Goal: Task Accomplishment & Management: Complete application form

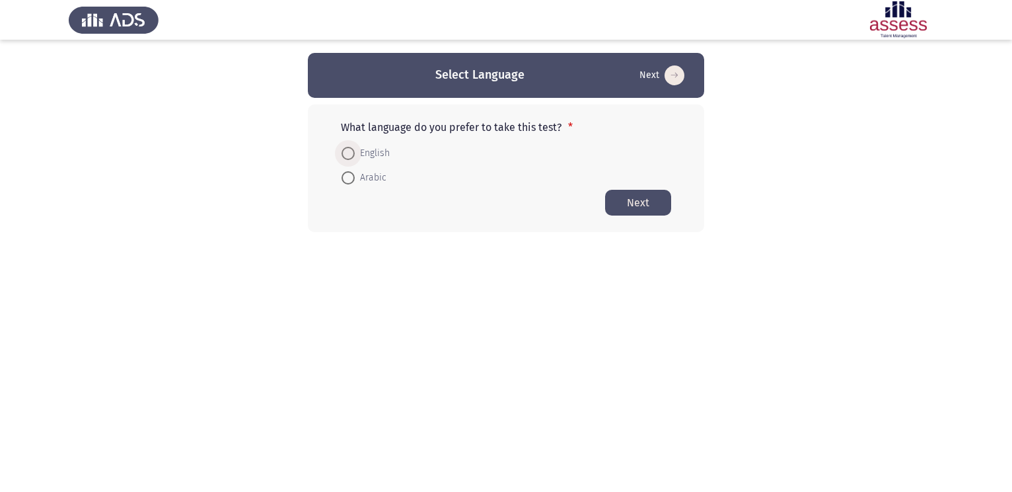
click at [349, 152] on span at bounding box center [348, 153] width 13 height 13
click at [349, 152] on input "English" at bounding box center [348, 153] width 13 height 13
radio input "true"
click at [638, 188] on form "English Arabic" at bounding box center [506, 164] width 330 height 48
click at [638, 196] on button "Next" at bounding box center [638, 202] width 66 height 26
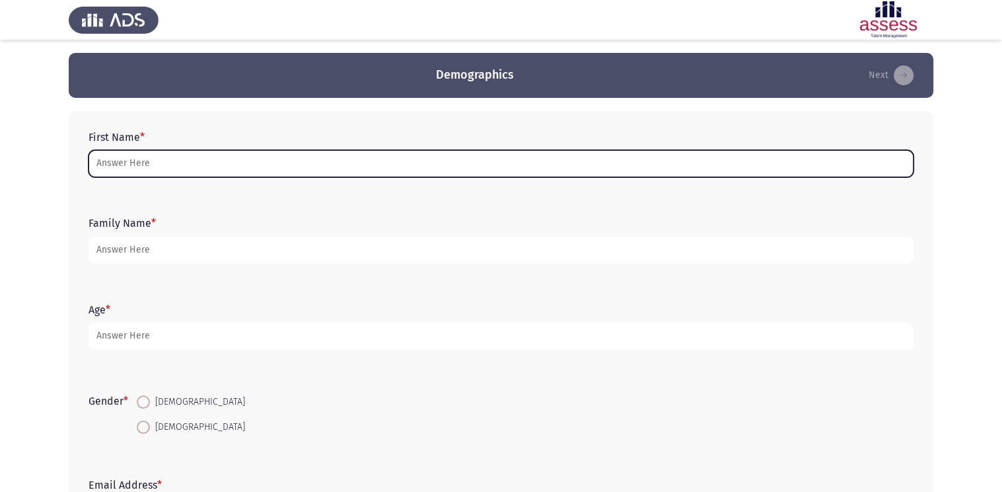
click at [252, 165] on input "First Name *" at bounding box center [501, 163] width 825 height 27
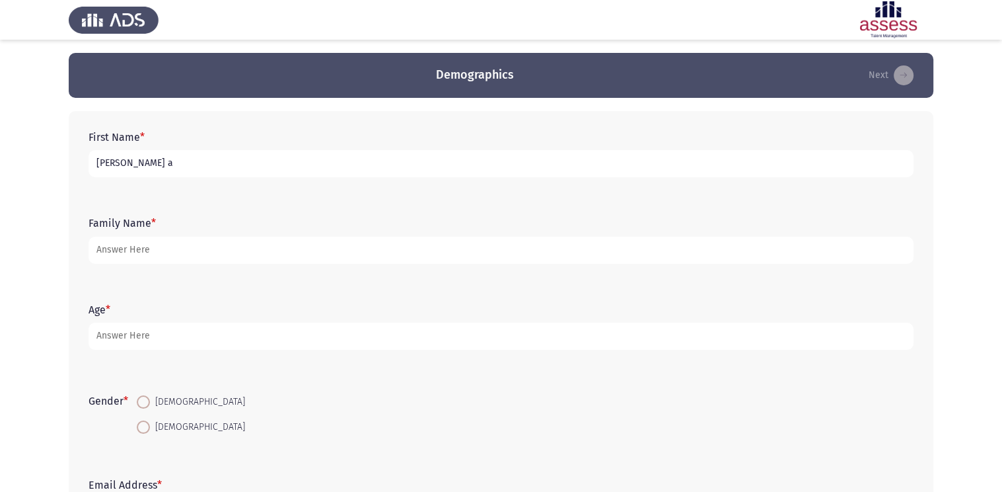
click at [252, 165] on input "[PERSON_NAME] a" at bounding box center [501, 163] width 825 height 27
type input "[PERSON_NAME] [PERSON_NAME] ali"
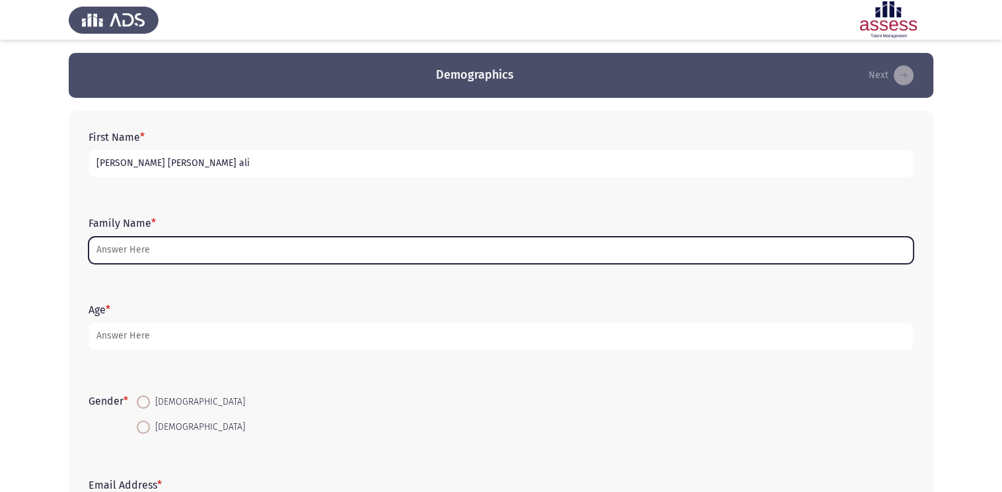
click at [129, 254] on input "Family Name *" at bounding box center [501, 250] width 825 height 27
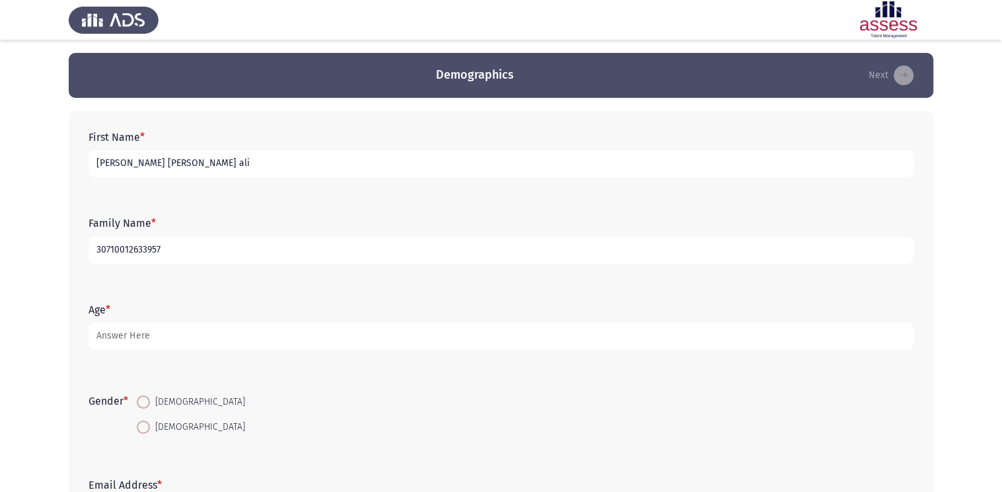
type input "30710012633957"
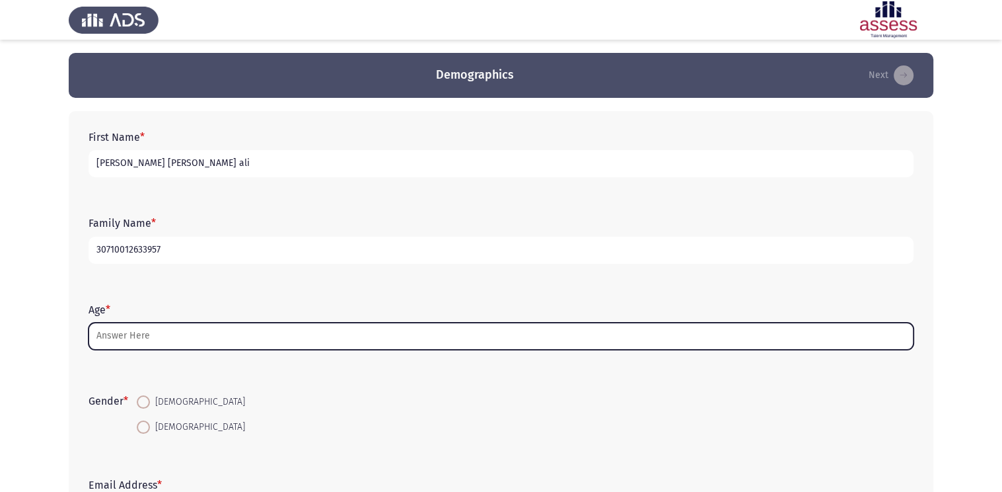
click at [154, 344] on input "Age *" at bounding box center [501, 335] width 825 height 27
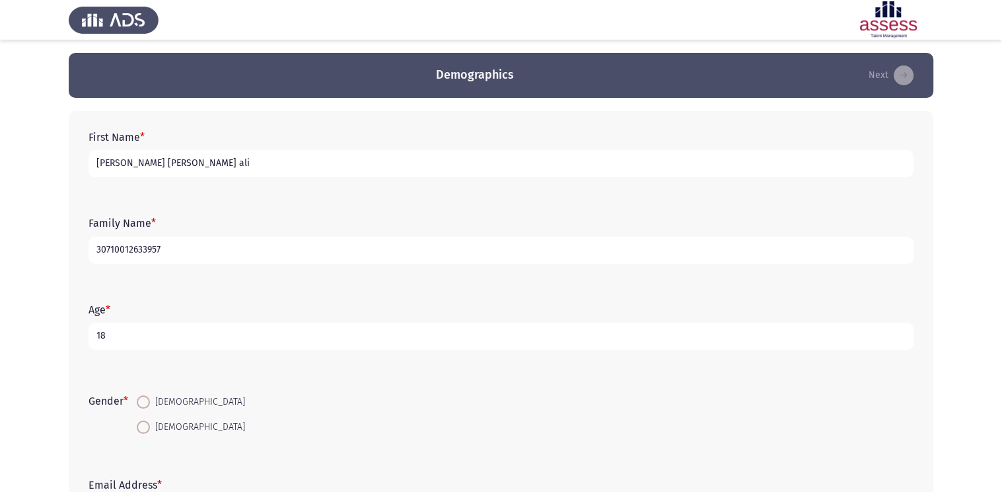
type input "18"
click at [144, 402] on span at bounding box center [143, 401] width 13 height 13
click at [144, 402] on input "[DEMOGRAPHIC_DATA]" at bounding box center [143, 401] width 13 height 13
radio input "true"
click at [57, 441] on app-assessment-container "Demographics Next First Name * [PERSON_NAME] [PERSON_NAME] ali Family Name * 30…" at bounding box center [501, 305] width 1002 height 505
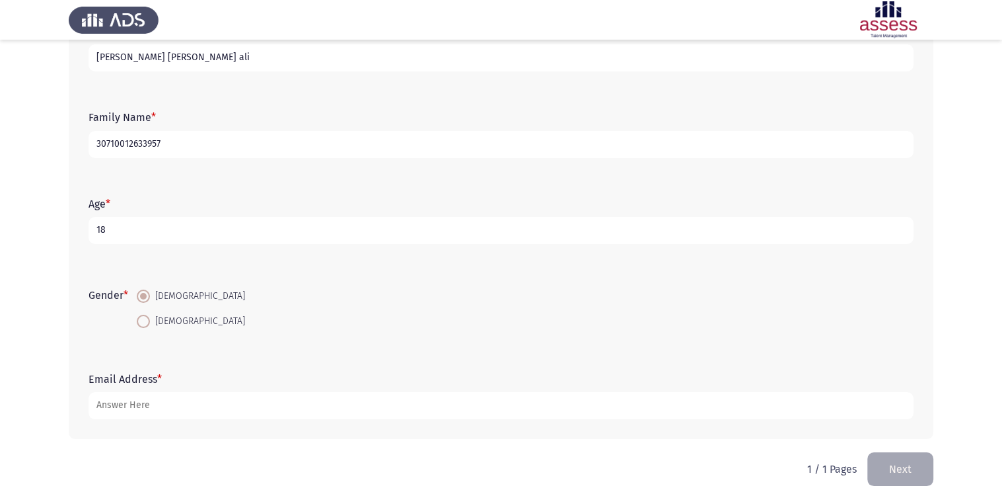
scroll to position [118, 0]
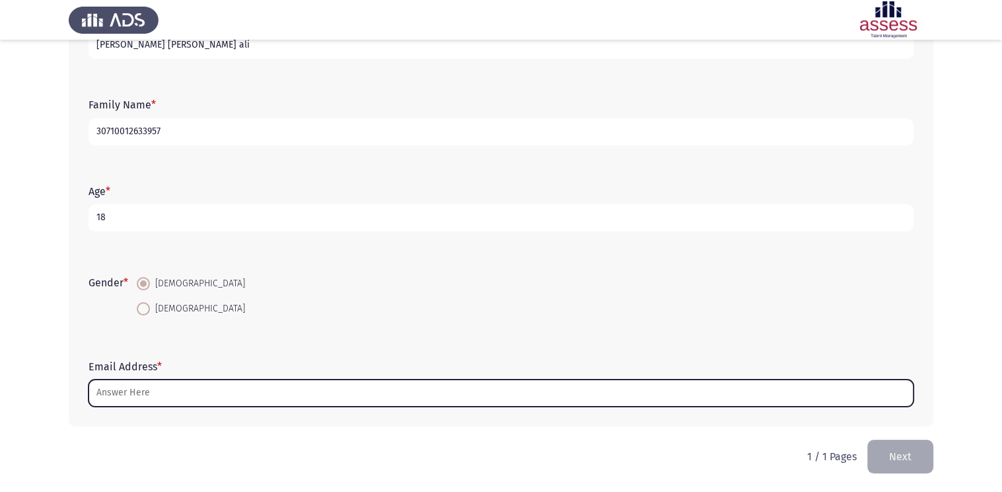
click at [126, 389] on input "Email Address *" at bounding box center [501, 392] width 825 height 27
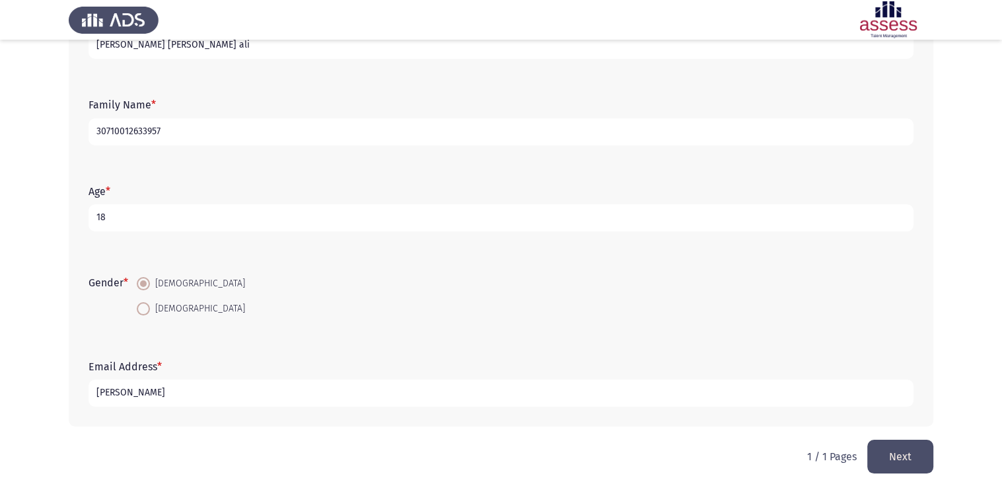
click at [126, 389] on input "[PERSON_NAME]" at bounding box center [501, 392] width 825 height 27
type input "ahmed010 .com"
click at [891, 454] on button "Next" at bounding box center [901, 456] width 66 height 34
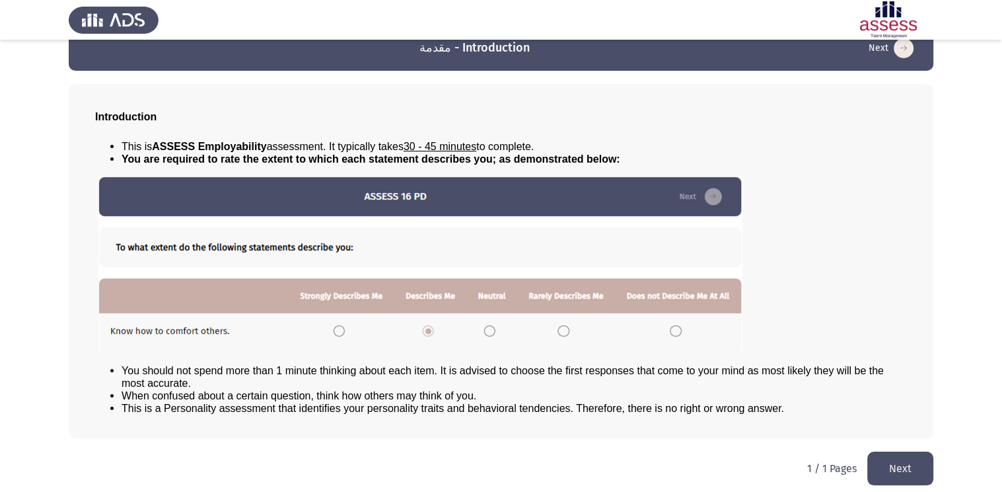
scroll to position [34, 0]
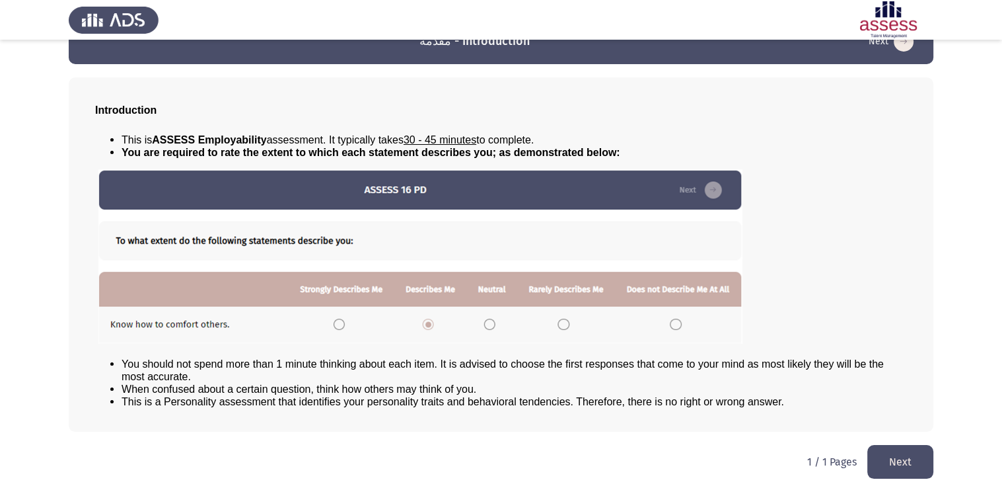
click at [900, 469] on button "Next" at bounding box center [901, 462] width 66 height 34
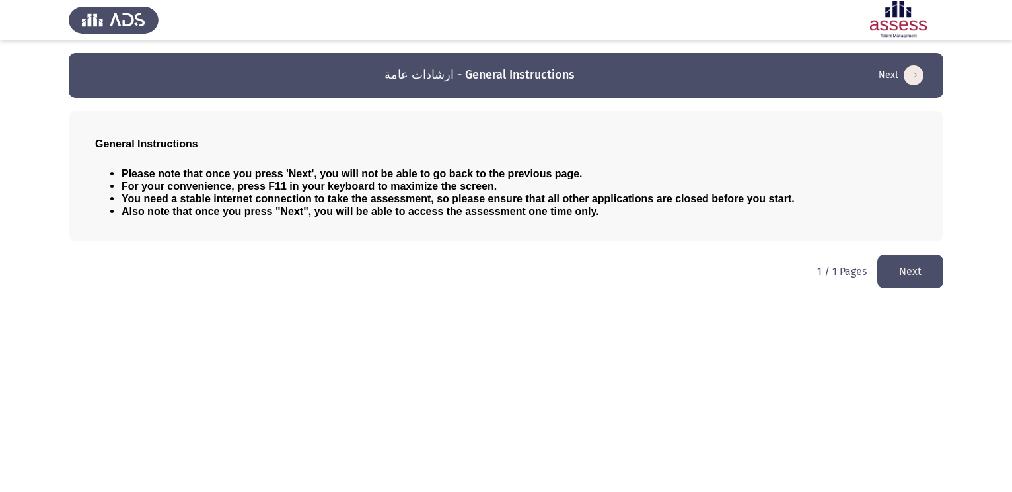
click at [918, 270] on button "Next" at bounding box center [911, 271] width 66 height 34
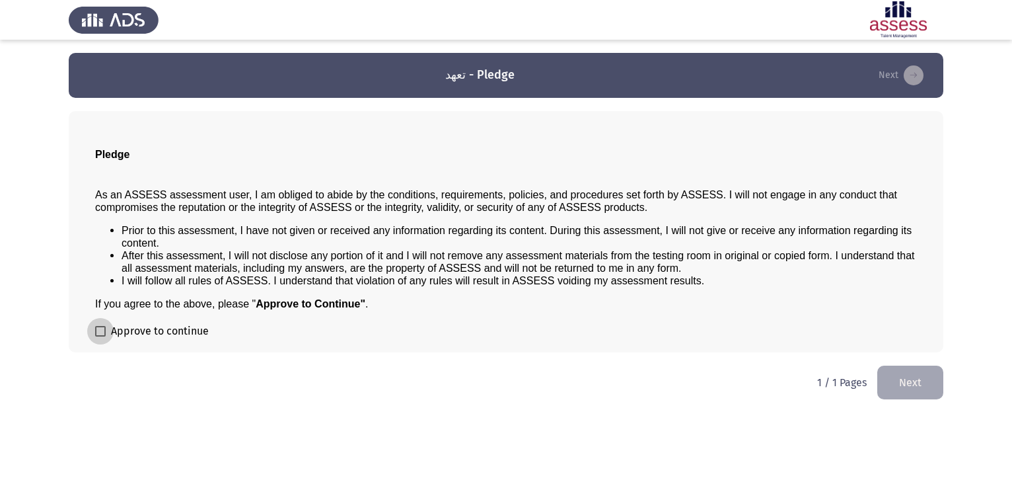
click at [106, 329] on label "Approve to continue" at bounding box center [152, 331] width 114 height 16
click at [100, 336] on input "Approve to continue" at bounding box center [100, 336] width 1 height 1
checkbox input "true"
click at [915, 374] on button "Next" at bounding box center [911, 382] width 66 height 34
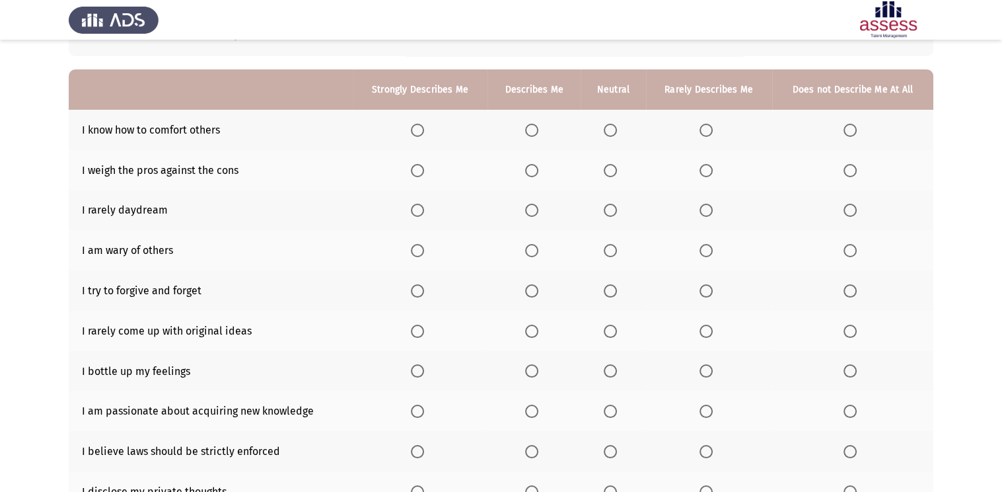
scroll to position [106, 0]
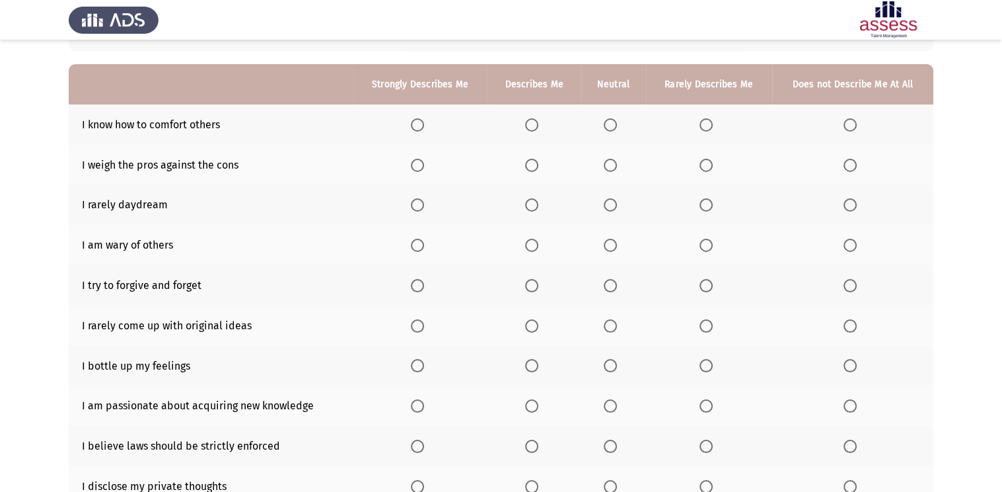
click at [603, 119] on th at bounding box center [613, 124] width 65 height 40
click at [611, 122] on span "Select an option" at bounding box center [610, 124] width 13 height 13
click at [611, 122] on input "Select an option" at bounding box center [610, 124] width 13 height 13
click at [533, 126] on span "Select an option" at bounding box center [531, 124] width 13 height 13
click at [533, 126] on input "Select an option" at bounding box center [531, 124] width 13 height 13
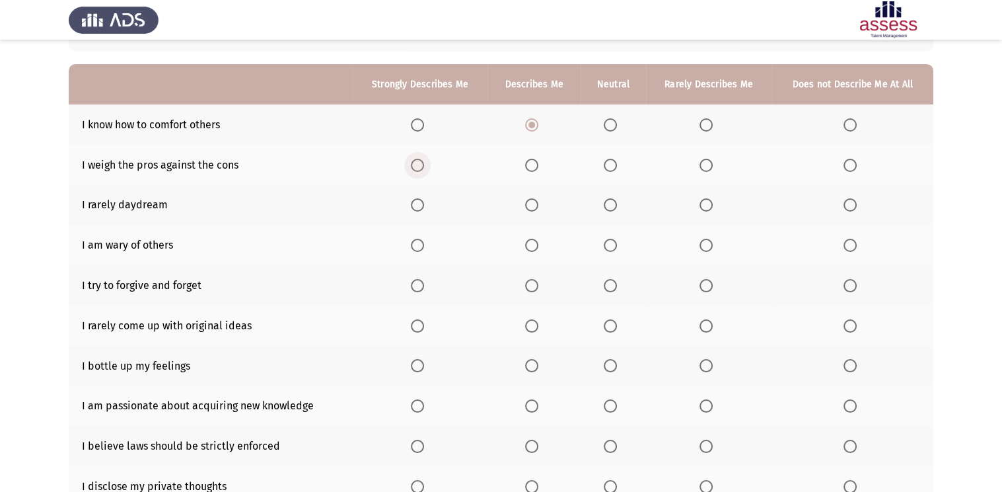
click at [419, 164] on span "Select an option" at bounding box center [417, 165] width 13 height 13
click at [419, 164] on input "Select an option" at bounding box center [417, 165] width 13 height 13
click at [613, 204] on span "Select an option" at bounding box center [610, 204] width 13 height 13
click at [613, 204] on input "Select an option" at bounding box center [610, 204] width 13 height 13
click at [533, 248] on span "Select an option" at bounding box center [531, 245] width 13 height 13
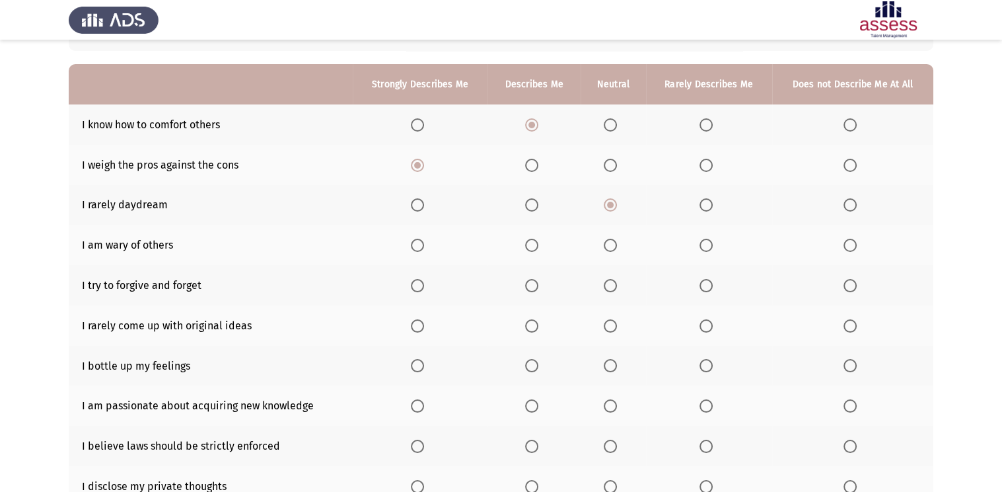
click at [533, 248] on input "Select an option" at bounding box center [531, 245] width 13 height 13
click at [413, 297] on th at bounding box center [420, 285] width 135 height 40
click at [418, 289] on span "Select an option" at bounding box center [417, 285] width 13 height 13
click at [418, 289] on input "Select an option" at bounding box center [417, 285] width 13 height 13
click at [529, 324] on span "Select an option" at bounding box center [531, 325] width 13 height 13
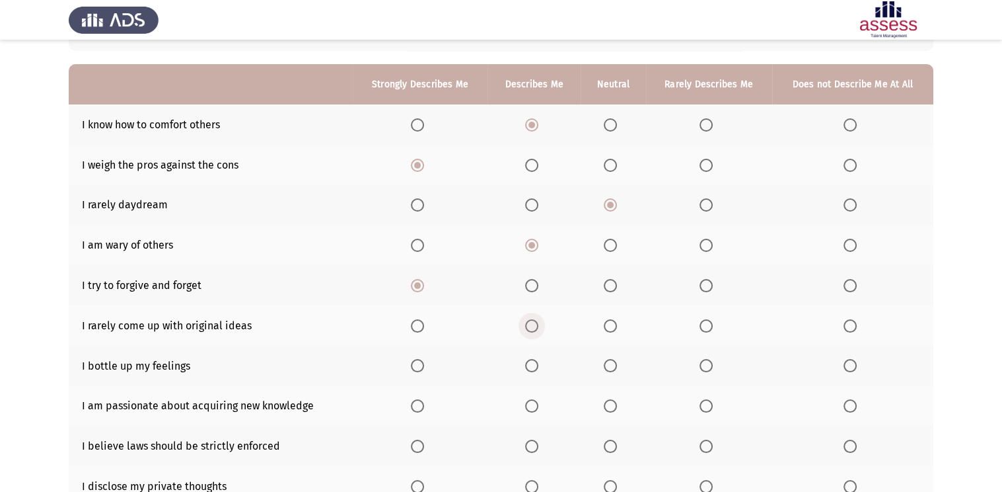
click at [529, 324] on input "Select an option" at bounding box center [531, 325] width 13 height 13
click at [535, 361] on span "Select an option" at bounding box center [531, 365] width 13 height 13
click at [535, 361] on input "Select an option" at bounding box center [531, 365] width 13 height 13
click at [617, 402] on span "Select an option" at bounding box center [610, 405] width 13 height 13
click at [617, 402] on input "Select an option" at bounding box center [610, 405] width 13 height 13
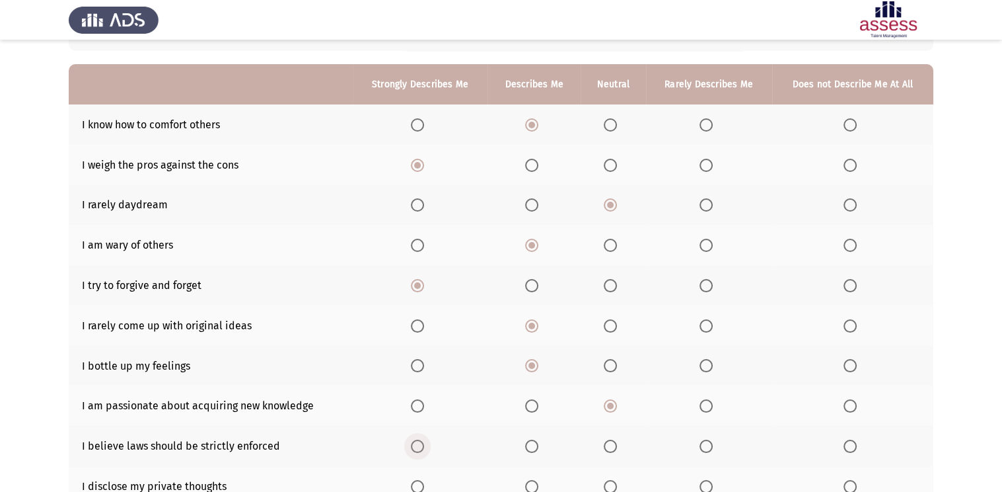
click at [424, 453] on span "Select an option" at bounding box center [417, 445] width 13 height 13
click at [424, 453] on input "Select an option" at bounding box center [417, 445] width 13 height 13
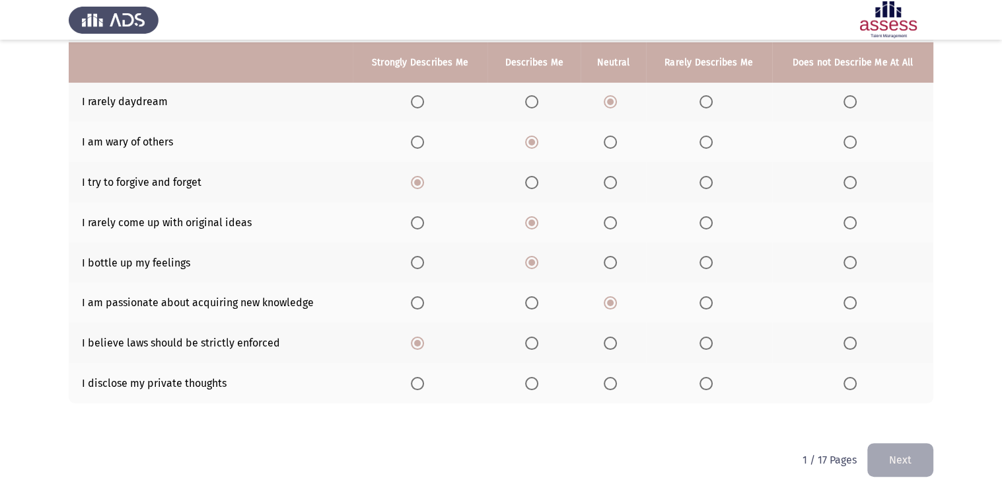
scroll to position [211, 0]
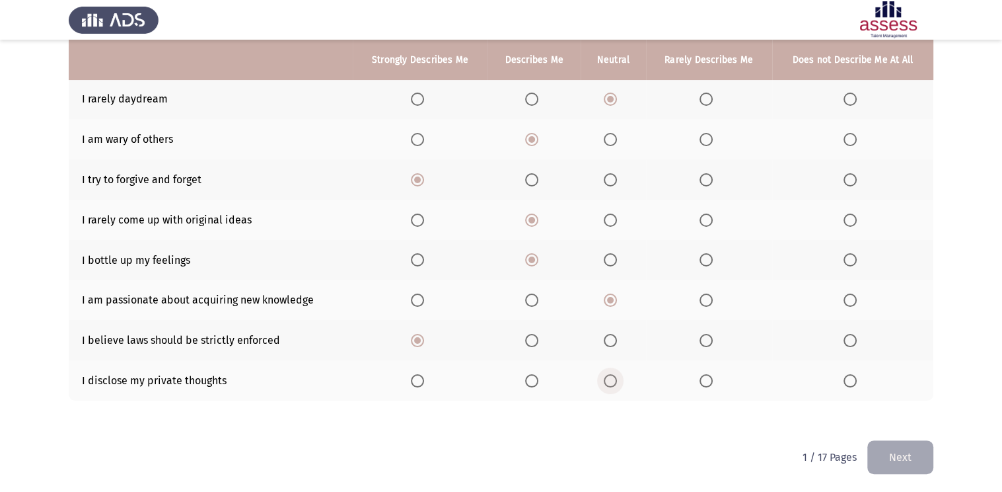
click at [605, 383] on span "Select an option" at bounding box center [610, 380] width 13 height 13
click at [605, 383] on input "Select an option" at bounding box center [610, 380] width 13 height 13
click at [907, 449] on button "Next" at bounding box center [901, 457] width 66 height 34
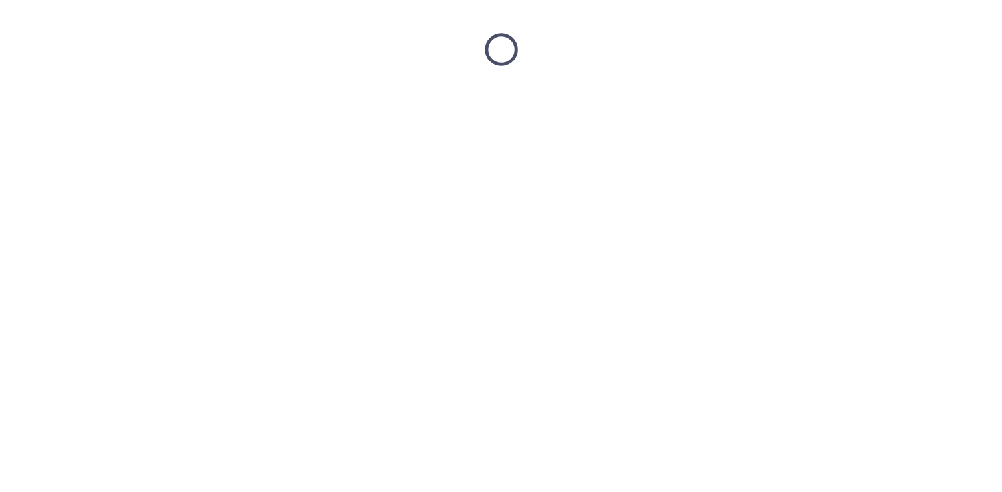
scroll to position [0, 0]
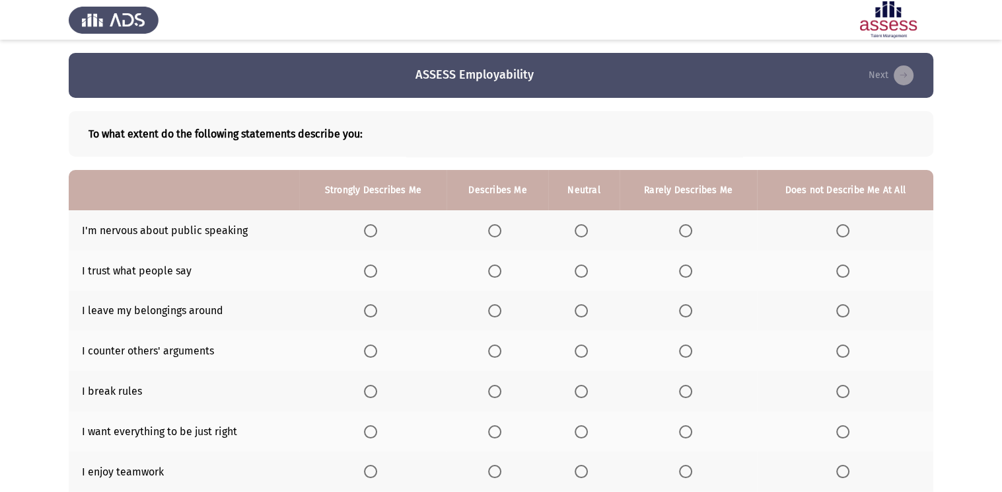
click at [500, 237] on th at bounding box center [498, 230] width 102 height 40
click at [498, 233] on span "Select an option" at bounding box center [494, 230] width 13 height 13
click at [498, 233] on input "Select an option" at bounding box center [494, 230] width 13 height 13
click at [371, 274] on span "Select an option" at bounding box center [370, 270] width 13 height 13
click at [371, 274] on input "Select an option" at bounding box center [370, 270] width 13 height 13
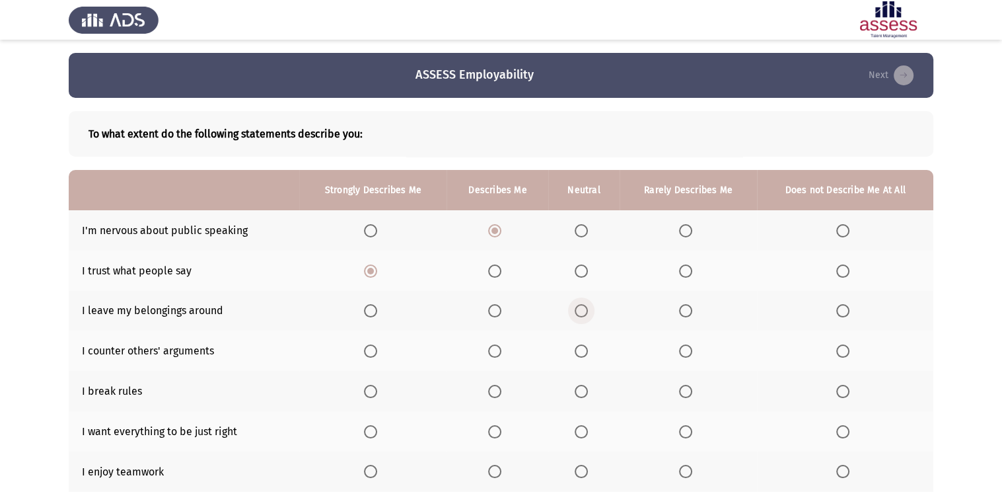
click at [576, 306] on span "Select an option" at bounding box center [581, 310] width 13 height 13
click at [576, 306] on input "Select an option" at bounding box center [581, 310] width 13 height 13
drag, startPoint x: 368, startPoint y: 395, endPoint x: 494, endPoint y: 358, distance: 131.7
click at [494, 358] on tbody "I'm nervous about public speaking I trust what people say I leave my belongings…" at bounding box center [501, 411] width 865 height 402
click at [494, 358] on span "Select an option" at bounding box center [494, 350] width 13 height 13
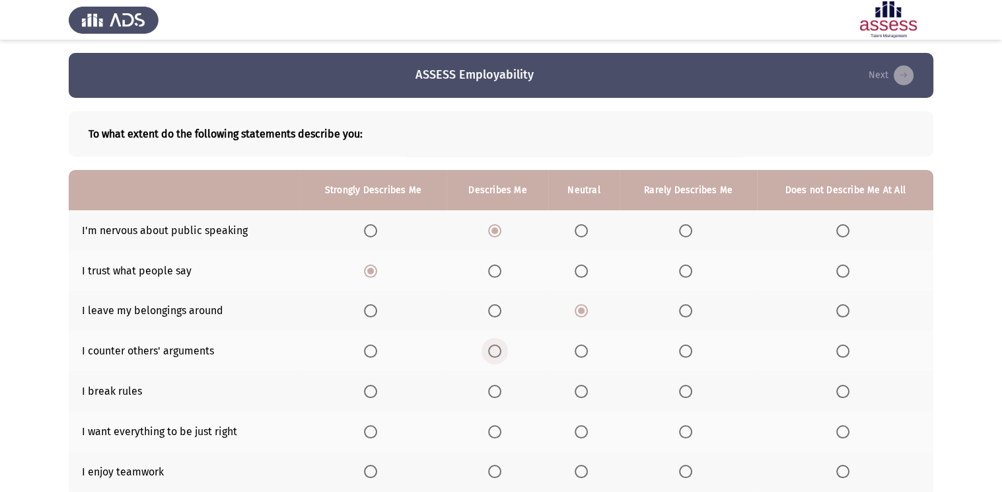
click at [494, 358] on input "Select an option" at bounding box center [494, 350] width 13 height 13
click at [379, 397] on label "Select an option" at bounding box center [373, 391] width 19 height 13
click at [377, 397] on input "Select an option" at bounding box center [370, 391] width 13 height 13
drag, startPoint x: 581, startPoint y: 467, endPoint x: 582, endPoint y: 441, distance: 26.5
click at [582, 441] on tbody "I'm nervous about public speaking I trust what people say I leave my belongings…" at bounding box center [501, 411] width 865 height 402
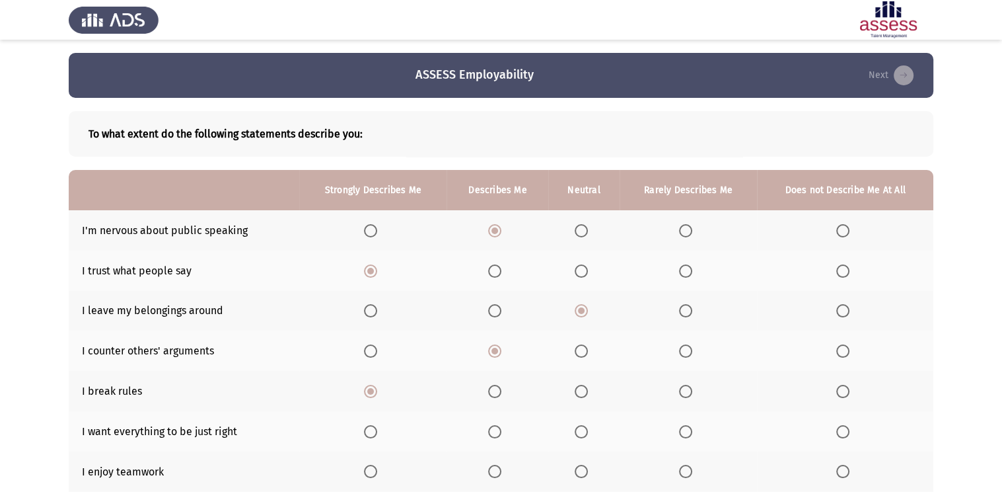
click at [582, 441] on th at bounding box center [583, 431] width 71 height 40
click at [583, 437] on span "Select an option" at bounding box center [581, 431] width 13 height 13
click at [583, 437] on input "Select an option" at bounding box center [581, 431] width 13 height 13
click at [377, 470] on span "Select an option" at bounding box center [370, 471] width 13 height 13
click at [377, 470] on input "Select an option" at bounding box center [370, 471] width 13 height 13
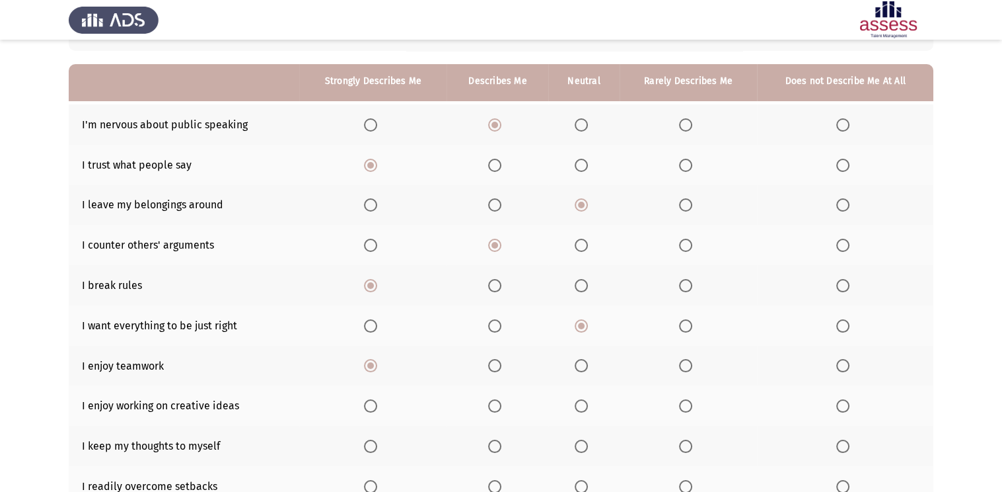
scroll to position [132, 0]
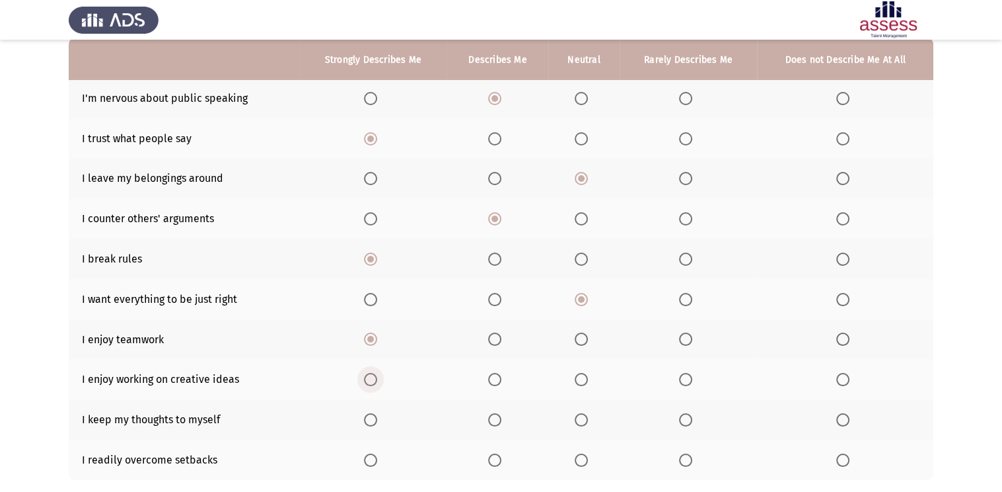
click at [366, 383] on span "Select an option" at bounding box center [370, 379] width 13 height 13
click at [366, 383] on input "Select an option" at bounding box center [370, 379] width 13 height 13
click at [366, 383] on span "Select an option" at bounding box center [370, 379] width 13 height 13
click at [492, 412] on th at bounding box center [498, 419] width 102 height 40
click at [494, 414] on th at bounding box center [498, 419] width 102 height 40
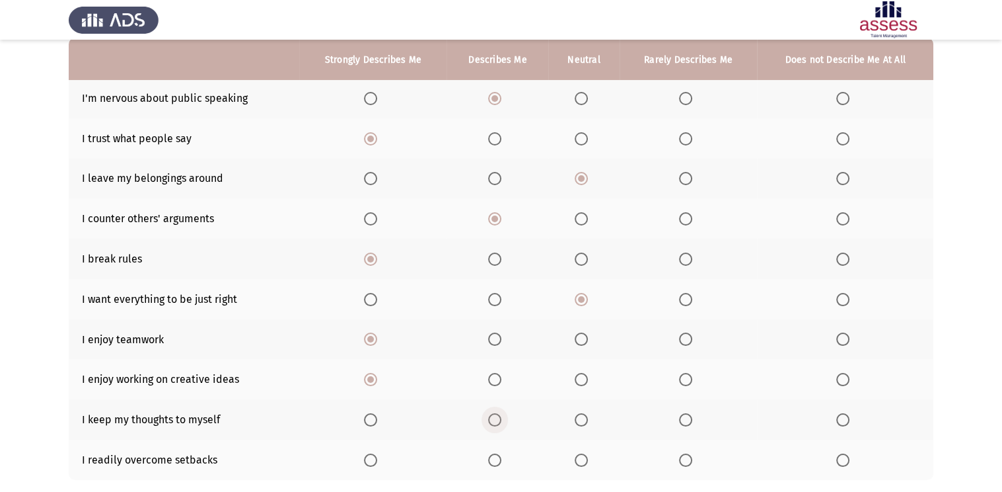
click at [494, 414] on span "Select an option" at bounding box center [494, 419] width 13 height 13
click at [494, 414] on input "Select an option" at bounding box center [494, 419] width 13 height 13
click at [494, 414] on span "Select an option" at bounding box center [494, 419] width 13 height 13
click at [497, 459] on span "Select an option" at bounding box center [494, 459] width 13 height 13
click at [497, 459] on input "Select an option" at bounding box center [494, 459] width 13 height 13
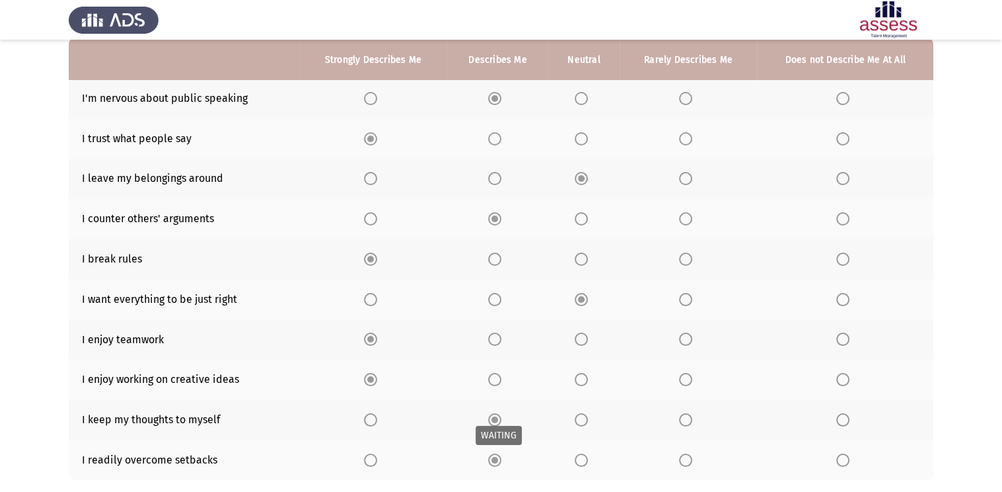
click at [497, 459] on span "Select an option" at bounding box center [495, 460] width 7 height 7
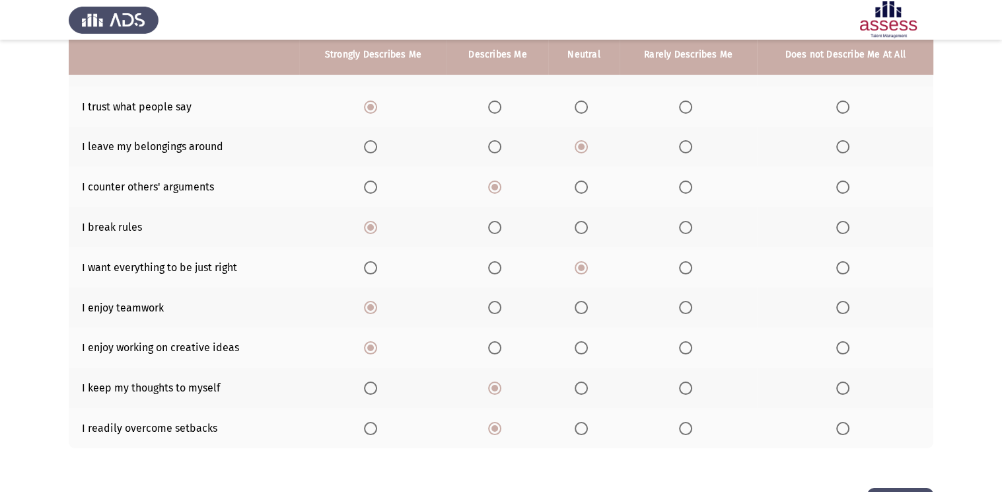
scroll to position [185, 0]
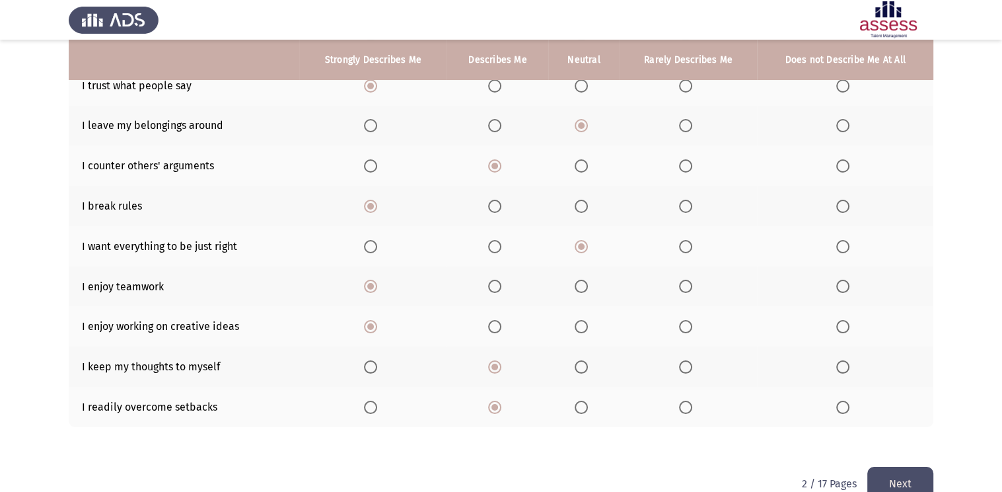
drag, startPoint x: 658, startPoint y: 170, endPoint x: 619, endPoint y: 129, distance: 57.0
click at [619, 129] on tbody "I'm nervous about public speaking I trust what people say I leave my belongings…" at bounding box center [501, 226] width 865 height 402
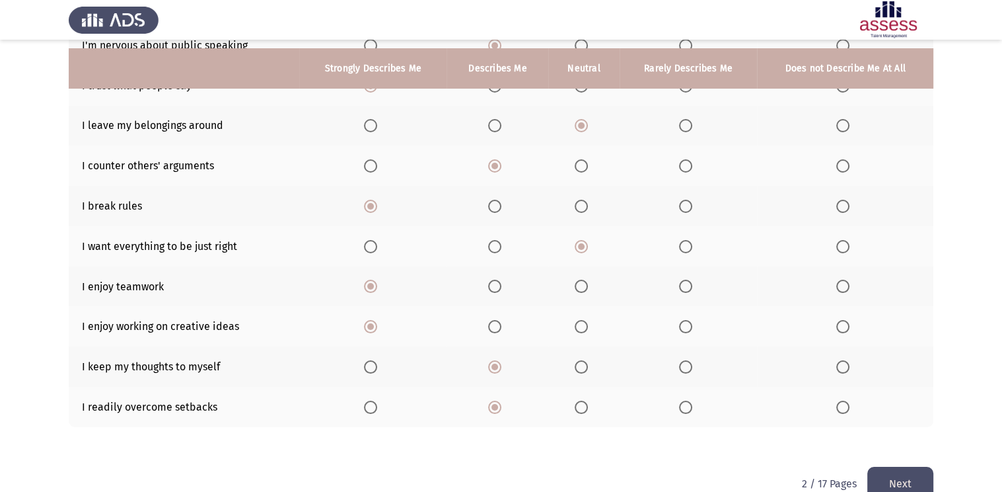
scroll to position [211, 0]
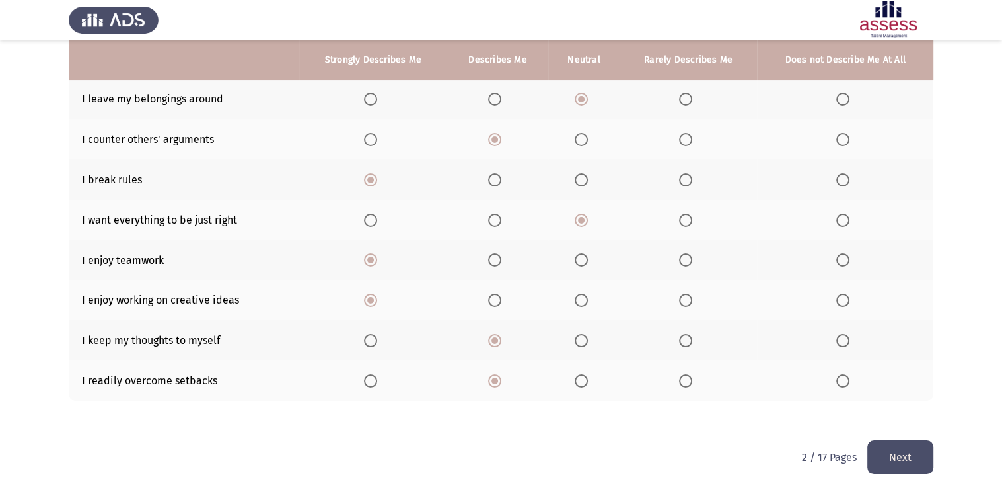
click at [904, 449] on button "Next" at bounding box center [901, 457] width 66 height 34
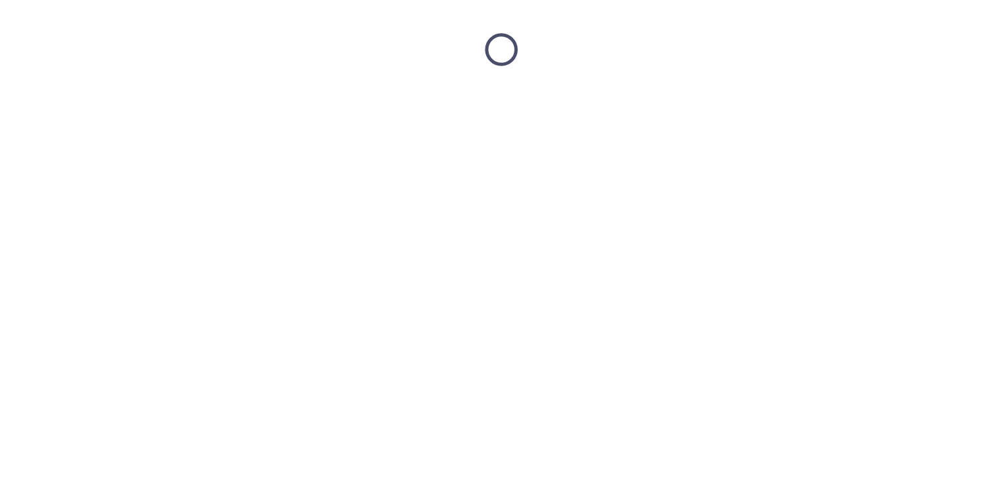
scroll to position [0, 0]
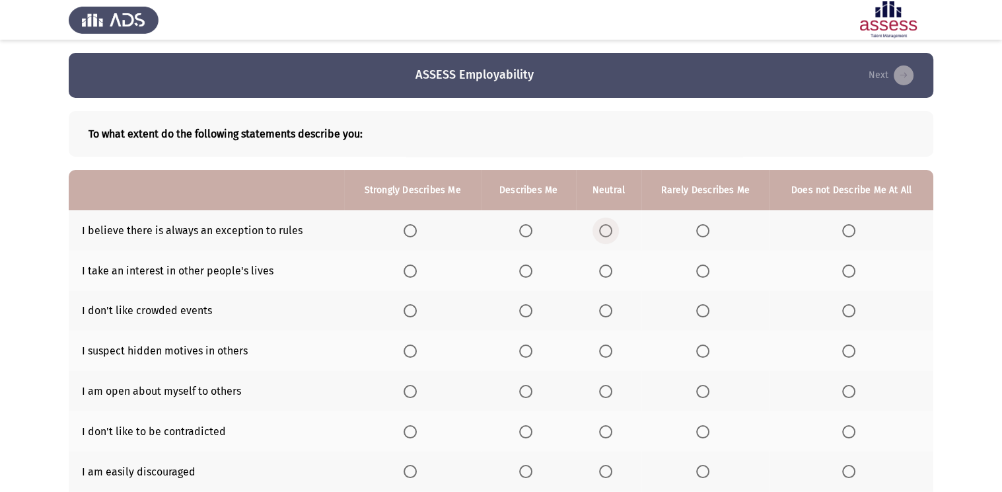
click at [605, 229] on span "Select an option" at bounding box center [605, 230] width 13 height 13
click at [605, 229] on input "Select an option" at bounding box center [605, 230] width 13 height 13
click at [705, 274] on span "Select an option" at bounding box center [702, 270] width 13 height 13
click at [705, 274] on input "Select an option" at bounding box center [702, 270] width 13 height 13
click at [606, 356] on span "Select an option" at bounding box center [605, 350] width 13 height 13
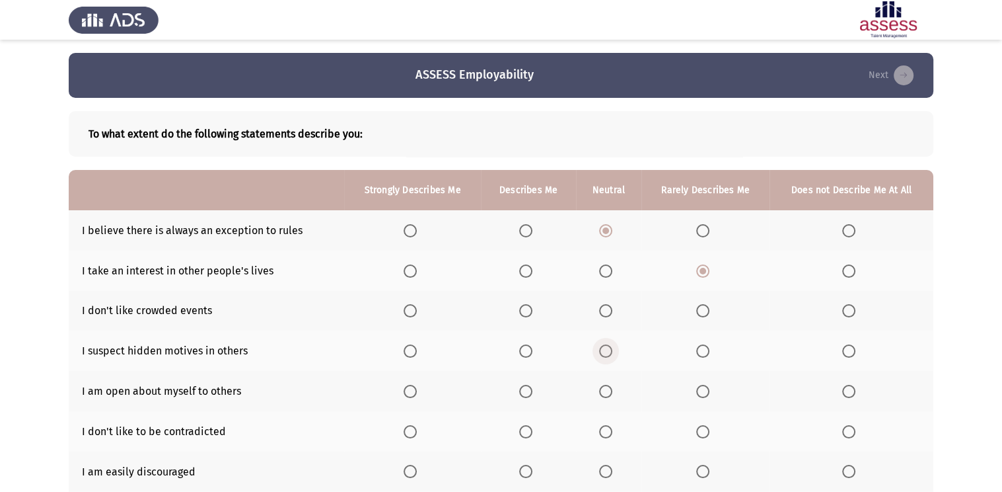
click at [606, 356] on input "Select an option" at bounding box center [605, 350] width 13 height 13
click at [606, 356] on span "Select an option" at bounding box center [605, 350] width 13 height 13
click at [528, 314] on span "Select an option" at bounding box center [525, 310] width 13 height 13
click at [528, 314] on input "Select an option" at bounding box center [525, 310] width 13 height 13
click at [533, 387] on span "Select an option" at bounding box center [525, 391] width 13 height 13
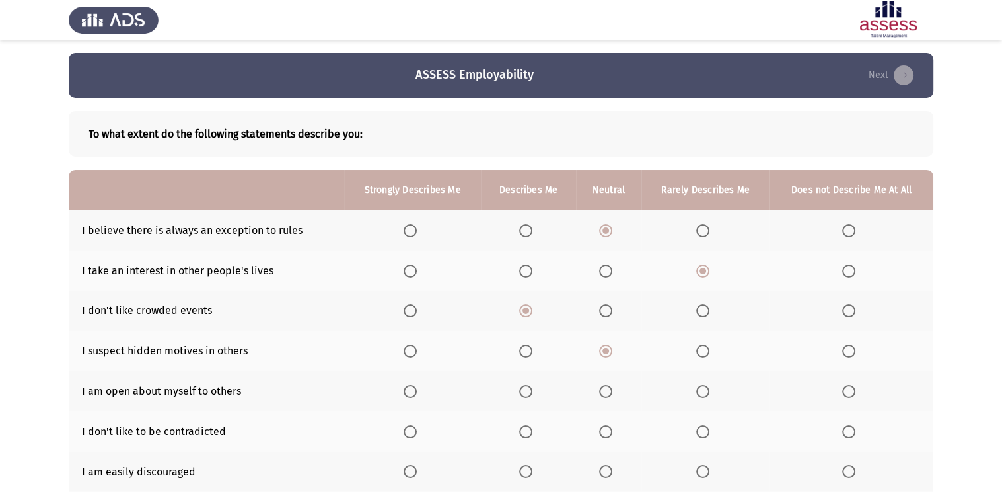
click at [533, 387] on input "Select an option" at bounding box center [525, 391] width 13 height 13
click at [415, 430] on span "Select an option" at bounding box center [410, 431] width 13 height 13
click at [415, 430] on input "Select an option" at bounding box center [410, 431] width 13 height 13
click at [605, 470] on span "Select an option" at bounding box center [605, 471] width 13 height 13
click at [605, 470] on input "Select an option" at bounding box center [605, 471] width 13 height 13
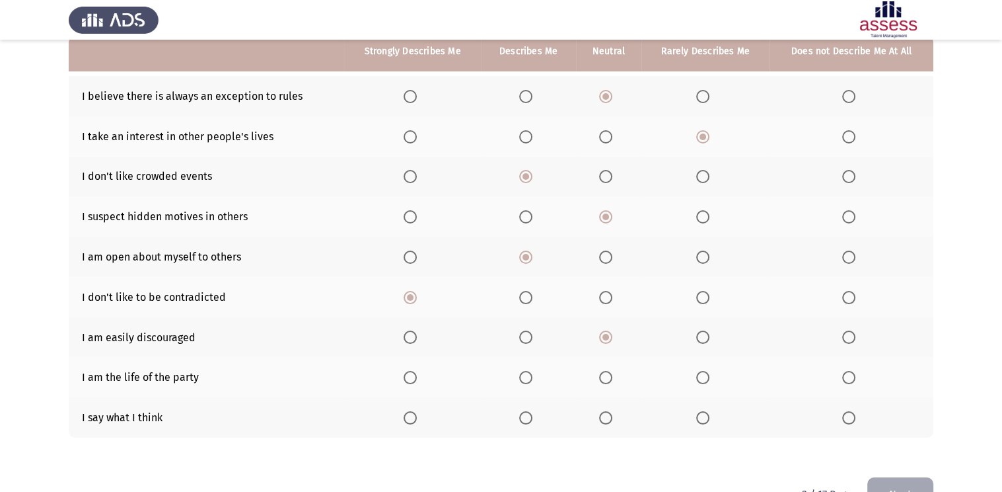
scroll to position [159, 0]
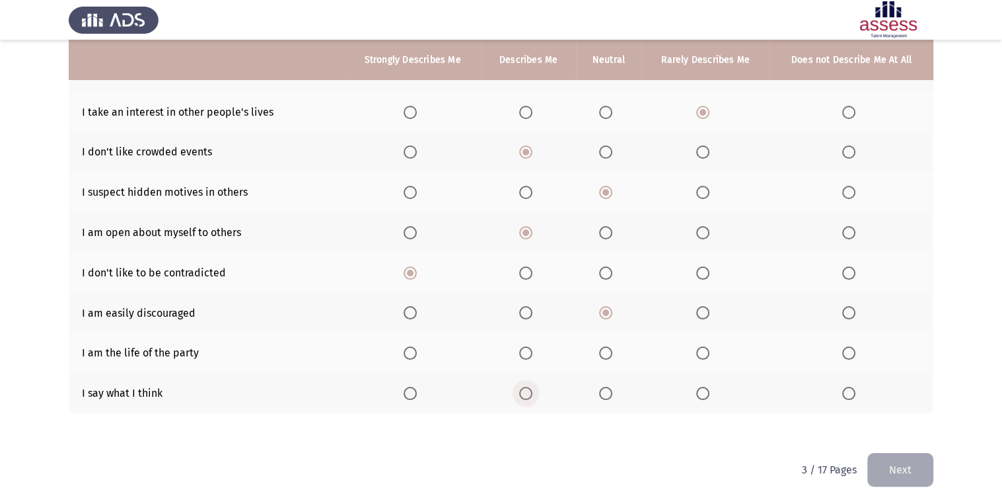
click at [534, 388] on label "Select an option" at bounding box center [528, 393] width 19 height 13
click at [533, 388] on input "Select an option" at bounding box center [525, 393] width 13 height 13
click at [702, 358] on span "Select an option" at bounding box center [702, 352] width 13 height 13
click at [702, 358] on input "Select an option" at bounding box center [702, 352] width 13 height 13
click at [887, 465] on button "Next" at bounding box center [901, 470] width 66 height 34
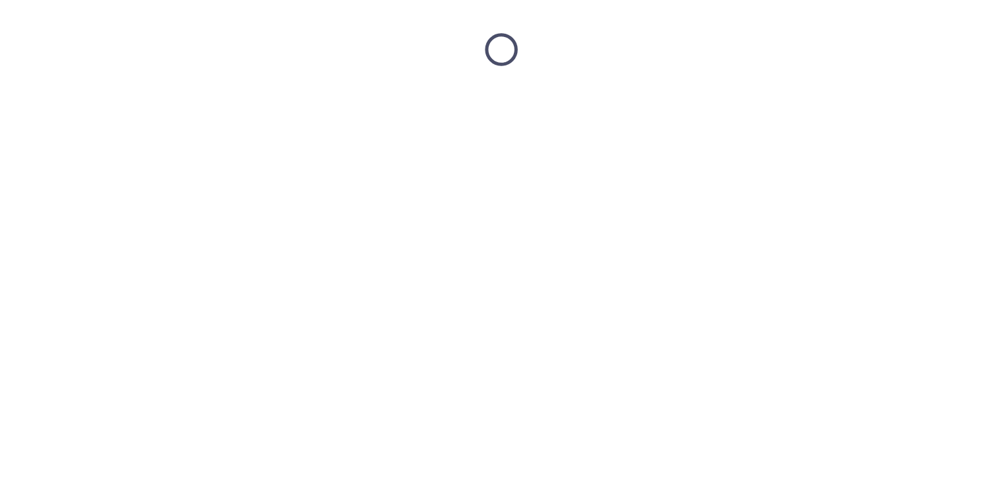
scroll to position [0, 0]
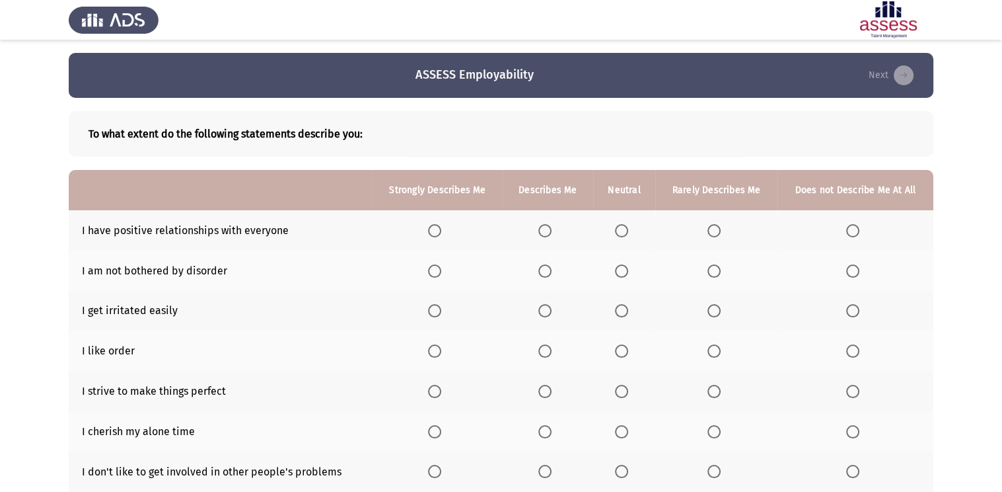
click at [449, 232] on th at bounding box center [438, 230] width 131 height 40
click at [442, 229] on label "Select an option" at bounding box center [437, 230] width 19 height 13
click at [441, 229] on input "Select an option" at bounding box center [434, 230] width 13 height 13
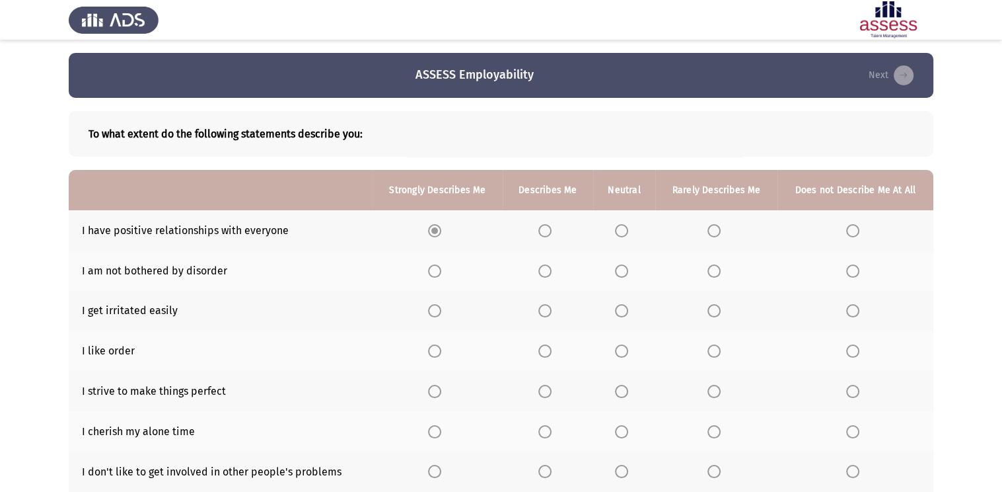
click at [442, 229] on label "Select an option" at bounding box center [437, 230] width 19 height 13
click at [550, 276] on span "Select an option" at bounding box center [545, 270] width 13 height 13
click at [550, 276] on input "Select an option" at bounding box center [545, 270] width 13 height 13
click at [442, 308] on label "Select an option" at bounding box center [437, 310] width 19 height 13
click at [441, 308] on input "Select an option" at bounding box center [434, 310] width 13 height 13
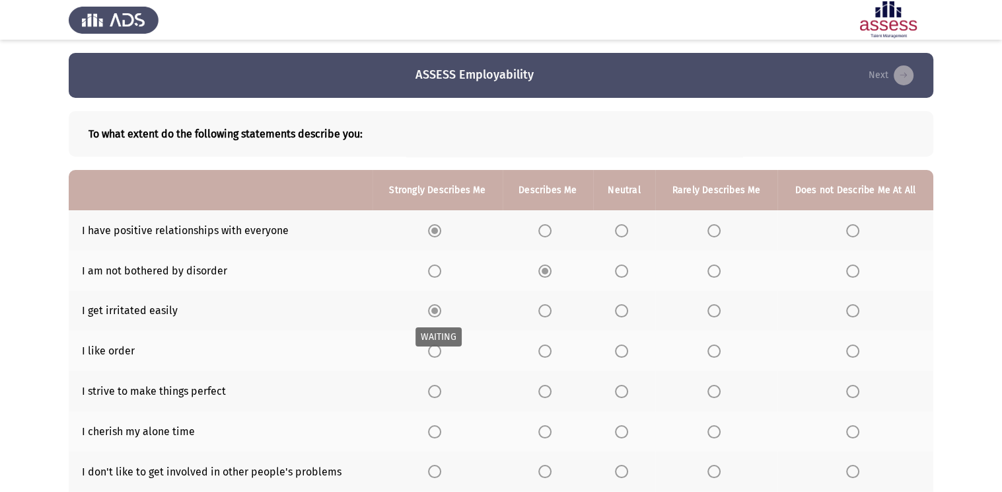
click at [442, 308] on label "Select an option" at bounding box center [437, 310] width 19 height 13
click at [545, 385] on span "Select an option" at bounding box center [545, 391] width 13 height 13
click at [545, 385] on input "Select an option" at bounding box center [545, 391] width 13 height 13
click at [623, 352] on span "Select an option" at bounding box center [621, 350] width 13 height 13
click at [623, 352] on input "Select an option" at bounding box center [621, 350] width 13 height 13
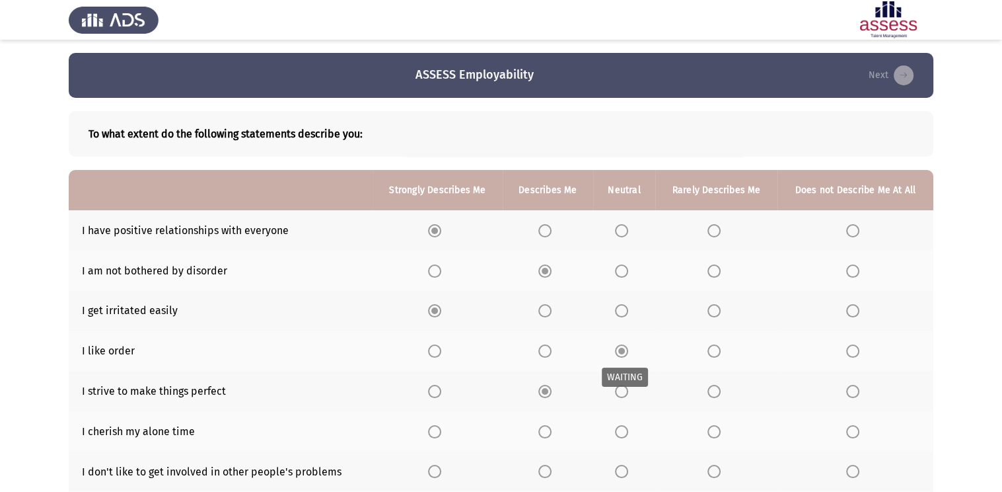
click at [623, 352] on span "Select an option" at bounding box center [622, 351] width 7 height 7
click at [440, 468] on span "Select an option" at bounding box center [434, 471] width 13 height 13
click at [440, 468] on input "Select an option" at bounding box center [434, 471] width 13 height 13
click at [439, 438] on span "Select an option" at bounding box center [434, 431] width 13 height 13
click at [439, 438] on input "Select an option" at bounding box center [434, 431] width 13 height 13
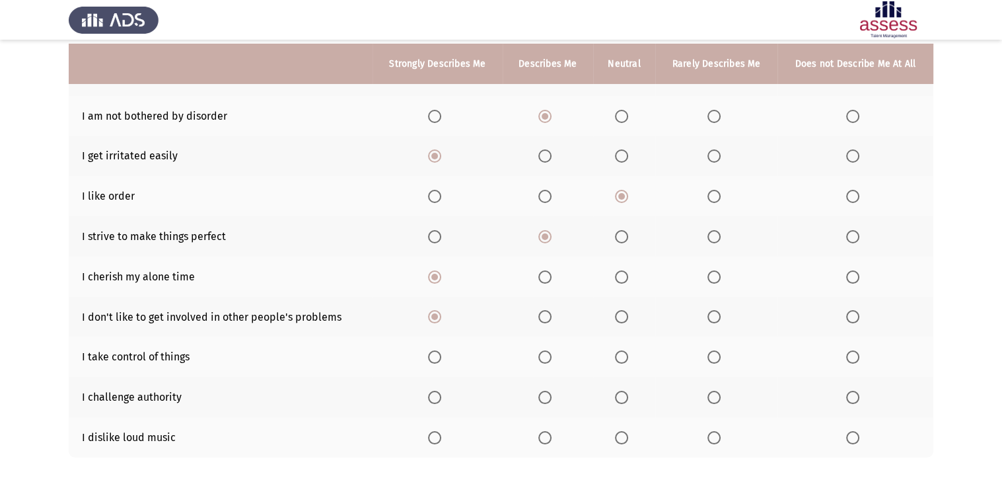
scroll to position [159, 0]
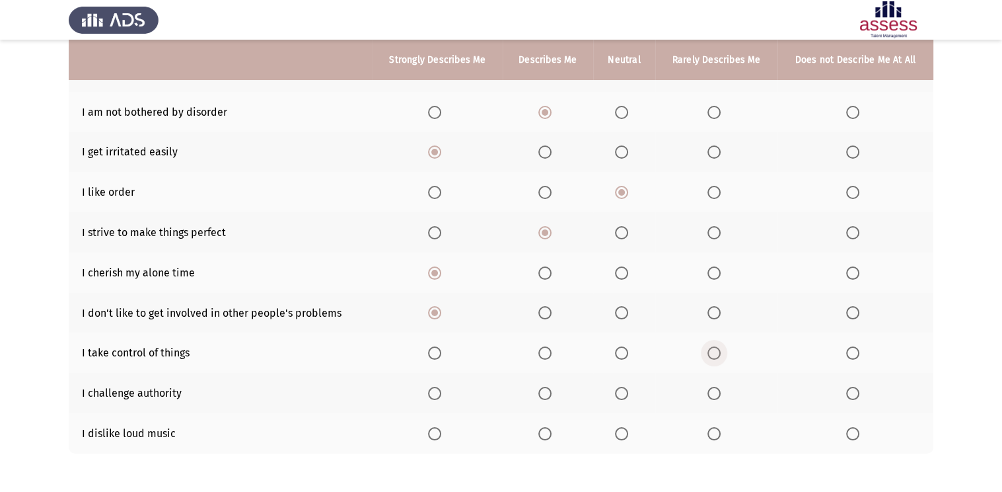
click at [716, 356] on span "Select an option" at bounding box center [714, 352] width 13 height 13
click at [716, 356] on input "Select an option" at bounding box center [714, 352] width 13 height 13
click at [625, 385] on th at bounding box center [624, 393] width 63 height 40
click at [616, 391] on span "Select an option" at bounding box center [621, 393] width 13 height 13
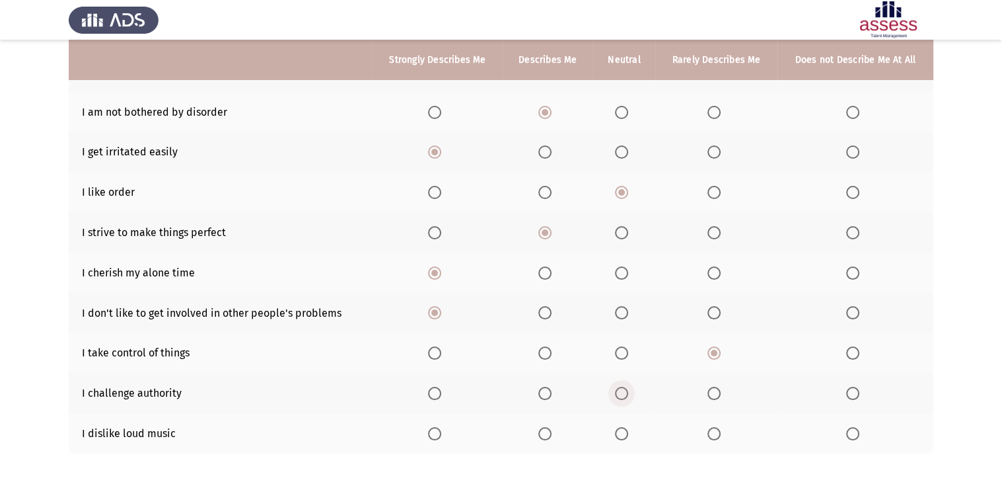
click at [616, 391] on input "Select an option" at bounding box center [621, 393] width 13 height 13
click at [542, 429] on span "Select an option" at bounding box center [545, 433] width 13 height 13
click at [542, 429] on input "Select an option" at bounding box center [545, 433] width 13 height 13
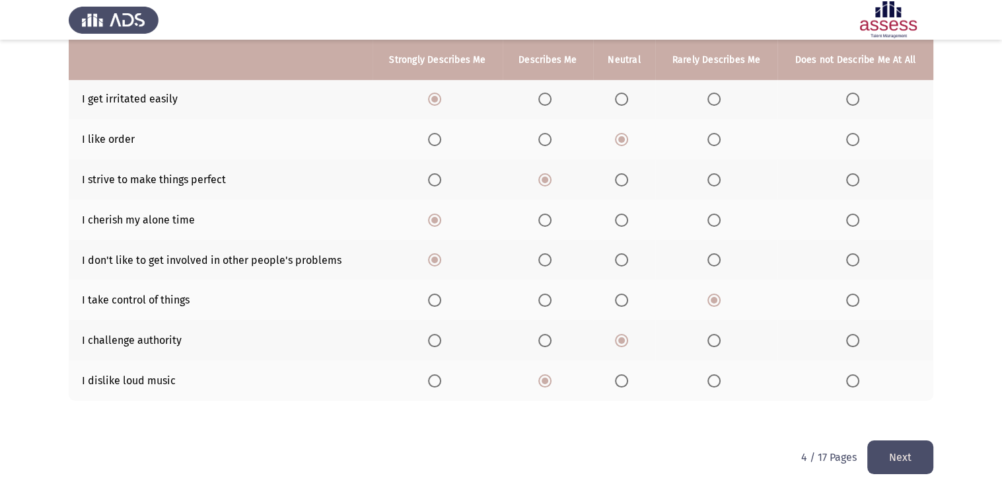
scroll to position [214, 0]
click at [885, 459] on button "Next" at bounding box center [901, 456] width 66 height 34
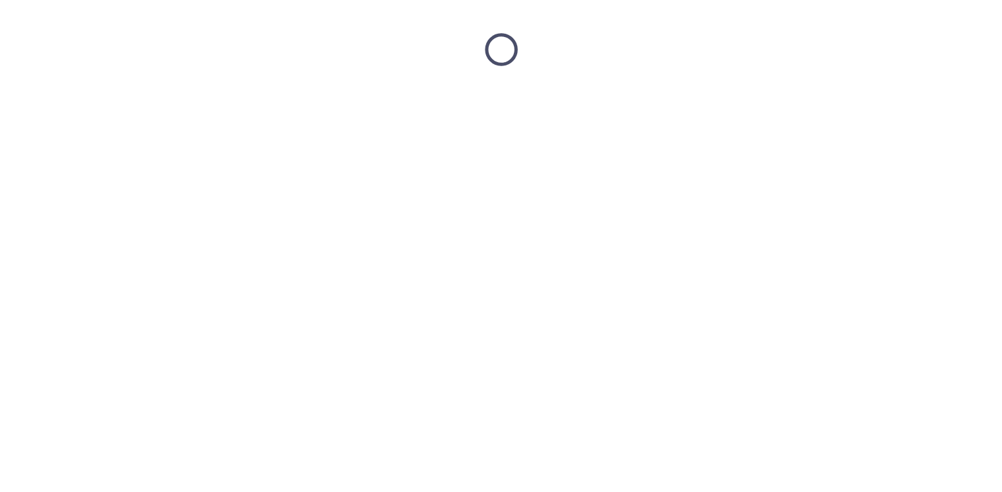
scroll to position [0, 0]
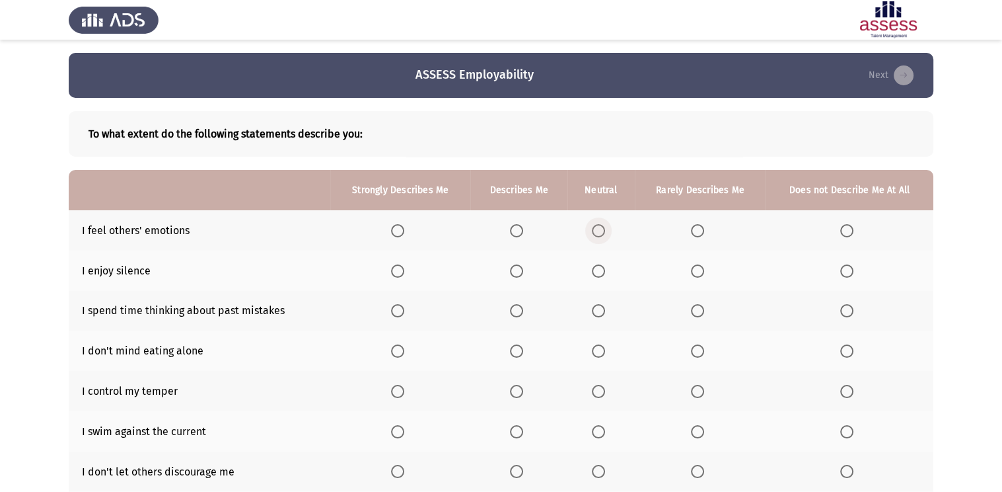
click at [600, 232] on span "Select an option" at bounding box center [598, 230] width 13 height 13
click at [600, 232] on input "Select an option" at bounding box center [598, 230] width 13 height 13
click at [600, 232] on span "Select an option" at bounding box center [598, 230] width 7 height 7
click at [524, 258] on th at bounding box center [518, 270] width 97 height 40
click at [510, 274] on span "Select an option" at bounding box center [516, 270] width 13 height 13
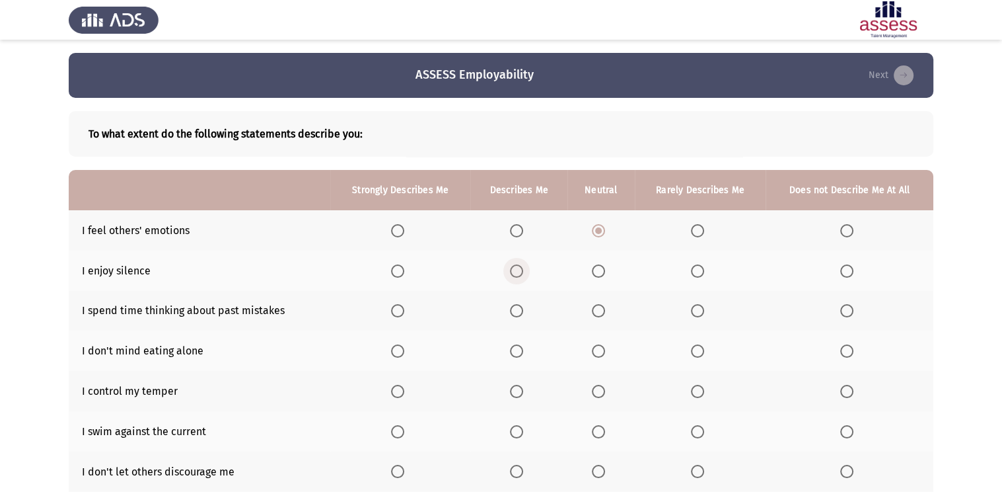
click at [510, 274] on input "Select an option" at bounding box center [516, 270] width 13 height 13
click at [402, 311] on span "Select an option" at bounding box center [397, 310] width 13 height 13
click at [402, 311] on input "Select an option" at bounding box center [397, 310] width 13 height 13
drag, startPoint x: 505, startPoint y: 352, endPoint x: 518, endPoint y: 351, distance: 13.2
click at [518, 351] on th at bounding box center [518, 350] width 97 height 40
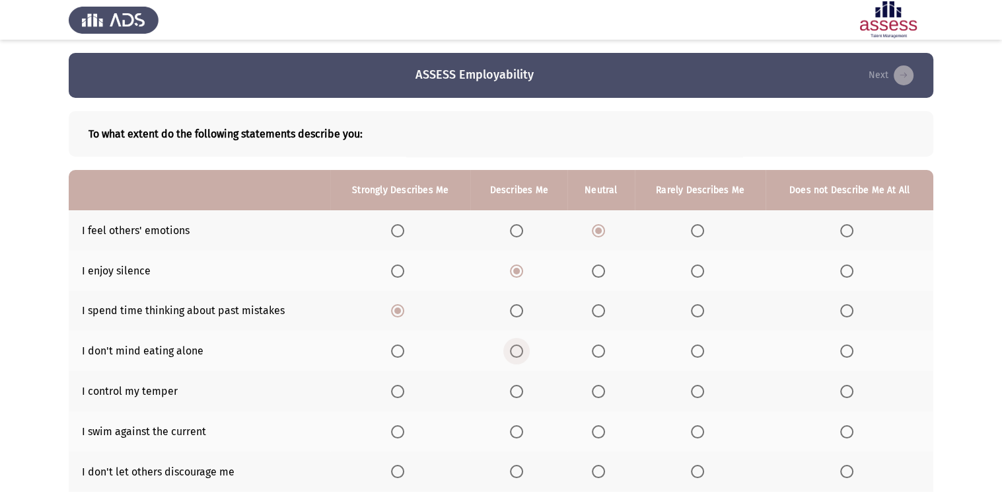
click at [518, 351] on span "Select an option" at bounding box center [516, 350] width 13 height 13
click at [518, 351] on input "Select an option" at bounding box center [516, 350] width 13 height 13
click at [597, 387] on span "Select an option" at bounding box center [598, 391] width 13 height 13
click at [597, 387] on input "Select an option" at bounding box center [598, 391] width 13 height 13
click at [402, 433] on span "Select an option" at bounding box center [397, 431] width 13 height 13
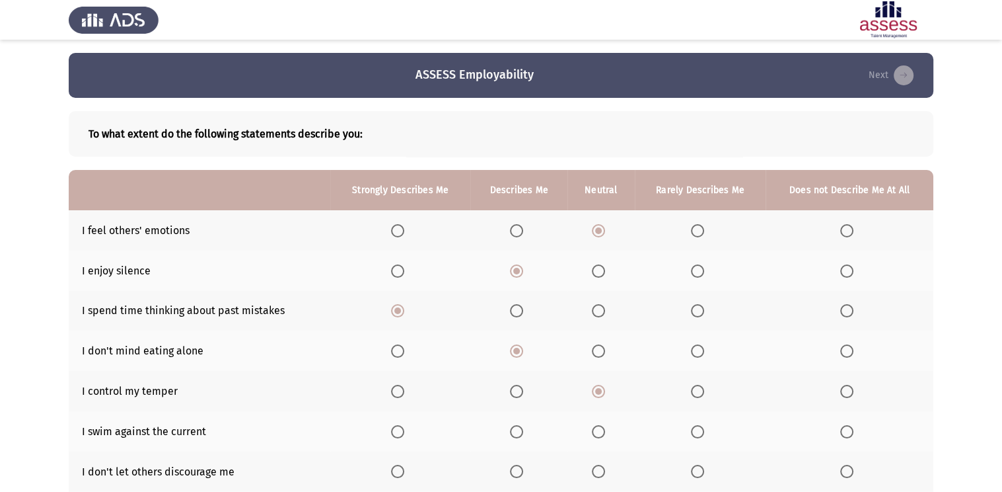
click at [402, 433] on input "Select an option" at bounding box center [397, 431] width 13 height 13
click at [520, 467] on span "Select an option" at bounding box center [516, 471] width 13 height 13
click at [520, 467] on input "Select an option" at bounding box center [516, 471] width 13 height 13
click at [695, 470] on span "Select an option" at bounding box center [697, 471] width 13 height 13
click at [695, 470] on input "Select an option" at bounding box center [697, 471] width 13 height 13
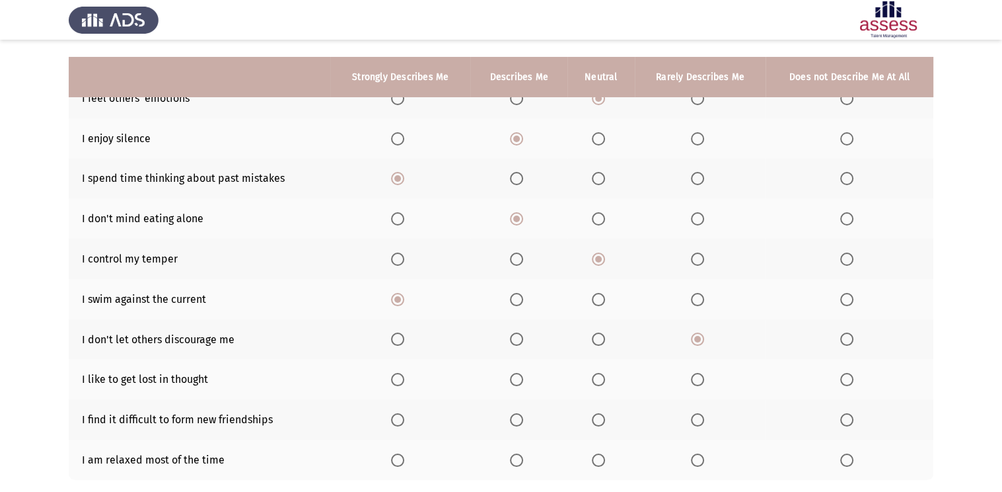
scroll to position [185, 0]
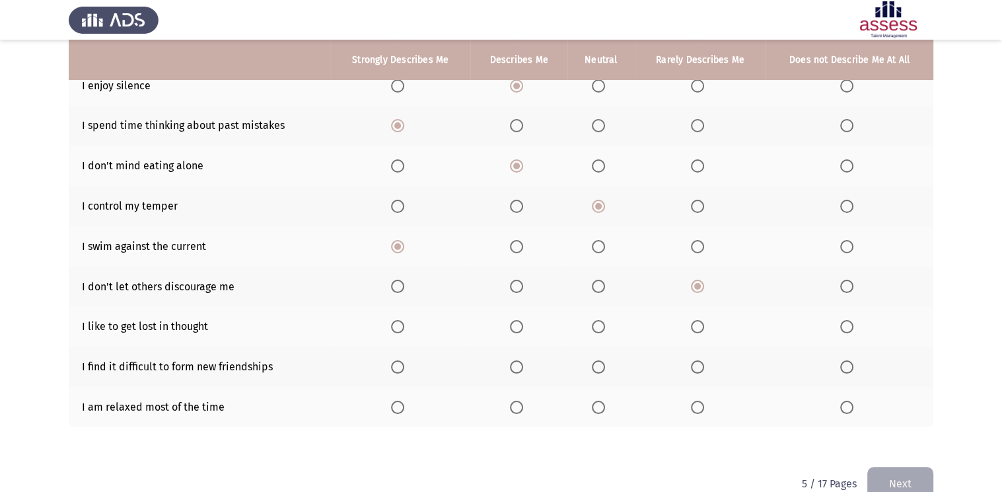
click at [596, 335] on th at bounding box center [601, 326] width 67 height 40
click at [597, 332] on span "Select an option" at bounding box center [598, 326] width 13 height 13
click at [597, 332] on input "Select an option" at bounding box center [598, 326] width 13 height 13
click at [597, 332] on span "Select an option" at bounding box center [598, 326] width 13 height 13
click at [515, 364] on span "Select an option" at bounding box center [516, 366] width 13 height 13
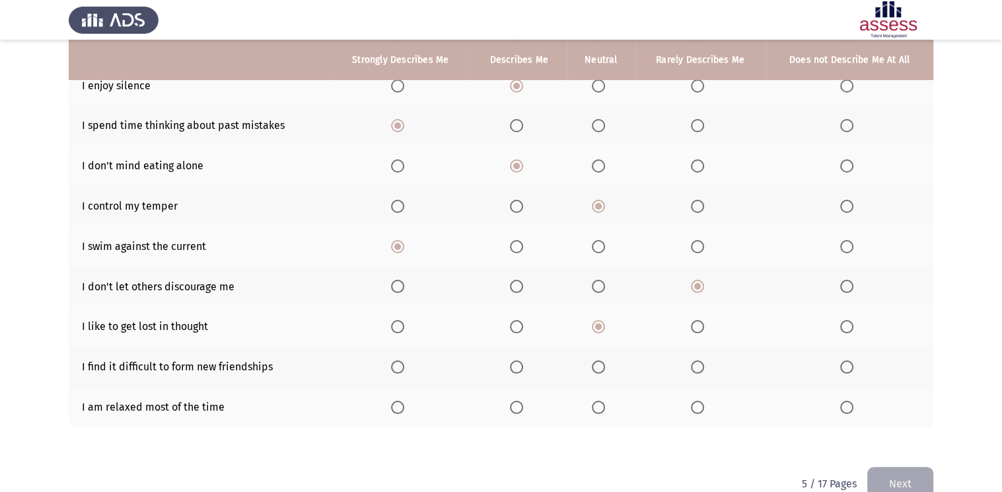
click at [515, 364] on input "Select an option" at bounding box center [516, 366] width 13 height 13
click at [400, 409] on span "Select an option" at bounding box center [397, 406] width 13 height 13
click at [400, 409] on input "Select an option" at bounding box center [397, 406] width 13 height 13
click at [902, 476] on button "Next" at bounding box center [901, 484] width 66 height 34
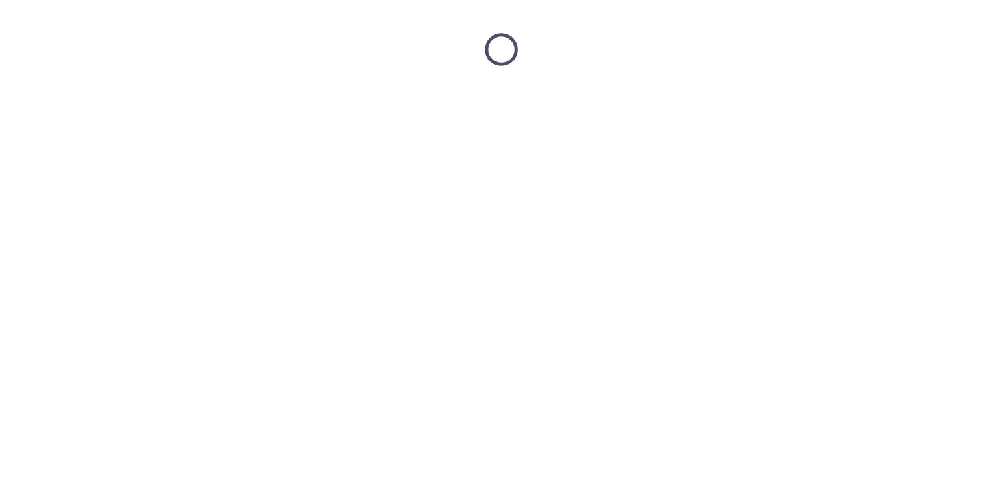
scroll to position [0, 0]
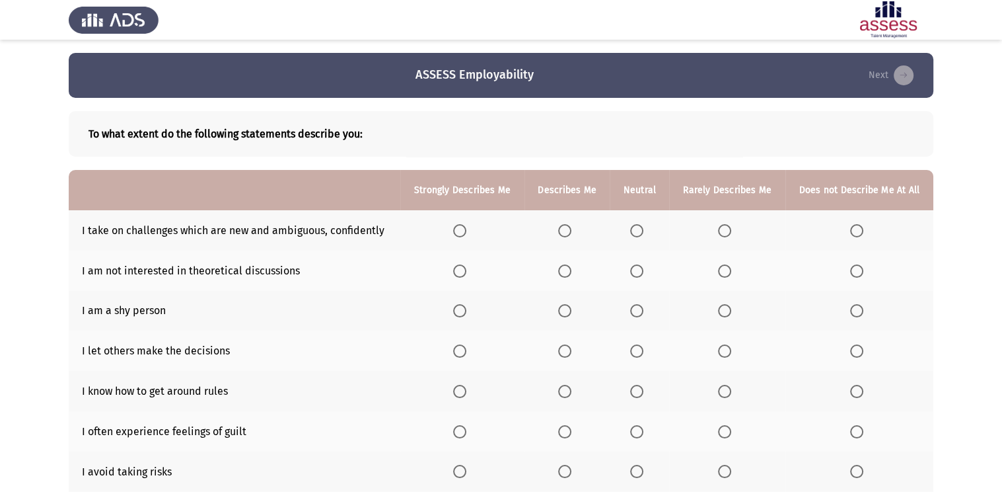
click at [465, 227] on span "Select an option" at bounding box center [459, 230] width 13 height 13
click at [465, 227] on input "Select an option" at bounding box center [459, 230] width 13 height 13
click at [465, 227] on span "Select an option" at bounding box center [459, 230] width 13 height 13
click at [569, 270] on span "Select an option" at bounding box center [564, 270] width 13 height 13
click at [569, 270] on input "Select an option" at bounding box center [564, 270] width 13 height 13
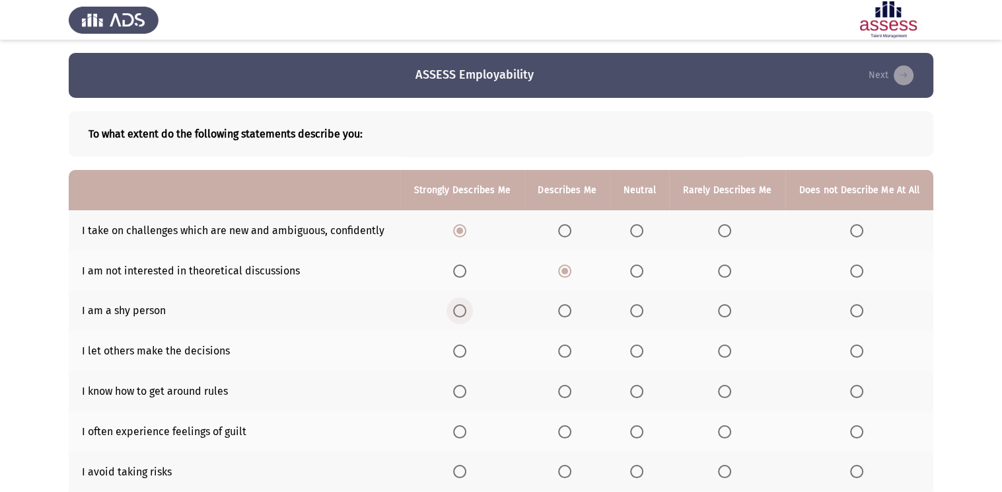
click at [472, 313] on label "Select an option" at bounding box center [462, 310] width 19 height 13
click at [467, 313] on input "Select an option" at bounding box center [459, 310] width 13 height 13
click at [564, 352] on span "Select an option" at bounding box center [564, 350] width 13 height 13
click at [564, 352] on input "Select an option" at bounding box center [564, 350] width 13 height 13
click at [631, 391] on th at bounding box center [639, 391] width 59 height 40
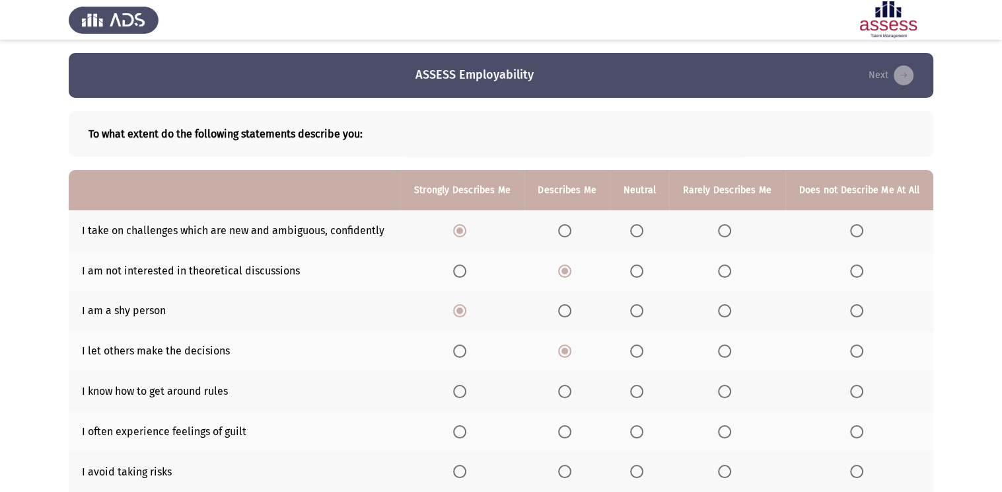
click at [637, 390] on th at bounding box center [639, 391] width 59 height 40
click at [637, 390] on span "Select an option" at bounding box center [636, 391] width 13 height 13
click at [637, 390] on input "Select an option" at bounding box center [636, 391] width 13 height 13
click at [462, 437] on span "Select an option" at bounding box center [459, 431] width 13 height 13
click at [462, 437] on input "Select an option" at bounding box center [459, 431] width 13 height 13
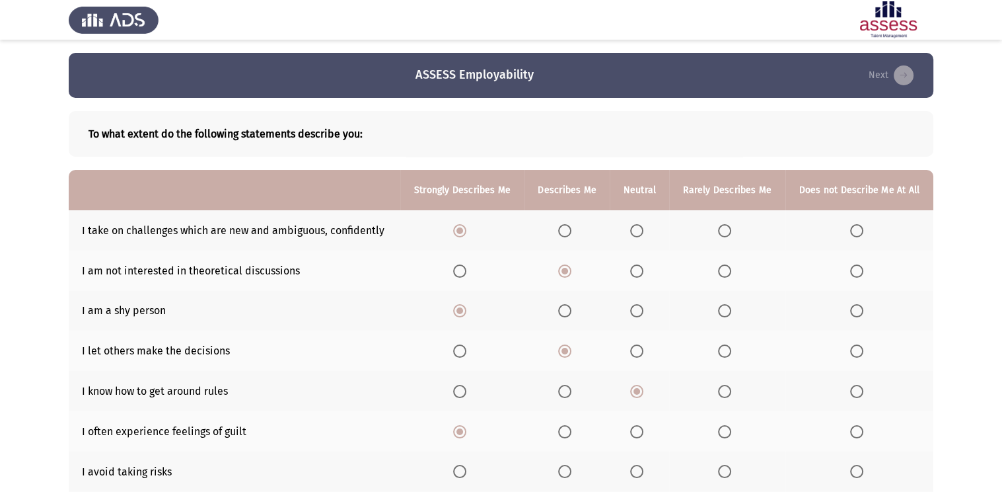
click at [562, 463] on th at bounding box center [567, 471] width 85 height 40
drag, startPoint x: 562, startPoint y: 463, endPoint x: 569, endPoint y: 474, distance: 13.6
click at [569, 474] on th at bounding box center [567, 471] width 85 height 40
click at [569, 474] on span "Select an option" at bounding box center [564, 471] width 13 height 13
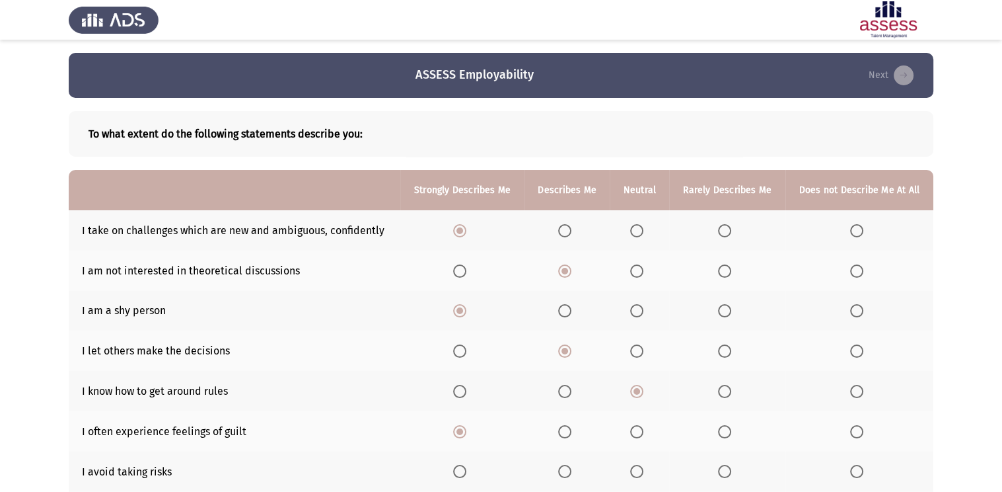
click at [569, 474] on input "Select an option" at bounding box center [564, 471] width 13 height 13
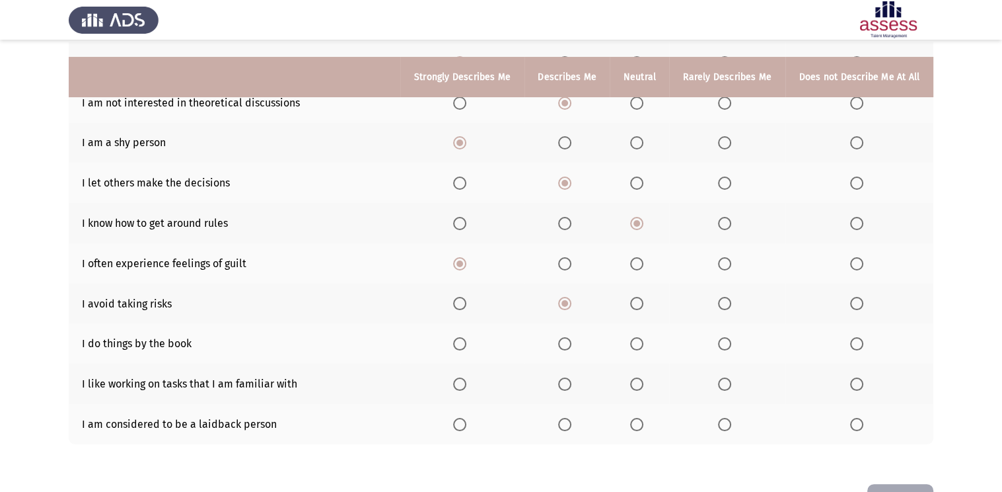
scroll to position [185, 0]
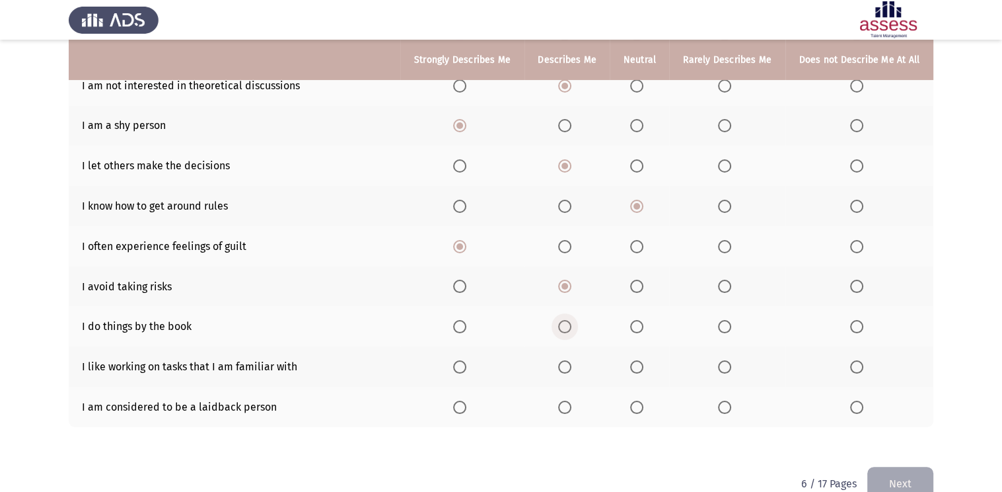
click at [560, 327] on span "Select an option" at bounding box center [564, 326] width 13 height 13
click at [560, 327] on input "Select an option" at bounding box center [564, 326] width 13 height 13
click at [460, 369] on span "Select an option" at bounding box center [459, 366] width 13 height 13
click at [460, 369] on input "Select an option" at bounding box center [459, 366] width 13 height 13
click at [463, 404] on span "Select an option" at bounding box center [459, 406] width 13 height 13
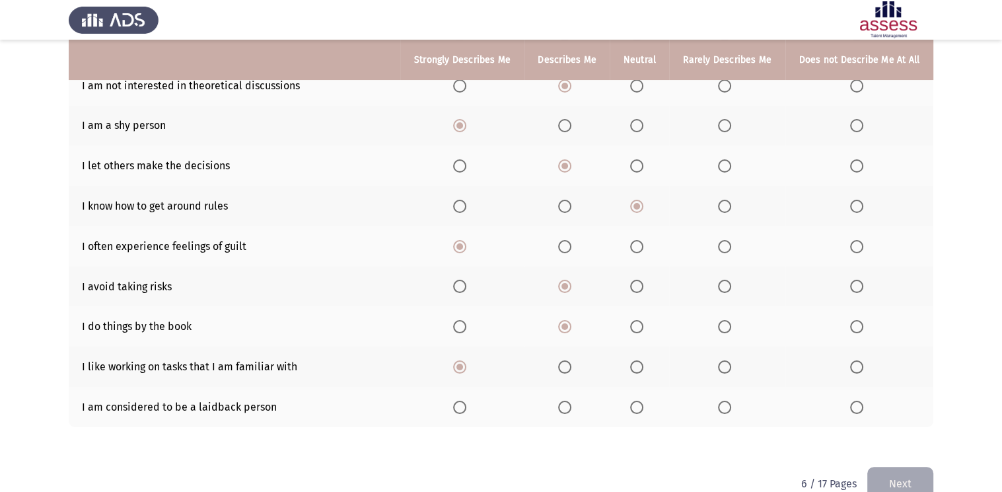
click at [463, 404] on input "Select an option" at bounding box center [459, 406] width 13 height 13
click at [896, 471] on button "Next" at bounding box center [901, 484] width 66 height 34
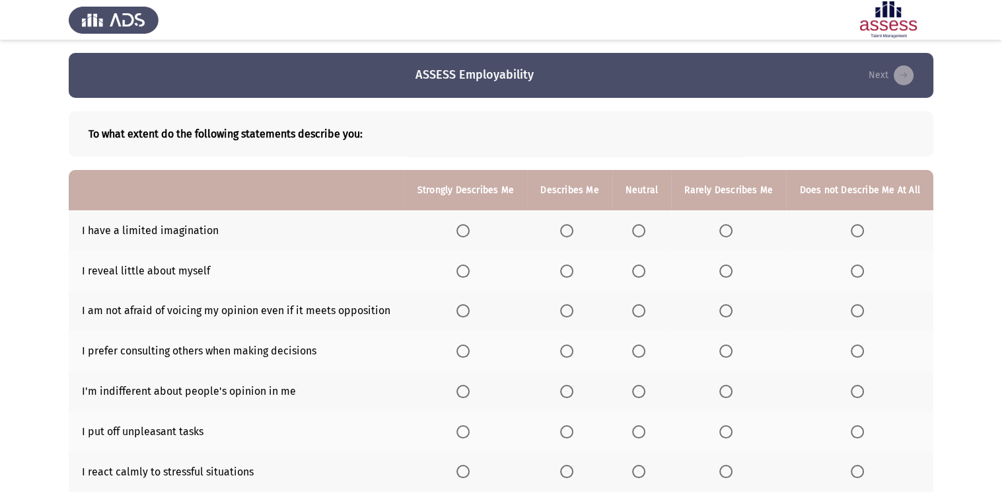
click at [567, 224] on span "Select an option" at bounding box center [566, 230] width 13 height 13
click at [567, 224] on input "Select an option" at bounding box center [566, 230] width 13 height 13
click at [467, 272] on span "Select an option" at bounding box center [463, 270] width 13 height 13
click at [467, 272] on input "Select an option" at bounding box center [463, 270] width 13 height 13
click at [467, 313] on span "Select an option" at bounding box center [463, 310] width 13 height 13
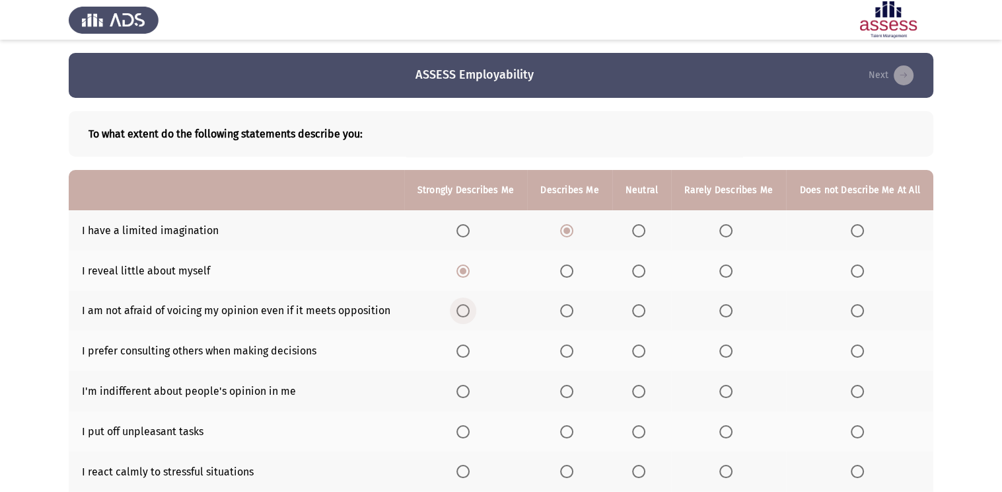
click at [467, 313] on input "Select an option" at bounding box center [463, 310] width 13 height 13
click at [579, 354] on label "Select an option" at bounding box center [569, 350] width 19 height 13
click at [574, 354] on input "Select an option" at bounding box center [566, 350] width 13 height 13
click at [568, 394] on span "Select an option" at bounding box center [566, 391] width 13 height 13
click at [568, 394] on input "Select an option" at bounding box center [566, 391] width 13 height 13
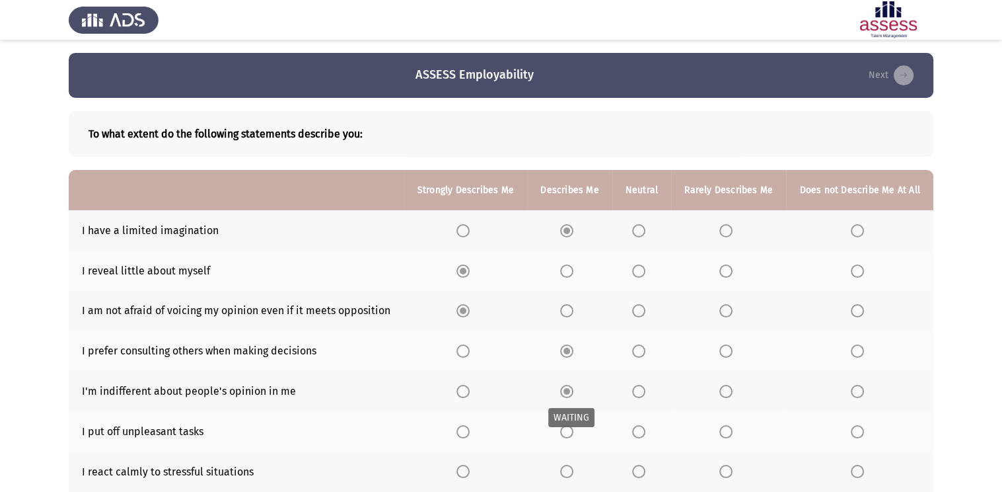
click at [568, 394] on span "Select an option" at bounding box center [567, 391] width 7 height 7
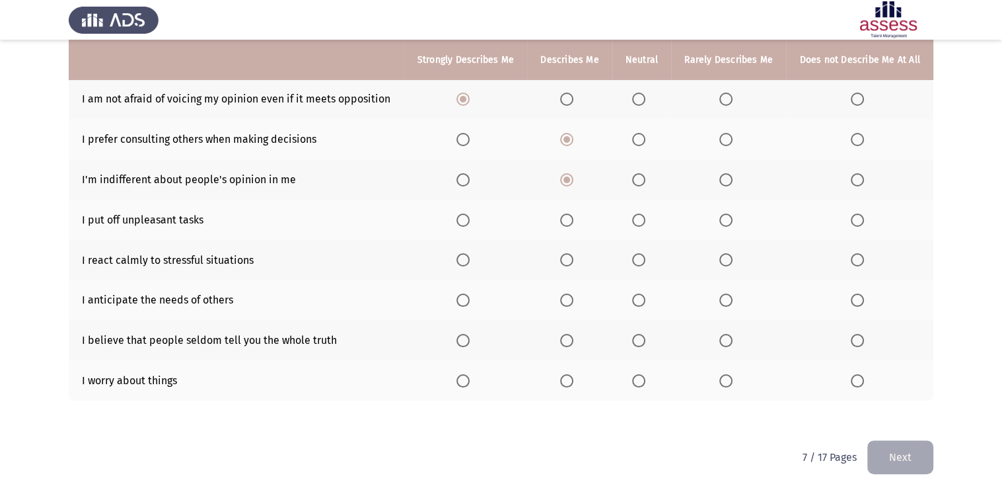
scroll to position [214, 0]
click at [473, 190] on th at bounding box center [465, 178] width 123 height 40
click at [465, 213] on span "Select an option" at bounding box center [463, 218] width 13 height 13
click at [465, 213] on input "Select an option" at bounding box center [463, 218] width 13 height 13
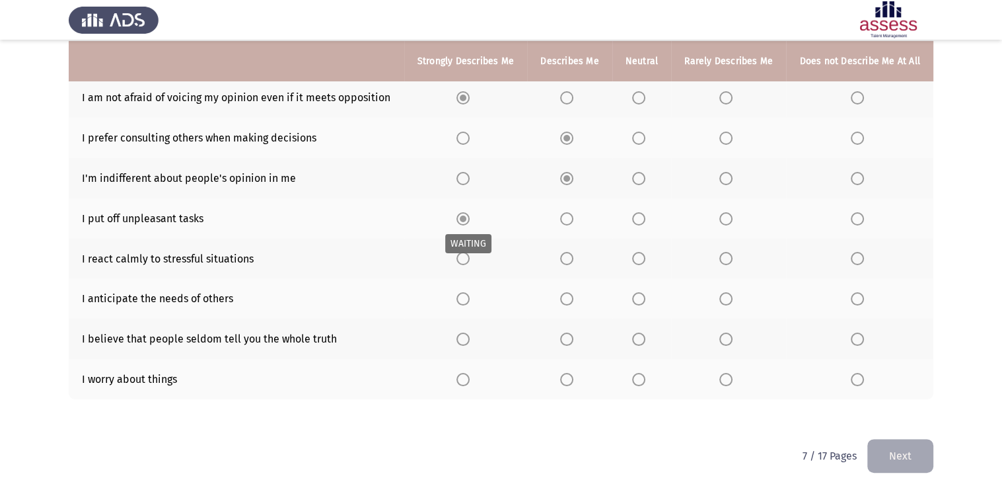
click at [465, 213] on span "Select an option" at bounding box center [463, 218] width 13 height 13
click at [465, 254] on span "Select an option" at bounding box center [463, 258] width 13 height 13
click at [465, 254] on input "Select an option" at bounding box center [463, 258] width 13 height 13
click at [568, 301] on span "Select an option" at bounding box center [566, 298] width 13 height 13
click at [568, 301] on input "Select an option" at bounding box center [566, 298] width 13 height 13
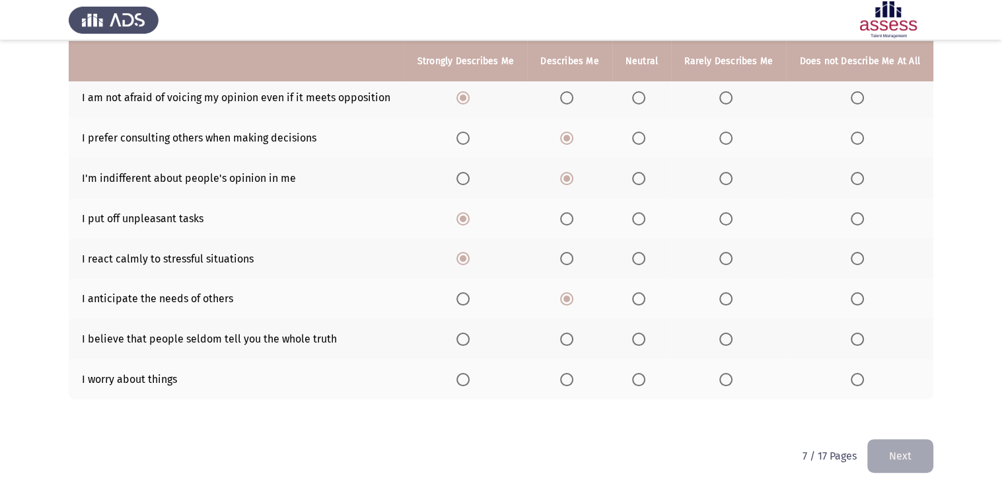
drag, startPoint x: 568, startPoint y: 301, endPoint x: 571, endPoint y: 340, distance: 39.7
click at [571, 340] on span "Select an option" at bounding box center [566, 338] width 13 height 13
click at [571, 340] on input "Select an option" at bounding box center [566, 338] width 13 height 13
click at [468, 381] on span "Select an option" at bounding box center [463, 379] width 13 height 13
click at [468, 381] on input "Select an option" at bounding box center [463, 379] width 13 height 13
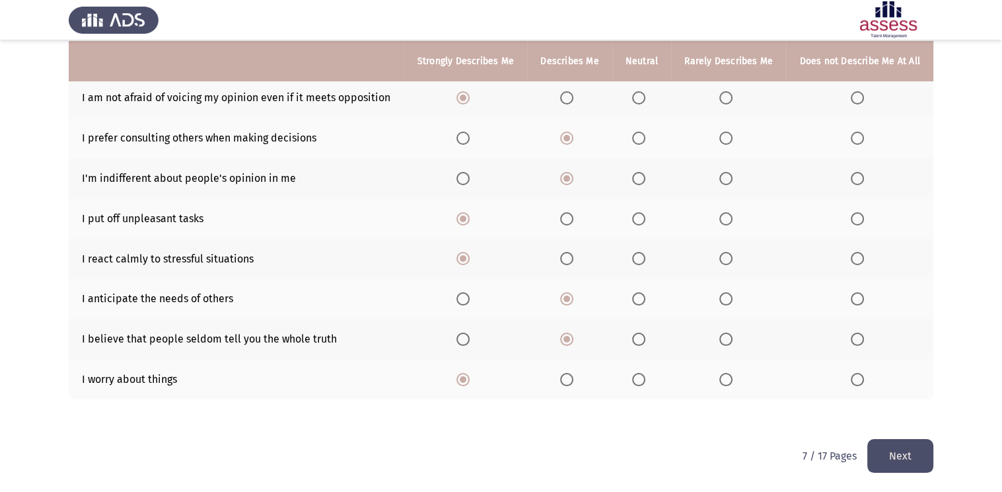
click at [878, 453] on button "Next" at bounding box center [901, 456] width 66 height 34
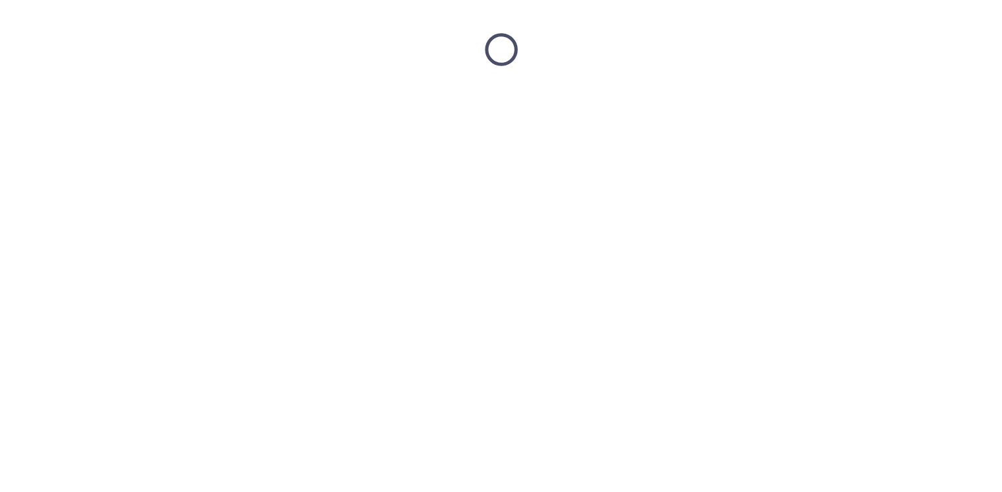
scroll to position [0, 0]
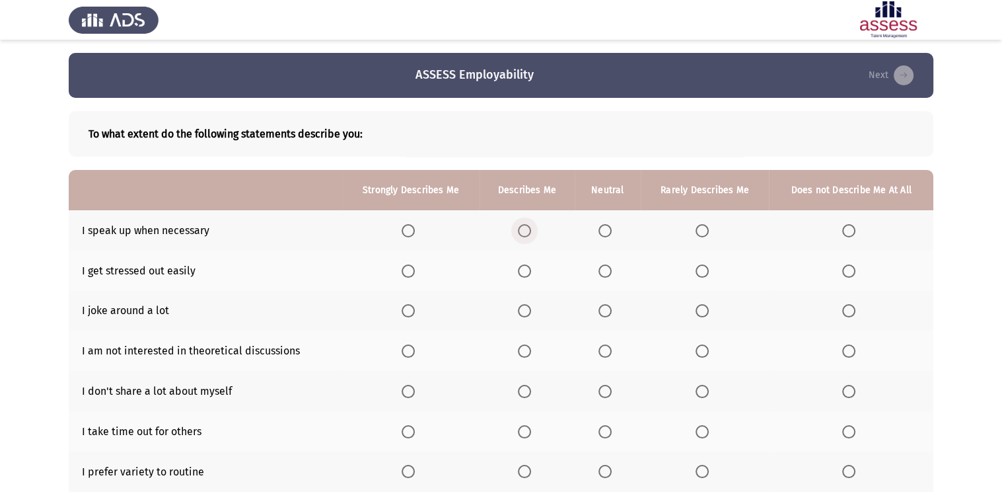
click at [529, 233] on span "Select an option" at bounding box center [524, 230] width 13 height 13
click at [529, 233] on input "Select an option" at bounding box center [524, 230] width 13 height 13
click at [529, 233] on span "Select an option" at bounding box center [524, 230] width 13 height 13
click at [412, 272] on span "Select an option" at bounding box center [408, 270] width 13 height 13
click at [412, 272] on input "Select an option" at bounding box center [408, 270] width 13 height 13
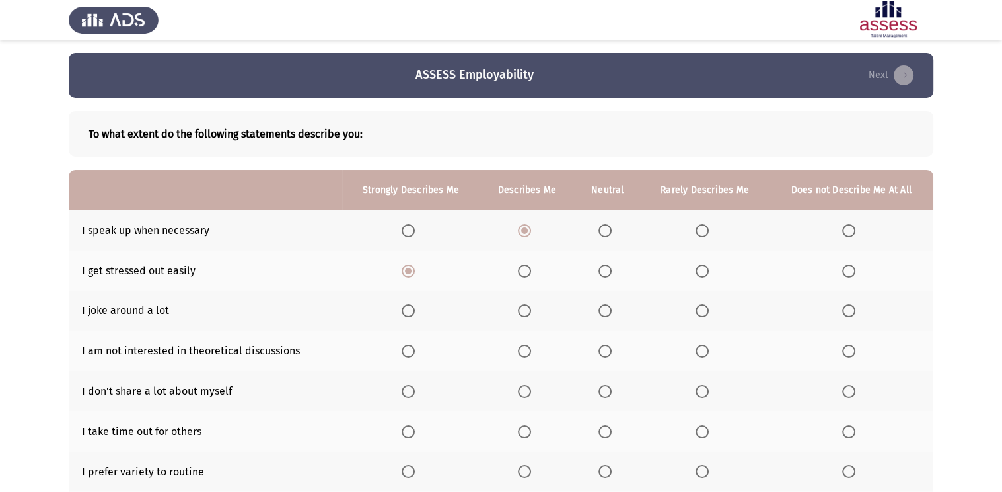
click at [526, 314] on span "Select an option" at bounding box center [524, 310] width 13 height 13
click at [526, 314] on input "Select an option" at bounding box center [524, 310] width 13 height 13
click at [404, 354] on span "Select an option" at bounding box center [408, 350] width 13 height 13
click at [404, 354] on input "Select an option" at bounding box center [408, 350] width 13 height 13
click at [533, 391] on label "Select an option" at bounding box center [527, 391] width 19 height 13
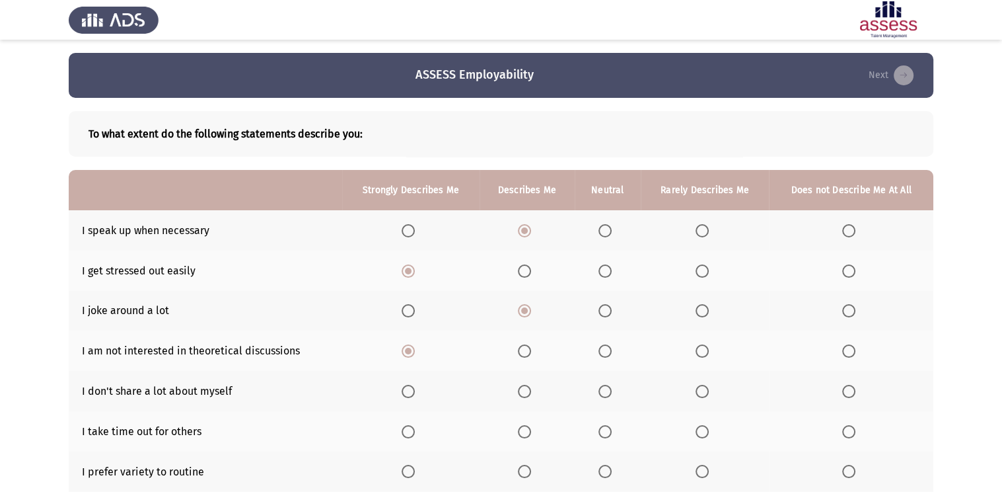
click at [531, 391] on input "Select an option" at bounding box center [524, 391] width 13 height 13
click at [533, 391] on label "Select an option" at bounding box center [527, 391] width 19 height 13
click at [408, 431] on span "Select an option" at bounding box center [408, 431] width 13 height 13
click at [408, 431] on input "Select an option" at bounding box center [408, 431] width 13 height 13
click at [523, 465] on mat-radio-button "Select an option" at bounding box center [527, 472] width 19 height 14
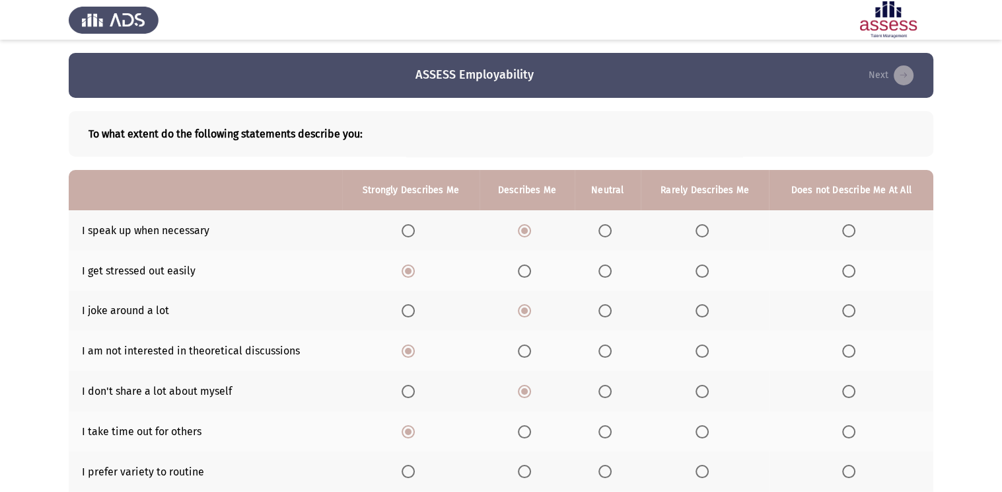
drag, startPoint x: 523, startPoint y: 465, endPoint x: 523, endPoint y: 475, distance: 10.6
click at [523, 475] on mat-radio-button "Select an option" at bounding box center [527, 472] width 19 height 14
click at [523, 475] on span "Select an option" at bounding box center [524, 471] width 13 height 13
click at [523, 475] on input "Select an option" at bounding box center [524, 471] width 13 height 13
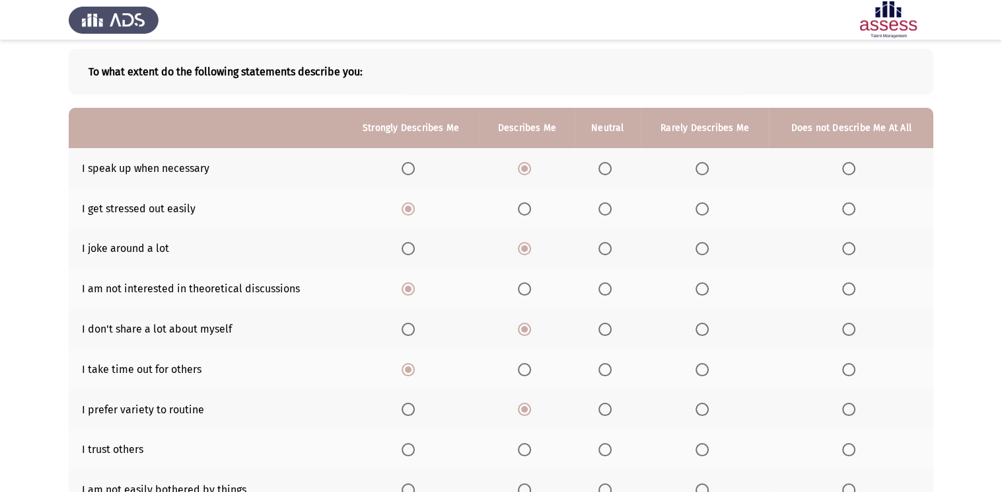
scroll to position [79, 0]
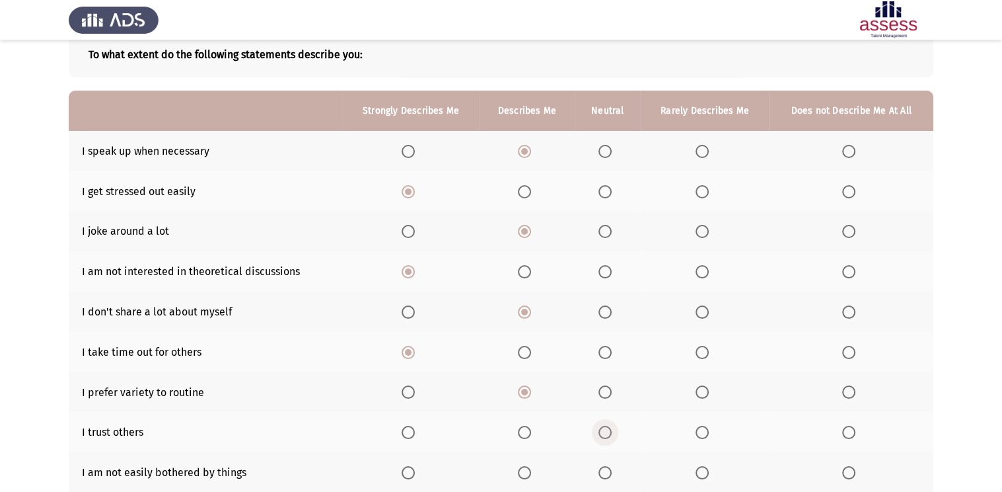
click at [613, 432] on label "Select an option" at bounding box center [608, 432] width 19 height 13
click at [612, 432] on input "Select an option" at bounding box center [605, 432] width 13 height 13
click at [613, 432] on label "Select an option" at bounding box center [608, 432] width 19 height 13
click at [521, 470] on span "Select an option" at bounding box center [524, 472] width 13 height 13
click at [521, 470] on input "Select an option" at bounding box center [524, 472] width 13 height 13
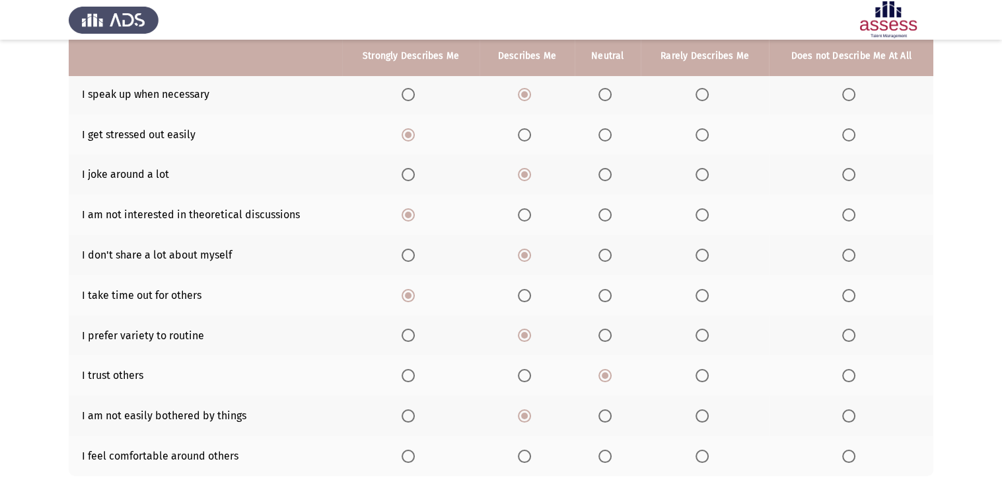
scroll to position [159, 0]
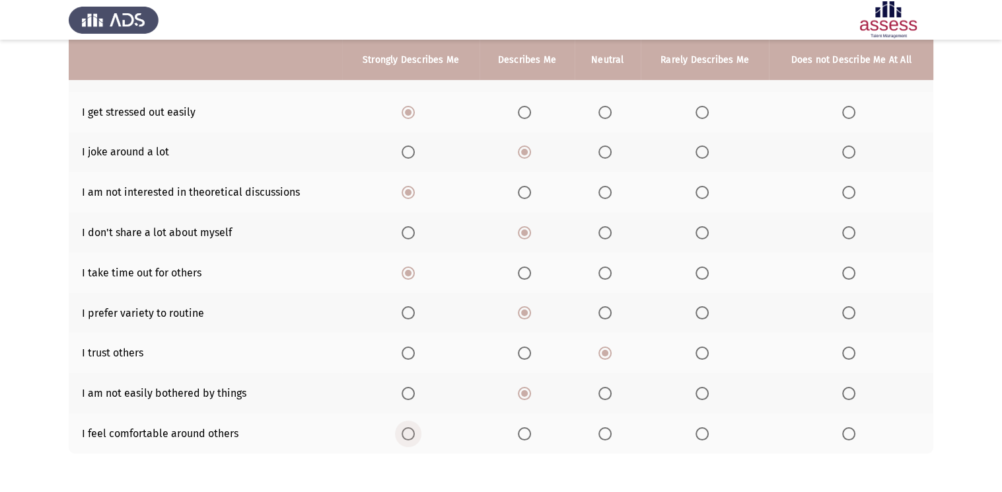
click at [420, 432] on label "Select an option" at bounding box center [411, 433] width 19 height 13
click at [415, 432] on input "Select an option" at bounding box center [408, 433] width 13 height 13
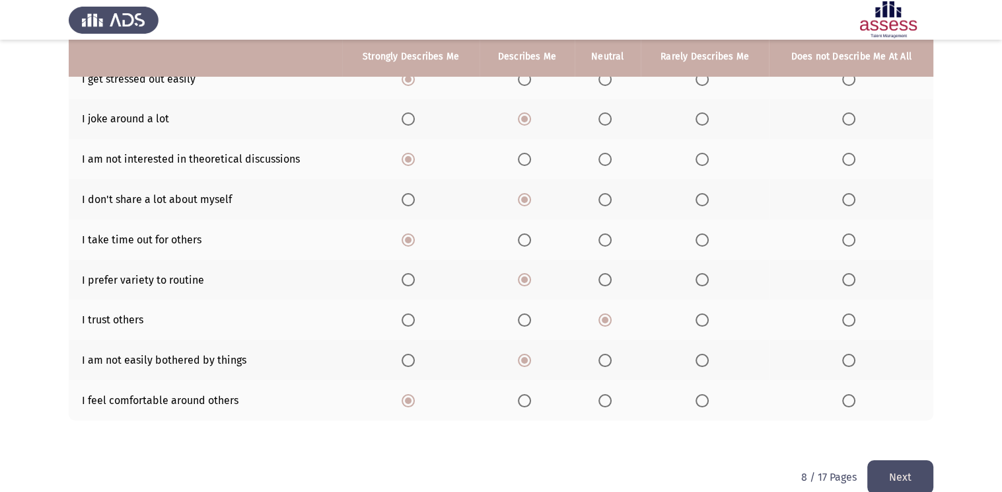
scroll to position [211, 0]
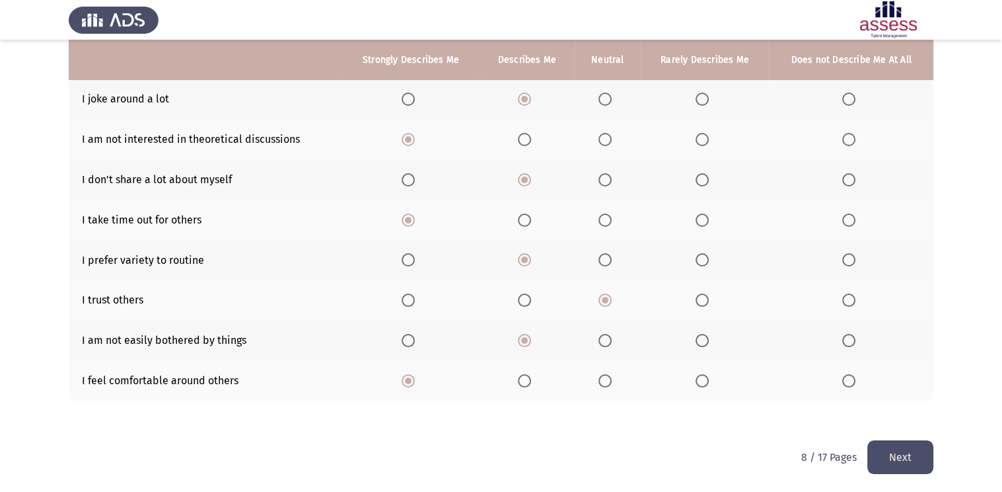
click at [898, 451] on button "Next" at bounding box center [901, 457] width 66 height 34
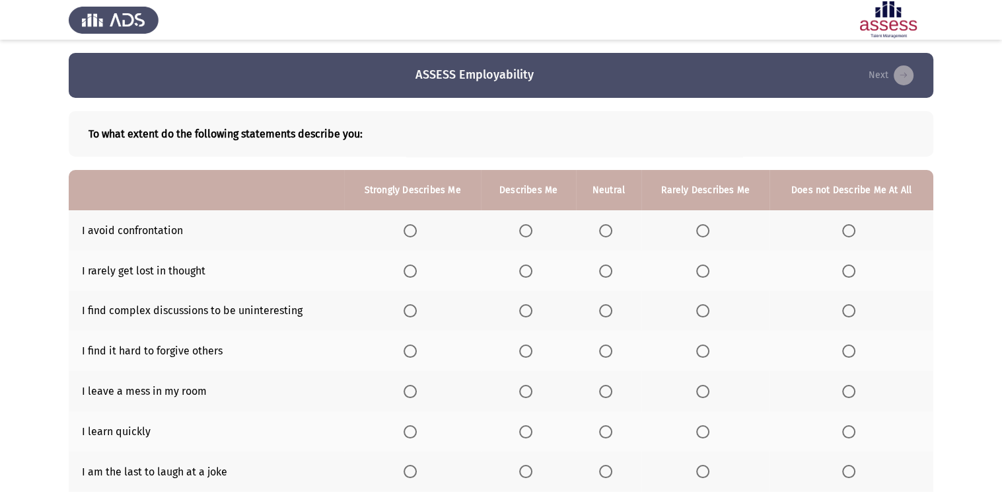
click at [526, 243] on th at bounding box center [528, 230] width 94 height 40
drag, startPoint x: 523, startPoint y: 231, endPoint x: 23, endPoint y: 52, distance: 530.5
click at [24, 50] on html "ASSESS Employability Next To what extent do the following statements describe y…" at bounding box center [501, 352] width 1002 height 704
drag, startPoint x: 23, startPoint y: 52, endPoint x: 213, endPoint y: 132, distance: 205.8
click at [213, 132] on html "ASSESS Employability Next To what extent do the following statements describe y…" at bounding box center [501, 352] width 1002 height 704
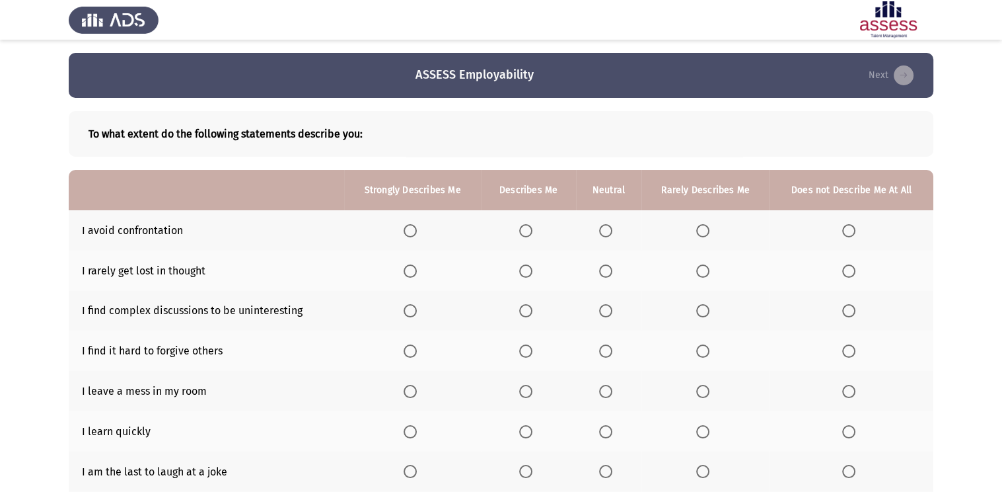
click at [525, 231] on span "Select an option" at bounding box center [525, 230] width 13 height 13
click at [525, 231] on input "Select an option" at bounding box center [525, 230] width 13 height 13
click at [410, 274] on span "Select an option" at bounding box center [410, 270] width 13 height 13
click at [410, 274] on input "Select an option" at bounding box center [410, 270] width 13 height 13
drag, startPoint x: 410, startPoint y: 274, endPoint x: 523, endPoint y: 311, distance: 118.7
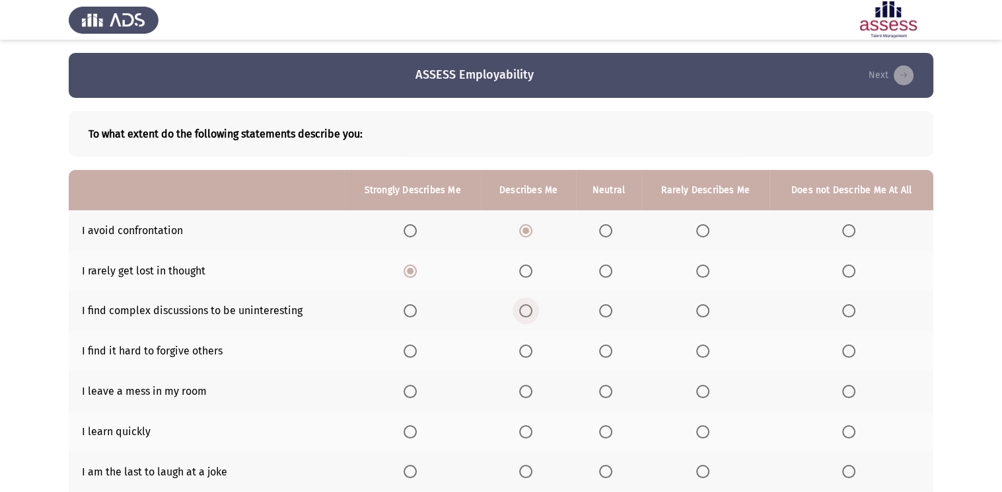
click at [523, 311] on span "Select an option" at bounding box center [525, 310] width 13 height 13
click at [523, 311] on input "Select an option" at bounding box center [525, 310] width 13 height 13
click at [531, 350] on span "Select an option" at bounding box center [525, 350] width 13 height 13
click at [531, 350] on input "Select an option" at bounding box center [525, 350] width 13 height 13
click at [414, 395] on span "Select an option" at bounding box center [410, 391] width 13 height 13
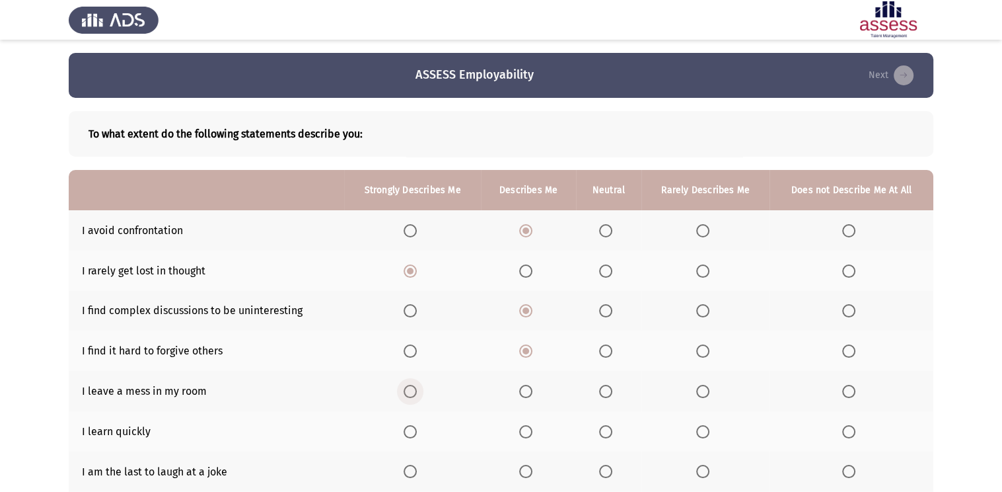
click at [414, 395] on input "Select an option" at bounding box center [410, 391] width 13 height 13
click at [412, 428] on span "Select an option" at bounding box center [410, 431] width 13 height 13
click at [412, 428] on input "Select an option" at bounding box center [410, 431] width 13 height 13
click at [417, 466] on span "Select an option" at bounding box center [410, 471] width 13 height 13
click at [417, 466] on input "Select an option" at bounding box center [410, 471] width 13 height 13
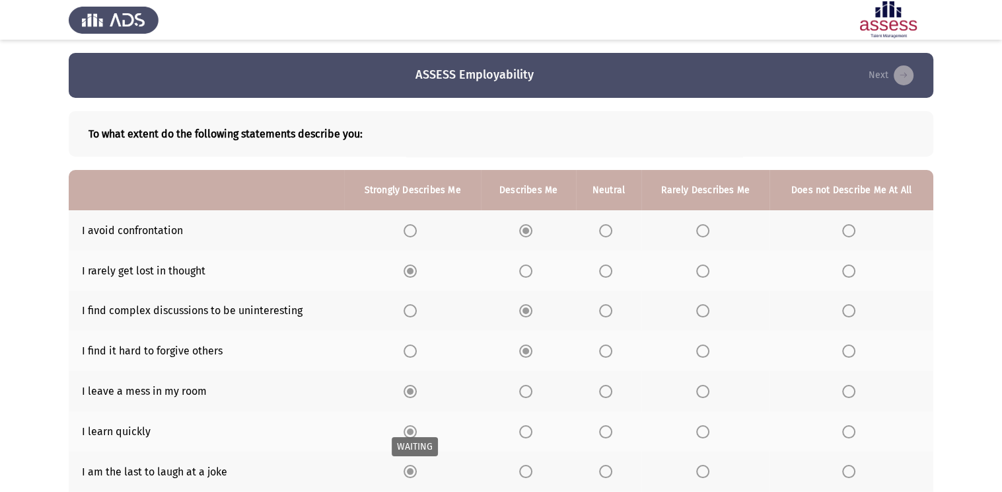
click at [417, 466] on span "Select an option" at bounding box center [410, 471] width 13 height 13
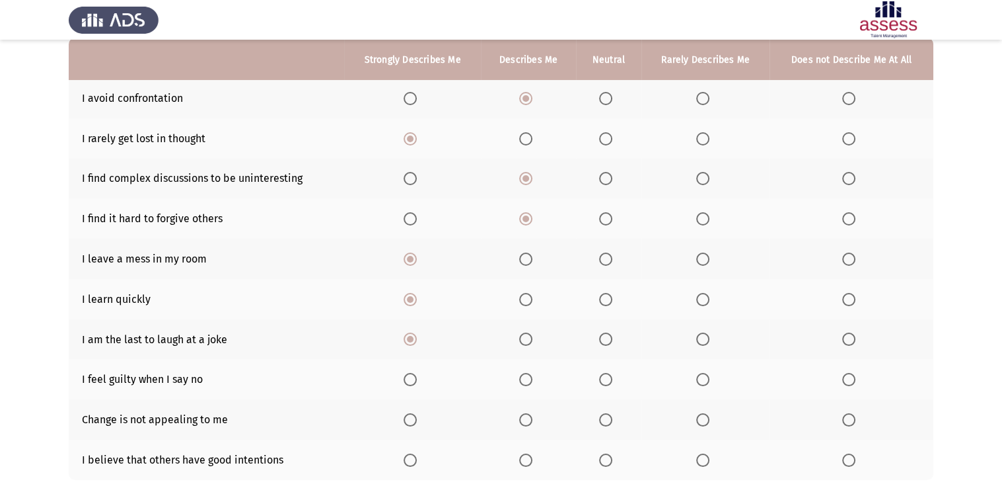
scroll to position [159, 0]
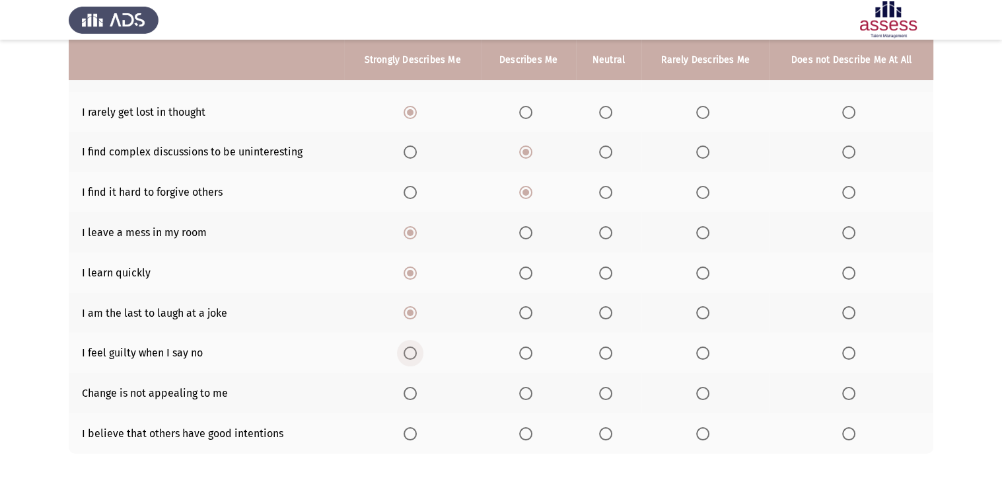
click at [409, 356] on span "Select an option" at bounding box center [410, 352] width 13 height 13
click at [409, 356] on input "Select an option" at bounding box center [410, 352] width 13 height 13
click at [524, 400] on span "Select an option" at bounding box center [525, 393] width 13 height 13
click at [524, 400] on input "Select an option" at bounding box center [525, 393] width 13 height 13
click at [523, 434] on span "Select an option" at bounding box center [525, 433] width 13 height 13
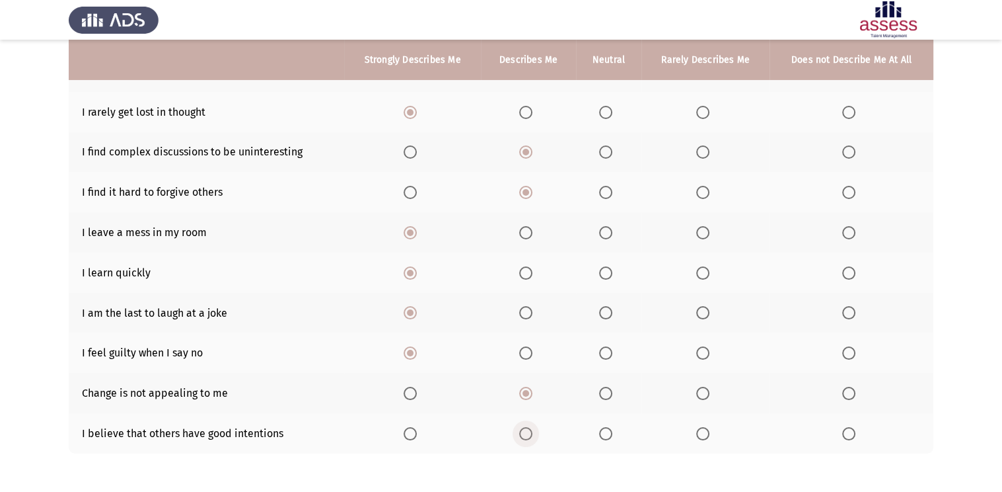
click at [523, 434] on input "Select an option" at bounding box center [525, 433] width 13 height 13
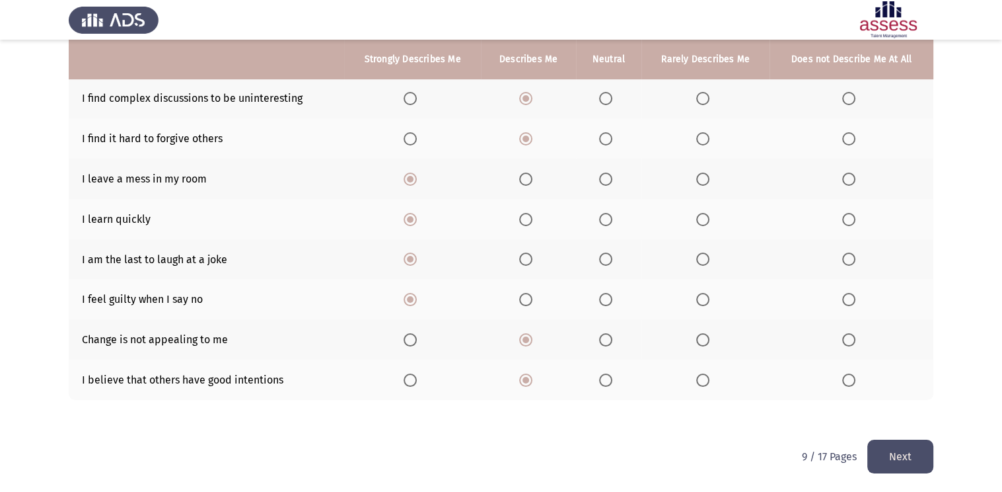
scroll to position [214, 0]
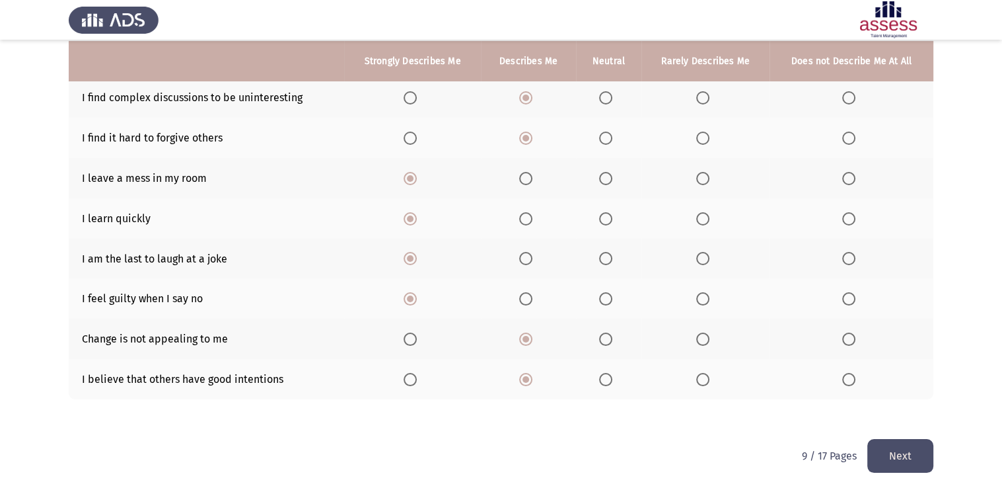
click at [895, 449] on button "Next" at bounding box center [901, 456] width 66 height 34
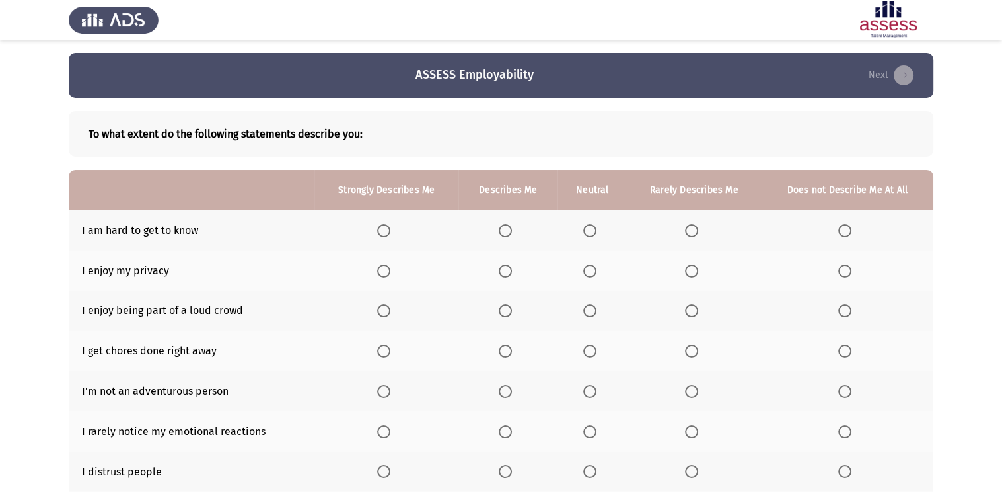
click at [511, 228] on span "Select an option" at bounding box center [505, 230] width 13 height 13
click at [511, 228] on input "Select an option" at bounding box center [505, 230] width 13 height 13
click at [381, 277] on span "Select an option" at bounding box center [383, 270] width 13 height 13
click at [381, 277] on input "Select an option" at bounding box center [383, 270] width 13 height 13
click at [508, 312] on span "Select an option" at bounding box center [505, 310] width 13 height 13
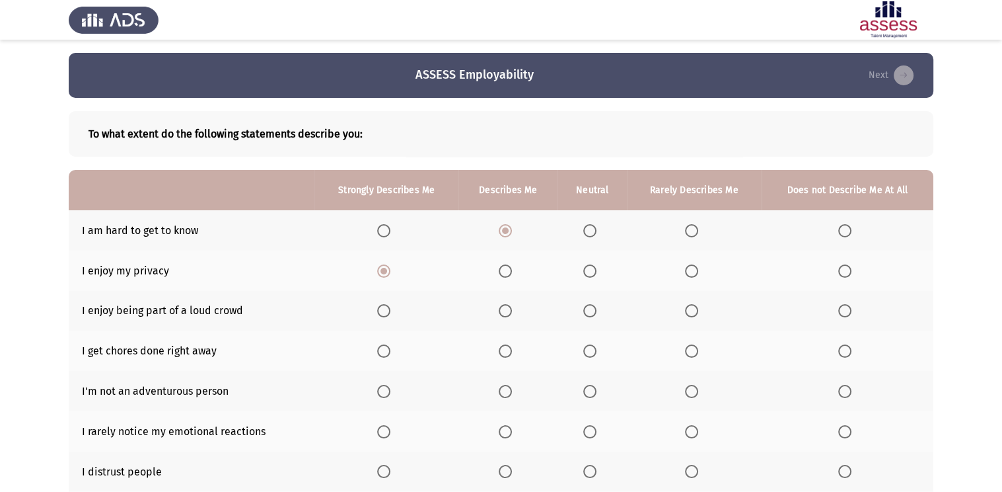
click at [508, 312] on input "Select an option" at bounding box center [505, 310] width 13 height 13
click at [508, 352] on span "Select an option" at bounding box center [505, 350] width 13 height 13
click at [508, 352] on input "Select an option" at bounding box center [505, 350] width 13 height 13
click at [383, 391] on span "Select an option" at bounding box center [383, 391] width 13 height 13
click at [383, 391] on input "Select an option" at bounding box center [383, 391] width 13 height 13
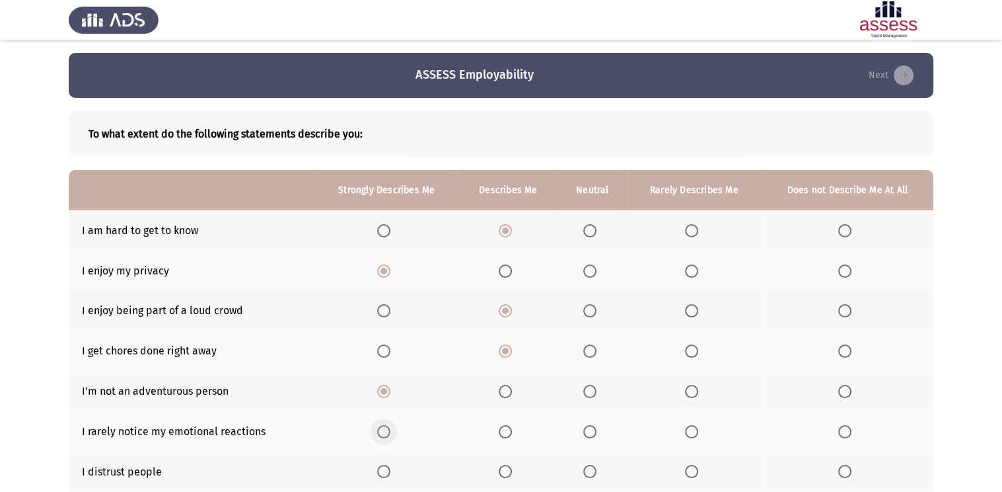
click at [387, 435] on span "Select an option" at bounding box center [383, 431] width 13 height 13
click at [387, 435] on input "Select an option" at bounding box center [383, 431] width 13 height 13
click at [383, 475] on span "Select an option" at bounding box center [383, 471] width 13 height 13
click at [383, 475] on input "Select an option" at bounding box center [383, 471] width 13 height 13
drag, startPoint x: 383, startPoint y: 475, endPoint x: 628, endPoint y: 330, distance: 284.5
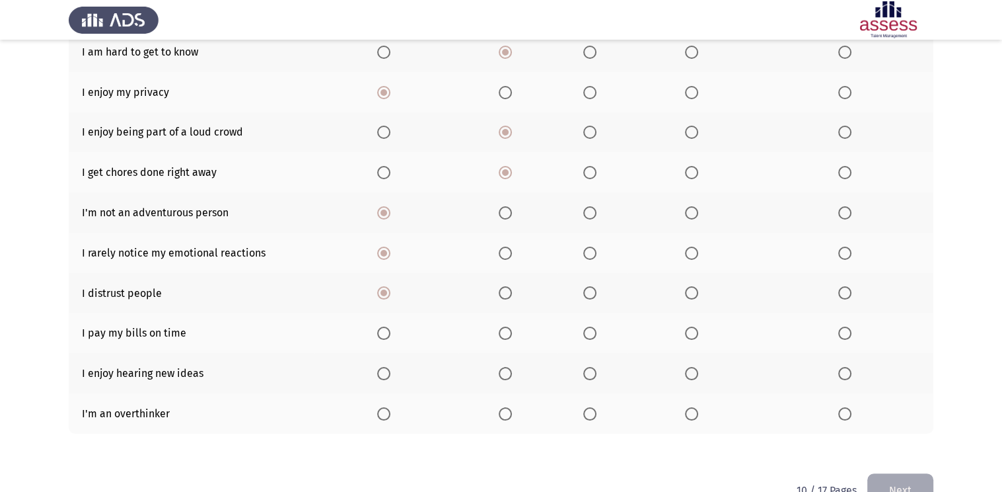
scroll to position [185, 0]
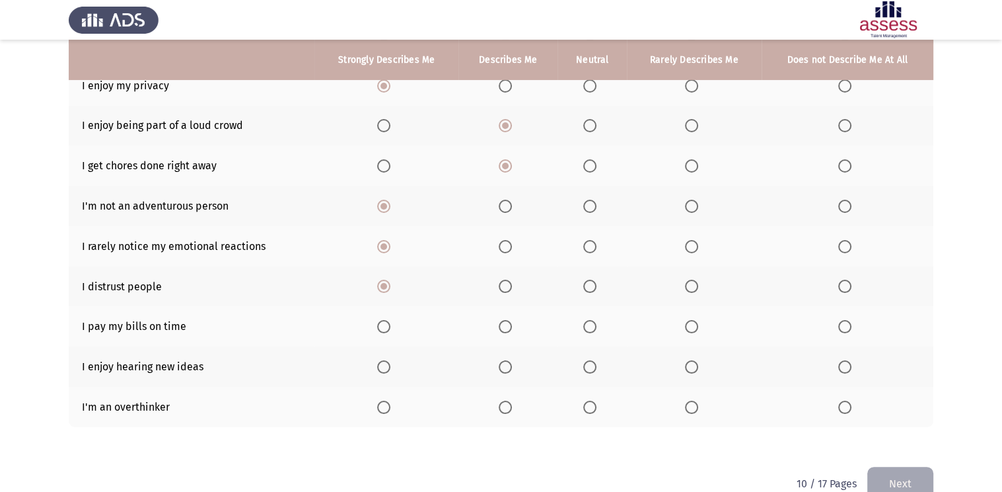
click at [386, 335] on th at bounding box center [387, 326] width 144 height 40
click at [382, 330] on span "Select an option" at bounding box center [383, 326] width 13 height 13
click at [382, 330] on input "Select an option" at bounding box center [383, 326] width 13 height 13
click at [501, 369] on span "Select an option" at bounding box center [505, 366] width 13 height 13
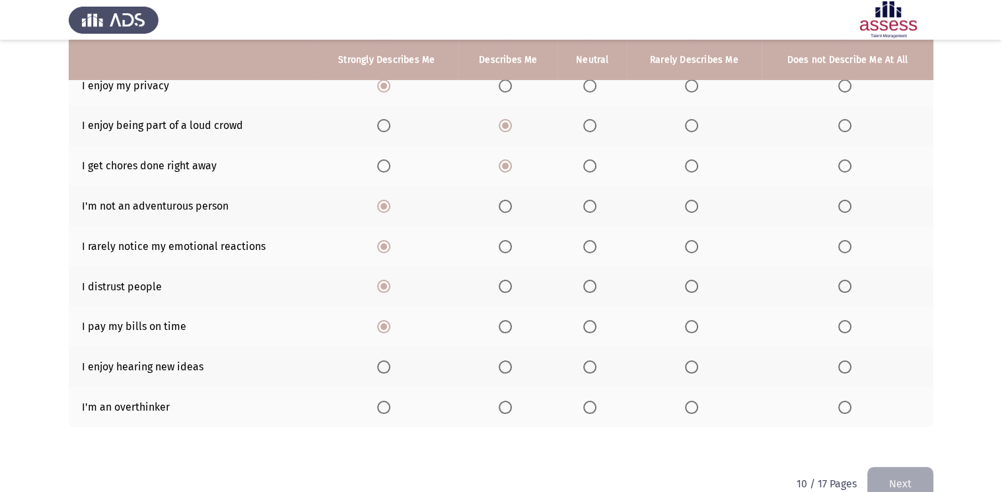
click at [501, 369] on input "Select an option" at bounding box center [505, 366] width 13 height 13
drag, startPoint x: 501, startPoint y: 369, endPoint x: 508, endPoint y: 400, distance: 31.8
click at [508, 400] on th at bounding box center [508, 407] width 99 height 40
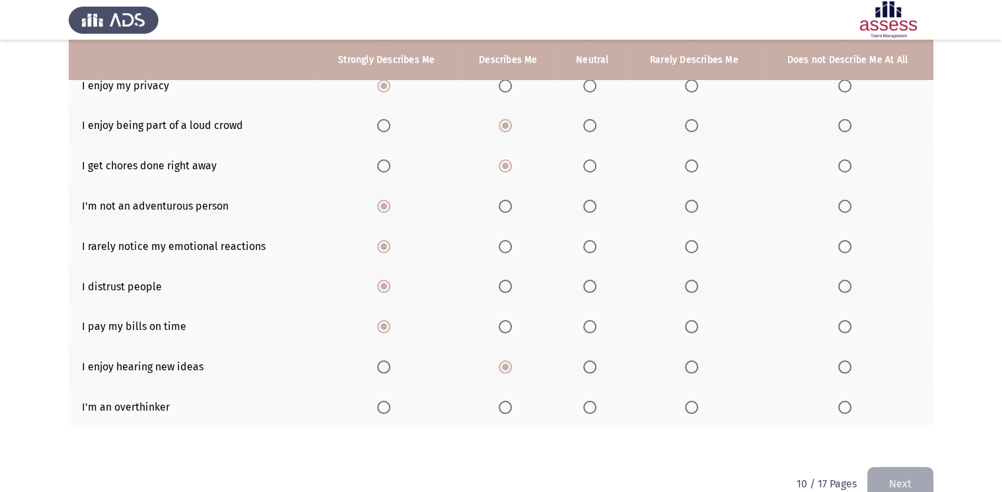
drag, startPoint x: 508, startPoint y: 400, endPoint x: 502, endPoint y: 406, distance: 8.0
click at [502, 406] on th at bounding box center [508, 407] width 99 height 40
click at [502, 406] on span "Select an option" at bounding box center [505, 406] width 13 height 13
click at [502, 406] on input "Select an option" at bounding box center [505, 406] width 13 height 13
click at [502, 406] on span "Select an option" at bounding box center [505, 406] width 13 height 13
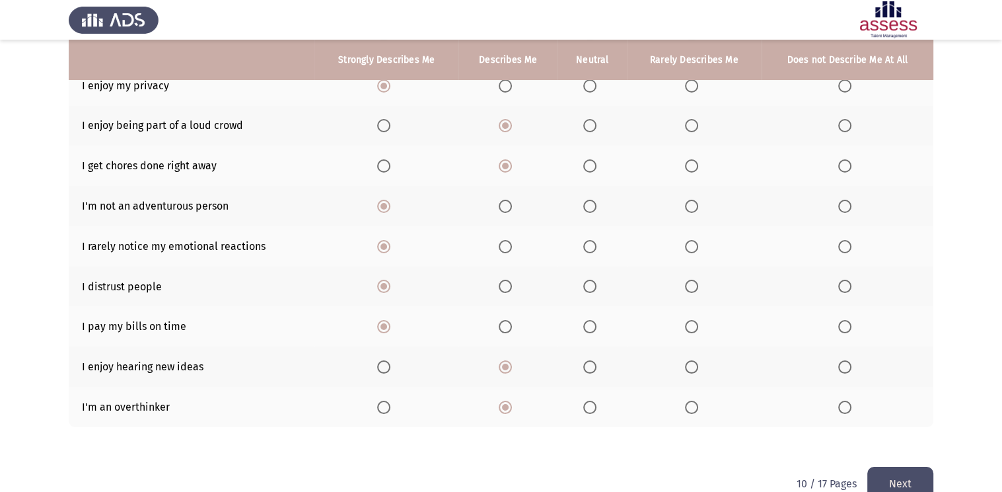
click at [924, 469] on button "Next" at bounding box center [901, 484] width 66 height 34
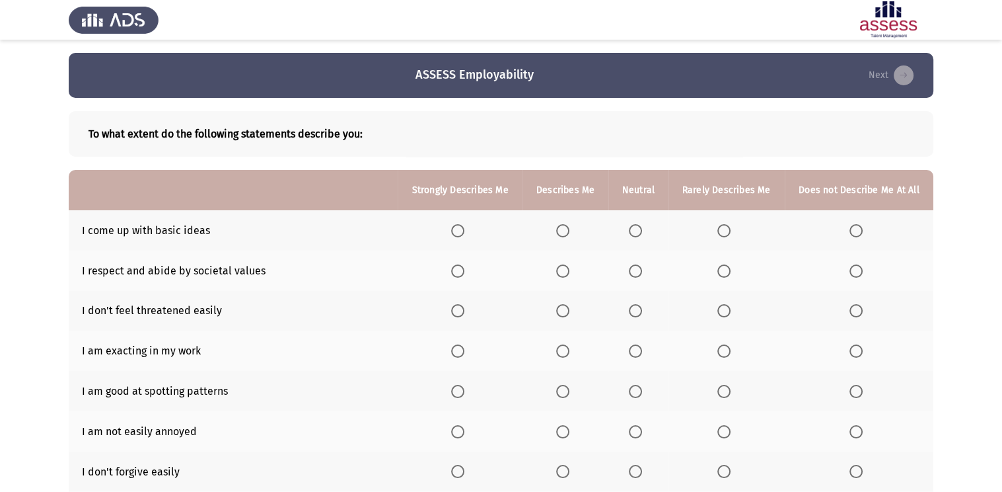
click at [565, 232] on span "Select an option" at bounding box center [562, 230] width 13 height 13
click at [565, 232] on input "Select an option" at bounding box center [562, 230] width 13 height 13
click at [565, 232] on span "Select an option" at bounding box center [563, 230] width 7 height 7
click at [562, 270] on span "Select an option" at bounding box center [562, 270] width 13 height 13
click at [562, 270] on input "Select an option" at bounding box center [562, 270] width 13 height 13
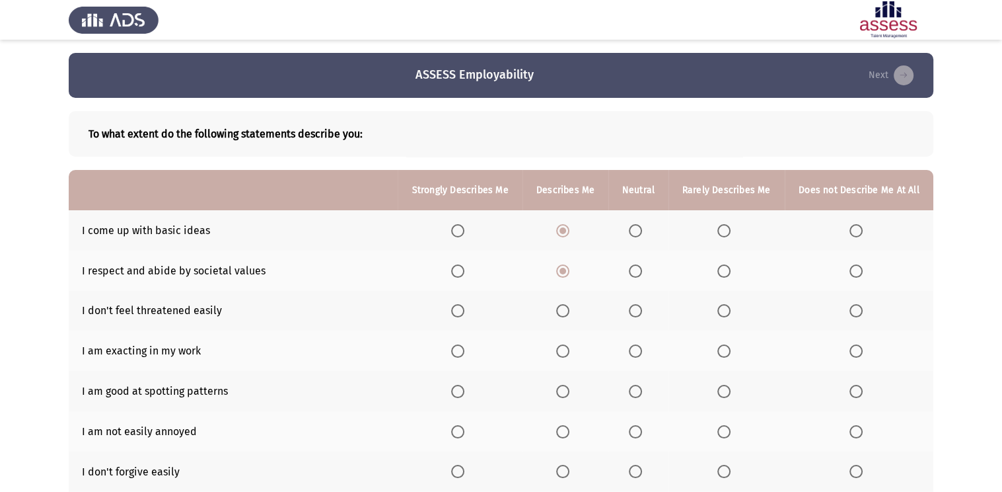
drag, startPoint x: 562, startPoint y: 270, endPoint x: 460, endPoint y: 305, distance: 108.2
click at [460, 305] on span "Select an option" at bounding box center [457, 310] width 13 height 13
click at [460, 305] on input "Select an option" at bounding box center [457, 310] width 13 height 13
click at [455, 354] on span "Select an option" at bounding box center [457, 350] width 13 height 13
click at [455, 354] on input "Select an option" at bounding box center [457, 350] width 13 height 13
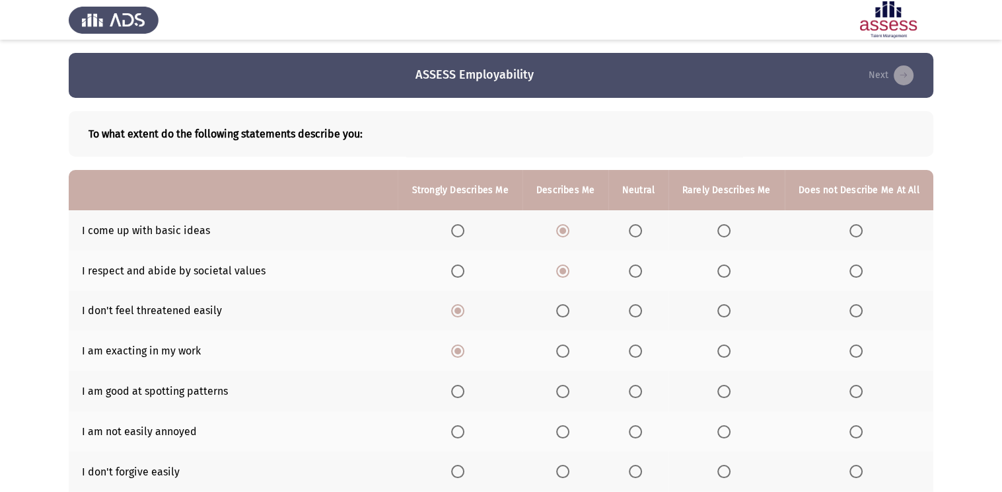
drag, startPoint x: 455, startPoint y: 354, endPoint x: 457, endPoint y: 394, distance: 40.4
click at [457, 394] on span "Select an option" at bounding box center [457, 391] width 13 height 13
click at [457, 394] on input "Select an option" at bounding box center [457, 391] width 13 height 13
click at [457, 423] on th at bounding box center [460, 431] width 125 height 40
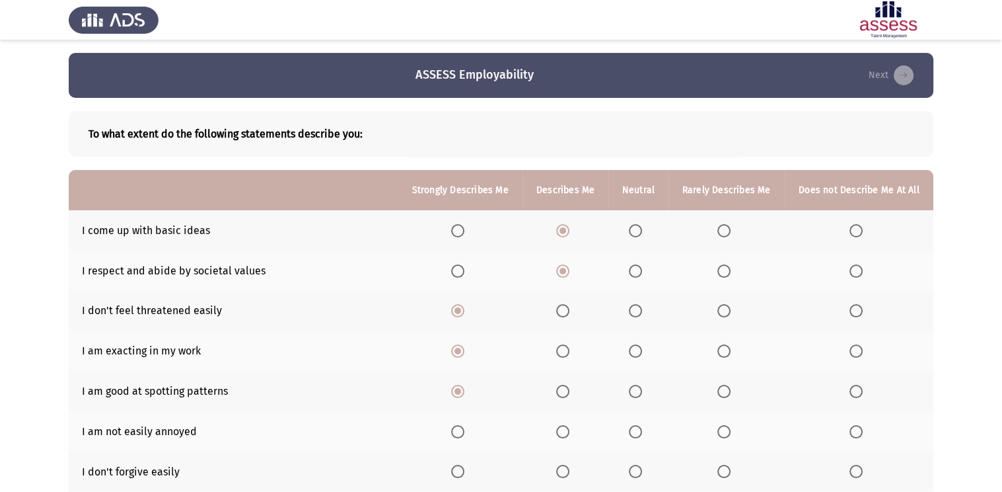
click at [457, 426] on span "Select an option" at bounding box center [457, 431] width 13 height 13
click at [457, 426] on input "Select an option" at bounding box center [457, 431] width 13 height 13
click at [562, 467] on span "Select an option" at bounding box center [562, 471] width 13 height 13
click at [562, 467] on input "Select an option" at bounding box center [562, 471] width 13 height 13
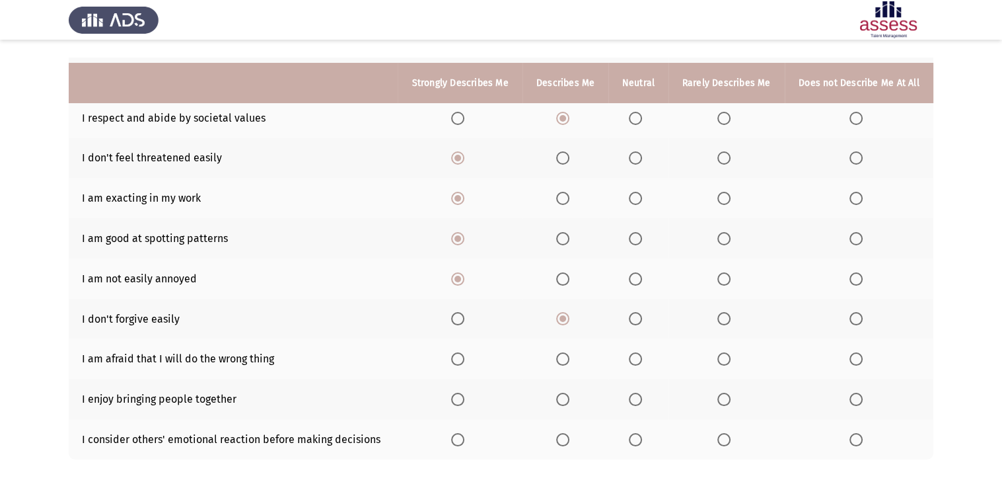
scroll to position [185, 0]
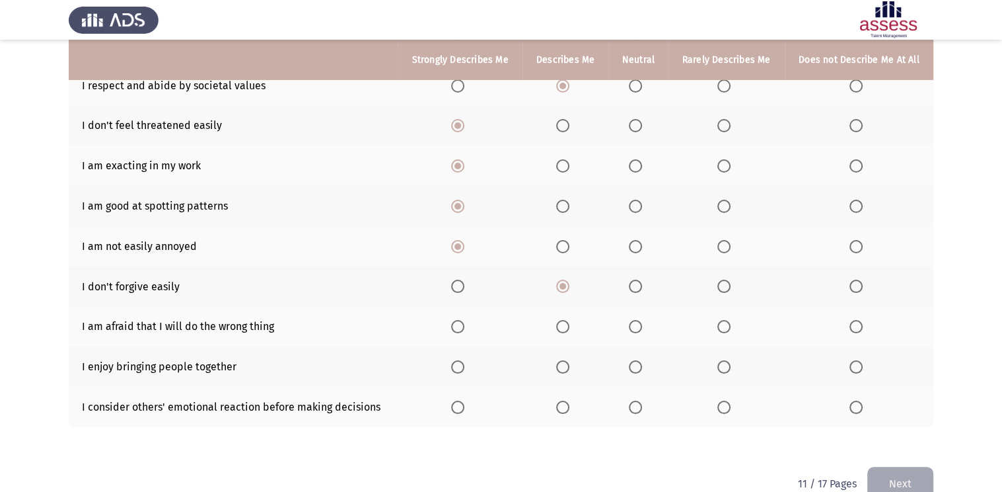
click at [567, 320] on span "Select an option" at bounding box center [562, 326] width 13 height 13
click at [567, 320] on input "Select an option" at bounding box center [562, 326] width 13 height 13
drag, startPoint x: 567, startPoint y: 320, endPoint x: 455, endPoint y: 369, distance: 122.5
click at [455, 369] on span "Select an option" at bounding box center [457, 366] width 13 height 13
click at [455, 369] on input "Select an option" at bounding box center [457, 366] width 13 height 13
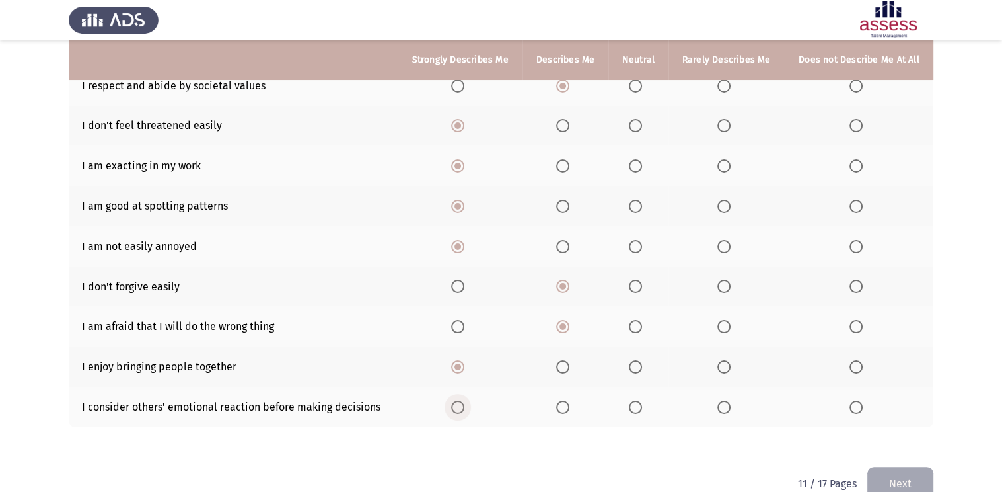
click at [463, 408] on span "Select an option" at bounding box center [457, 406] width 13 height 13
click at [463, 408] on input "Select an option" at bounding box center [457, 406] width 13 height 13
click at [927, 465] on div "To what extent do the following statements describe you: Strongly Describes Me …" at bounding box center [501, 190] width 865 height 554
click at [918, 471] on button "Next" at bounding box center [901, 484] width 66 height 34
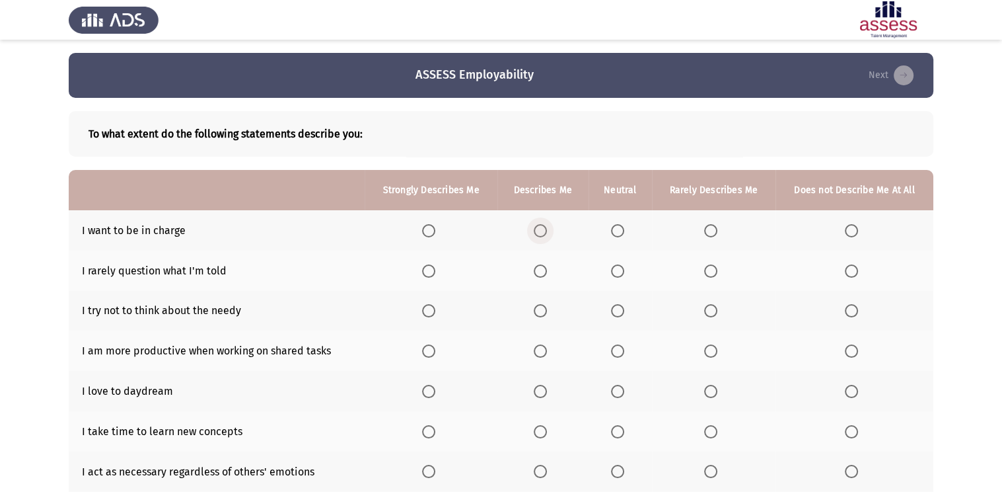
click at [542, 226] on span "Select an option" at bounding box center [540, 230] width 13 height 13
click at [542, 226] on input "Select an option" at bounding box center [540, 230] width 13 height 13
click at [433, 272] on span "Select an option" at bounding box center [428, 270] width 13 height 13
click at [433, 272] on input "Select an option" at bounding box center [428, 270] width 13 height 13
drag, startPoint x: 433, startPoint y: 272, endPoint x: 431, endPoint y: 310, distance: 38.4
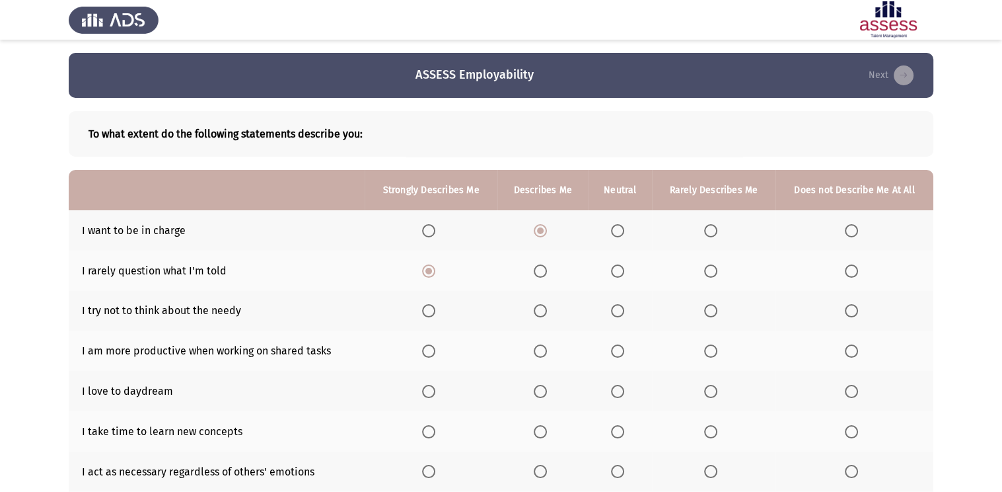
click at [431, 310] on span "Select an option" at bounding box center [428, 310] width 13 height 13
click at [431, 310] on input "Select an option" at bounding box center [428, 310] width 13 height 13
click at [430, 346] on span "Select an option" at bounding box center [428, 350] width 13 height 13
click at [430, 346] on input "Select an option" at bounding box center [428, 350] width 13 height 13
drag, startPoint x: 428, startPoint y: 376, endPoint x: 428, endPoint y: 388, distance: 11.9
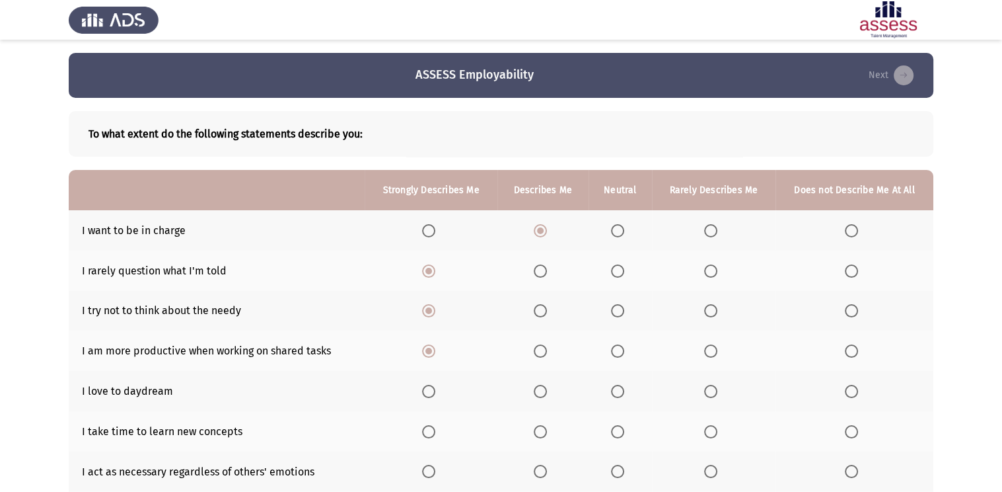
click at [428, 388] on th at bounding box center [431, 391] width 132 height 40
click at [428, 388] on span "Select an option" at bounding box center [428, 391] width 13 height 13
click at [428, 388] on input "Select an option" at bounding box center [428, 391] width 13 height 13
click at [546, 433] on span "Select an option" at bounding box center [540, 431] width 13 height 13
click at [546, 433] on input "Select an option" at bounding box center [540, 431] width 13 height 13
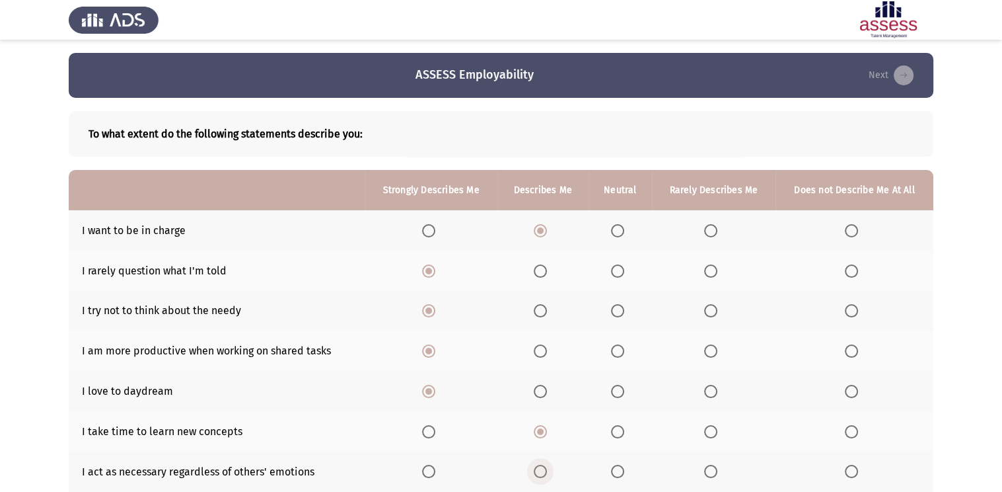
click at [546, 467] on span "Select an option" at bounding box center [540, 471] width 13 height 13
click at [546, 467] on input "Select an option" at bounding box center [540, 471] width 13 height 13
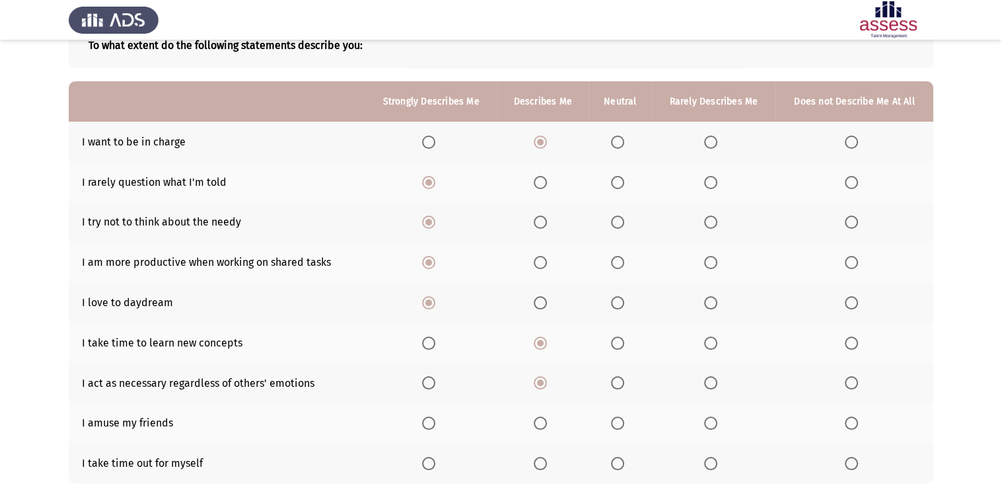
scroll to position [106, 0]
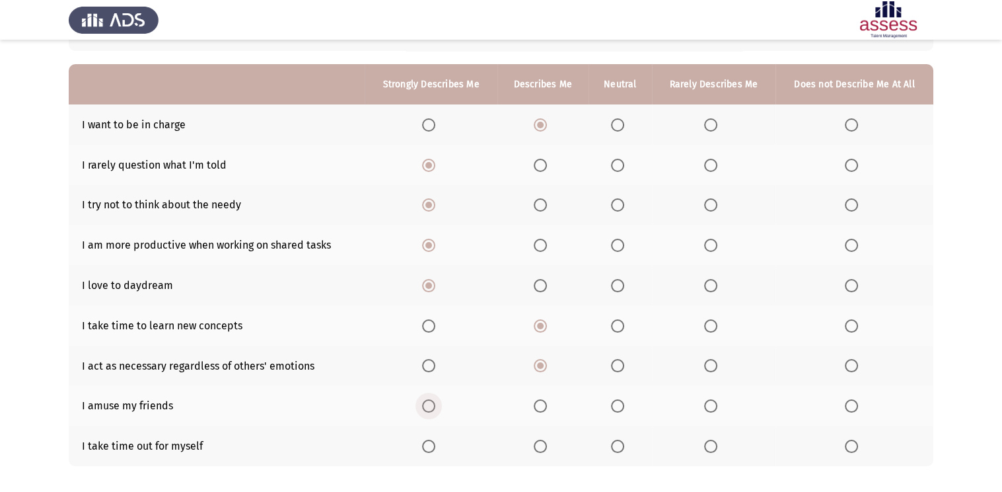
click at [426, 410] on span "Select an option" at bounding box center [428, 405] width 13 height 13
click at [426, 410] on input "Select an option" at bounding box center [428, 405] width 13 height 13
click at [619, 444] on span "Select an option" at bounding box center [617, 445] width 13 height 13
click at [619, 444] on input "Select an option" at bounding box center [617, 445] width 13 height 13
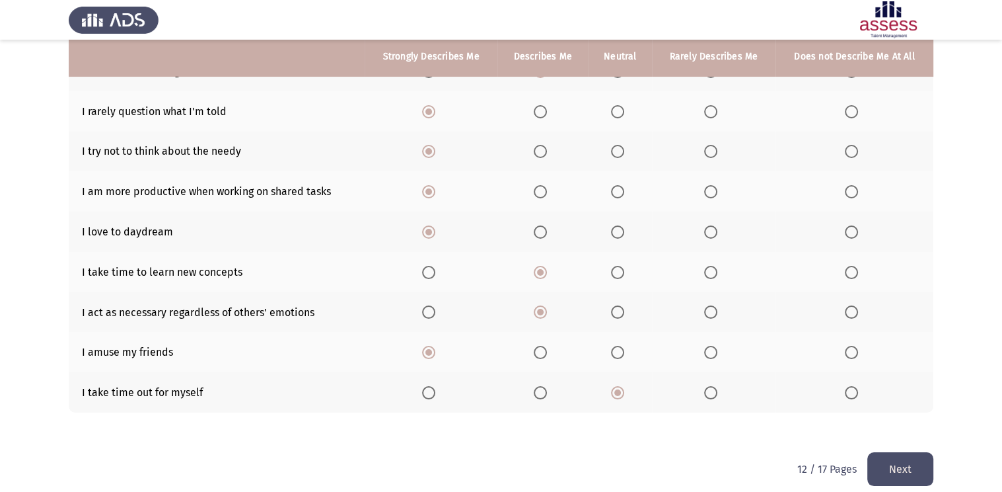
scroll to position [174, 0]
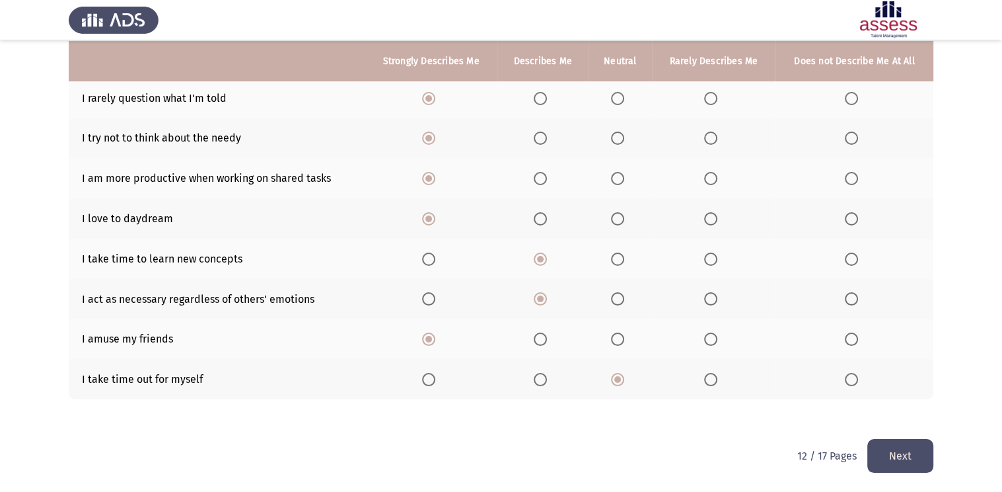
click at [897, 460] on button "Next" at bounding box center [901, 456] width 66 height 34
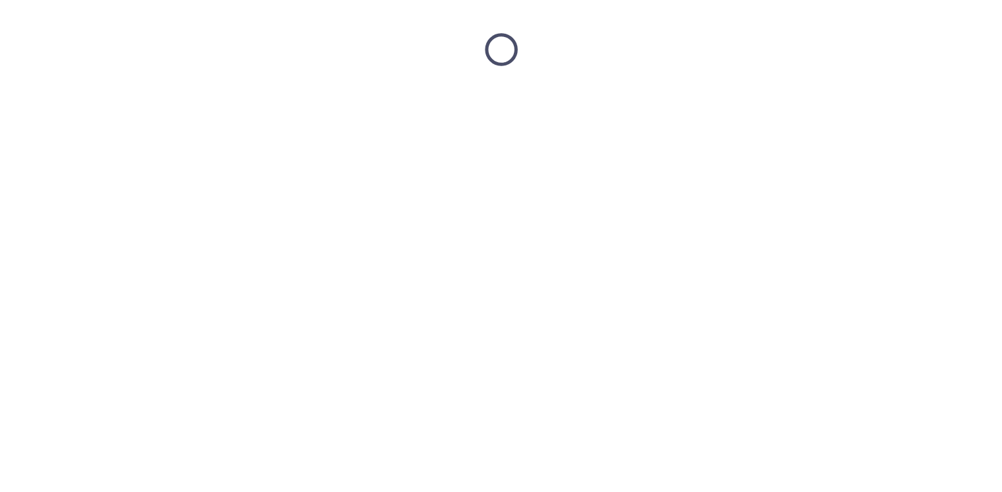
scroll to position [0, 0]
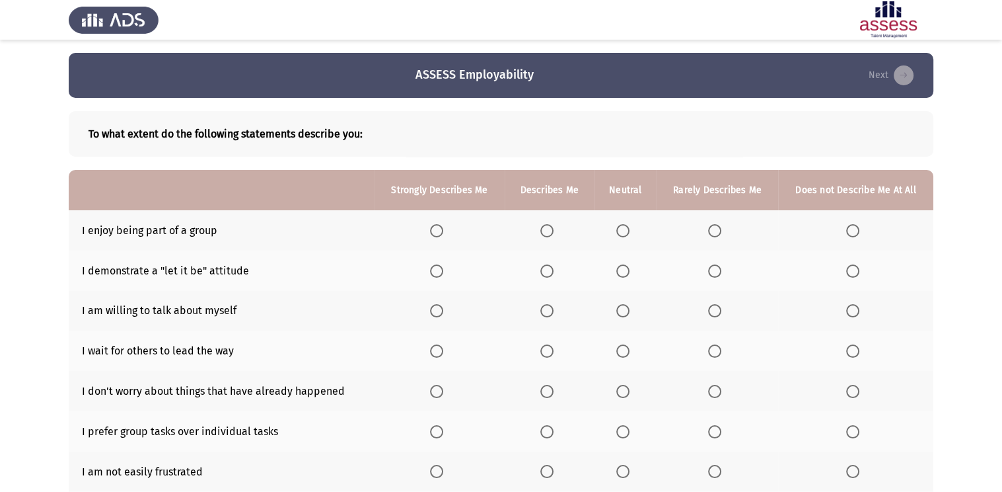
click at [447, 227] on label "Select an option" at bounding box center [439, 230] width 19 height 13
click at [443, 227] on input "Select an option" at bounding box center [436, 230] width 13 height 13
click at [447, 227] on label "Select an option" at bounding box center [439, 230] width 19 height 13
click at [545, 262] on th at bounding box center [550, 270] width 90 height 40
click at [545, 264] on th at bounding box center [550, 270] width 90 height 40
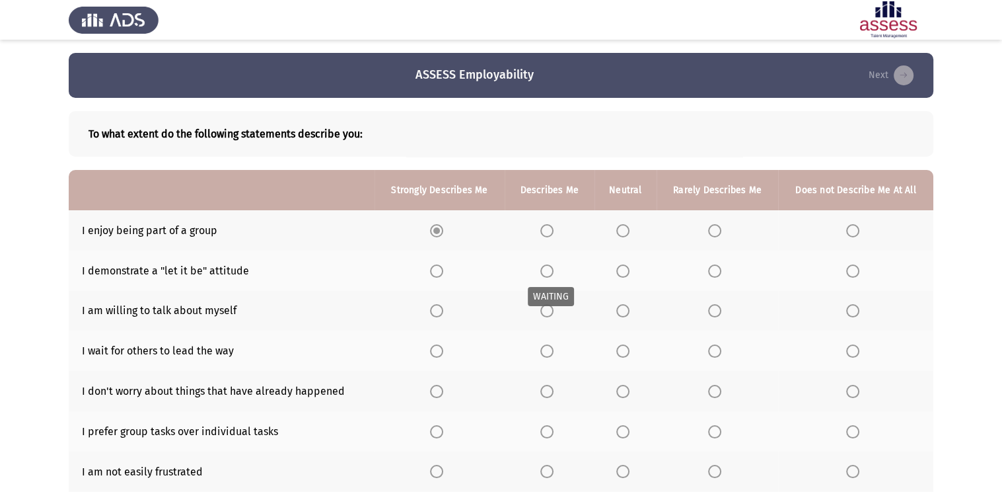
click at [545, 264] on mat-radio-button "Select an option" at bounding box center [550, 271] width 19 height 14
click at [546, 272] on span "Select an option" at bounding box center [547, 270] width 13 height 13
click at [547, 273] on span "Select an option" at bounding box center [547, 270] width 13 height 13
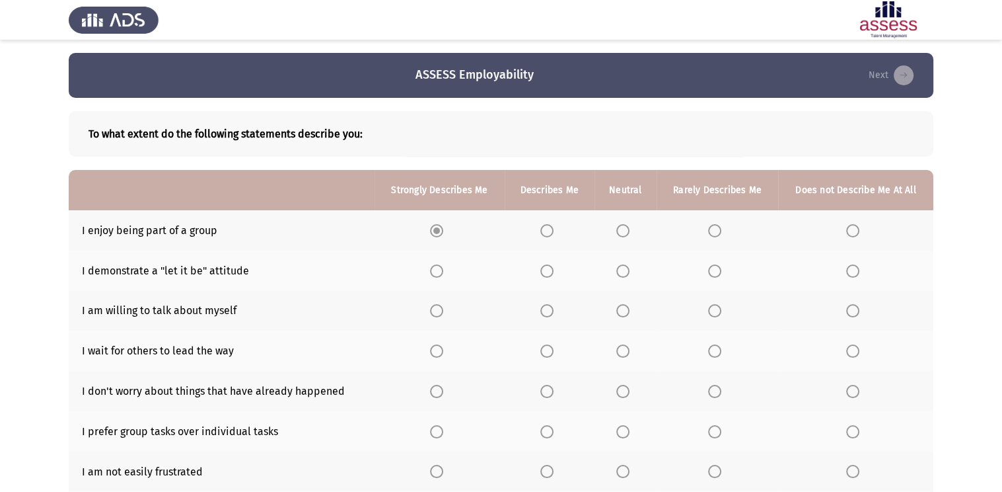
click at [547, 273] on span "Select an option" at bounding box center [547, 270] width 13 height 13
click at [438, 272] on span "Select an option" at bounding box center [436, 270] width 13 height 13
drag, startPoint x: 438, startPoint y: 272, endPoint x: 749, endPoint y: 297, distance: 312.3
click at [749, 297] on tbody "I enjoy being part of a group I demonstrate a "let it be" attitude I am willing…" at bounding box center [501, 411] width 865 height 402
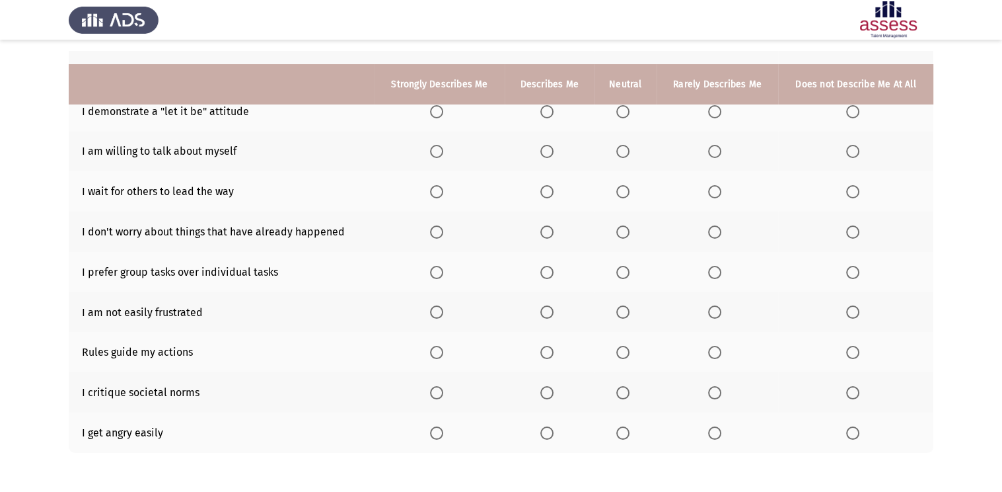
scroll to position [159, 0]
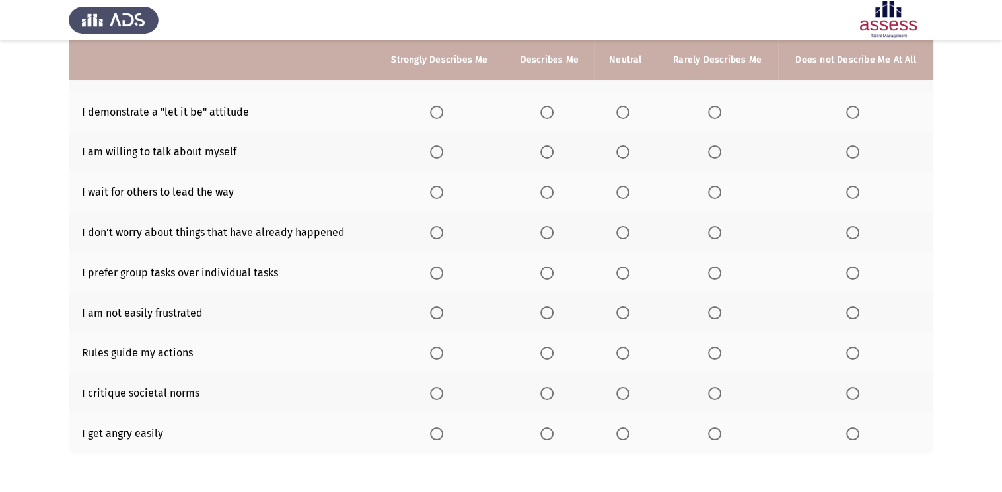
click at [543, 121] on th at bounding box center [550, 112] width 90 height 40
click at [440, 113] on span "Select an option" at bounding box center [436, 112] width 13 height 13
click at [440, 113] on input "Select an option" at bounding box center [436, 112] width 13 height 13
drag, startPoint x: 440, startPoint y: 113, endPoint x: 442, endPoint y: 153, distance: 40.4
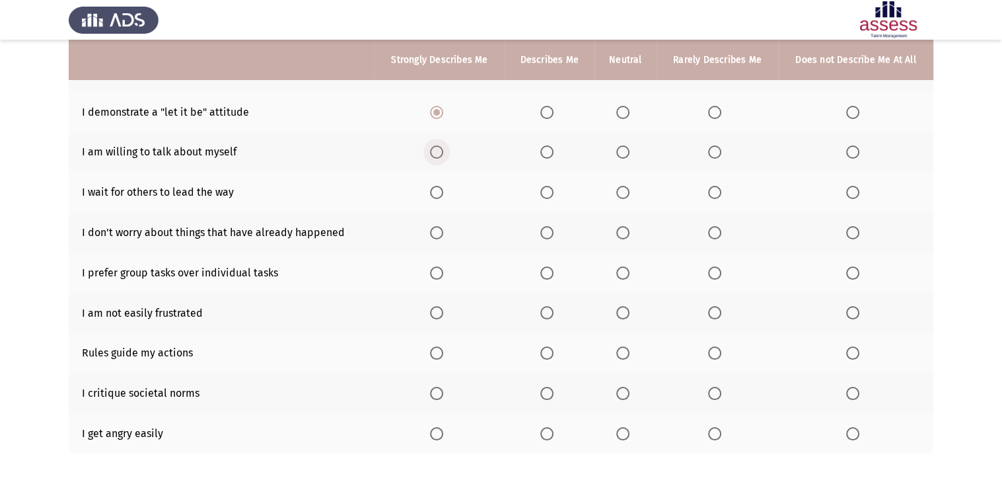
click at [442, 153] on span "Select an option" at bounding box center [436, 151] width 13 height 13
click at [442, 153] on input "Select an option" at bounding box center [436, 151] width 13 height 13
click at [436, 190] on span "Select an option" at bounding box center [436, 192] width 13 height 13
click at [436, 190] on input "Select an option" at bounding box center [436, 192] width 13 height 13
click at [550, 229] on span "Select an option" at bounding box center [547, 232] width 13 height 13
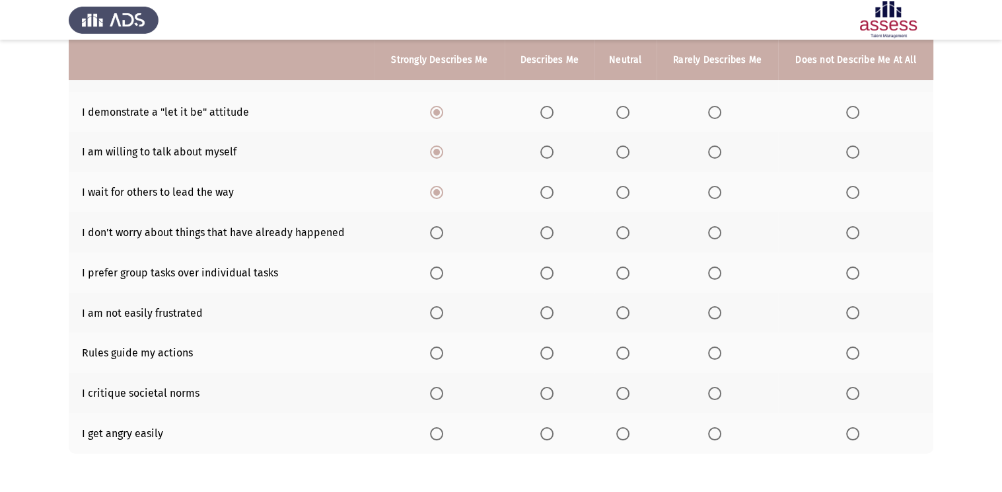
click at [550, 229] on input "Select an option" at bounding box center [547, 232] width 13 height 13
drag, startPoint x: 550, startPoint y: 229, endPoint x: 552, endPoint y: 277, distance: 48.3
click at [552, 277] on span "Select an option" at bounding box center [547, 272] width 13 height 13
click at [552, 277] on input "Select an option" at bounding box center [547, 272] width 13 height 13
click at [443, 315] on span "Select an option" at bounding box center [436, 312] width 13 height 13
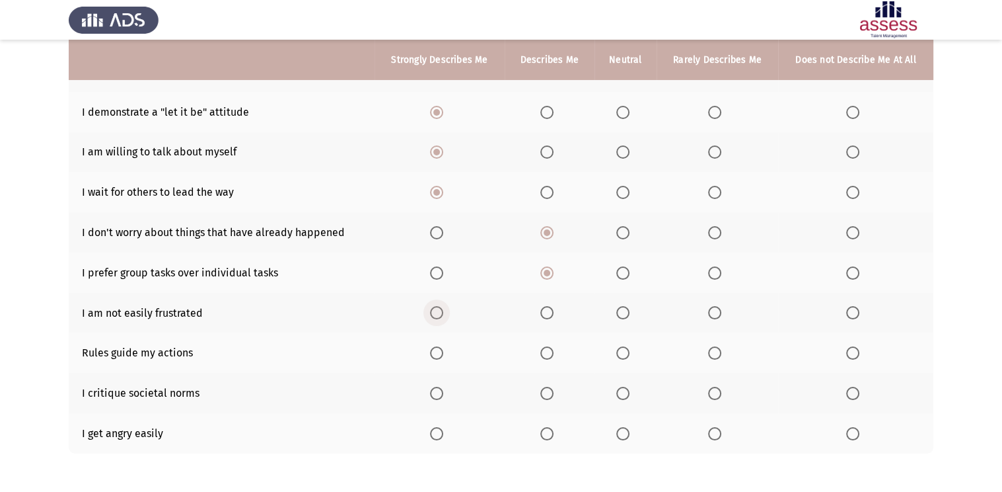
click at [443, 315] on input "Select an option" at bounding box center [436, 312] width 13 height 13
click at [436, 356] on span "Select an option" at bounding box center [436, 352] width 13 height 13
click at [436, 356] on input "Select an option" at bounding box center [436, 352] width 13 height 13
drag, startPoint x: 436, startPoint y: 356, endPoint x: 437, endPoint y: 402, distance: 45.6
click at [437, 402] on th at bounding box center [440, 393] width 130 height 40
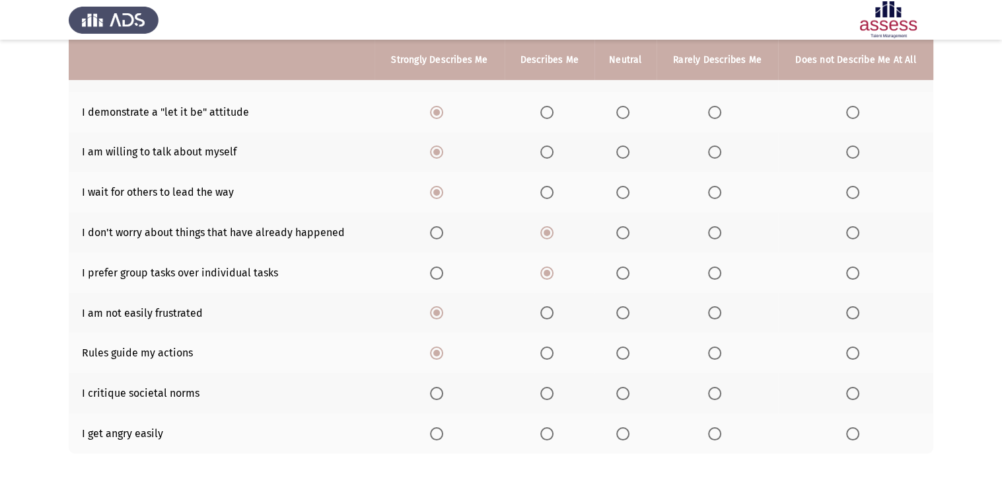
drag, startPoint x: 437, startPoint y: 402, endPoint x: 433, endPoint y: 393, distance: 9.5
click at [433, 393] on th at bounding box center [440, 393] width 130 height 40
click at [433, 393] on span "Select an option" at bounding box center [436, 393] width 13 height 13
click at [433, 393] on input "Select an option" at bounding box center [436, 393] width 13 height 13
click at [440, 432] on span "Select an option" at bounding box center [436, 433] width 13 height 13
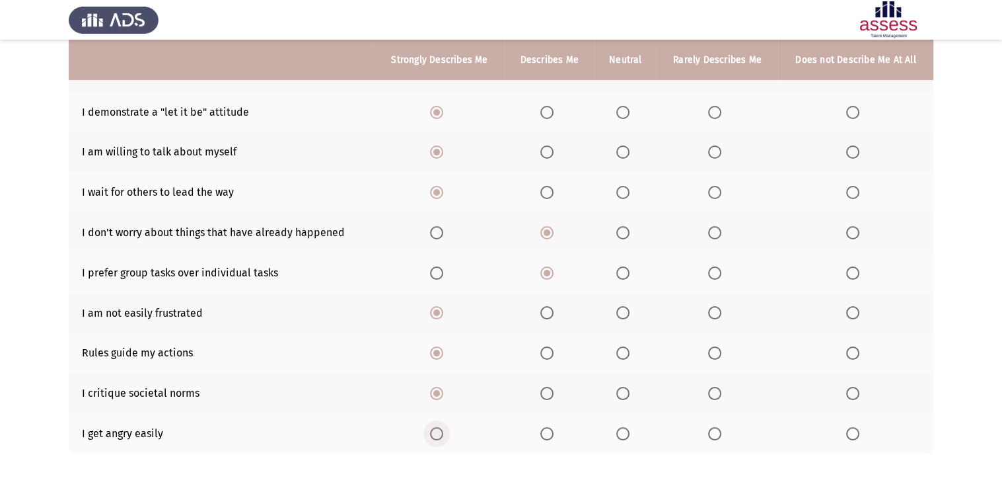
click at [440, 432] on input "Select an option" at bounding box center [436, 433] width 13 height 13
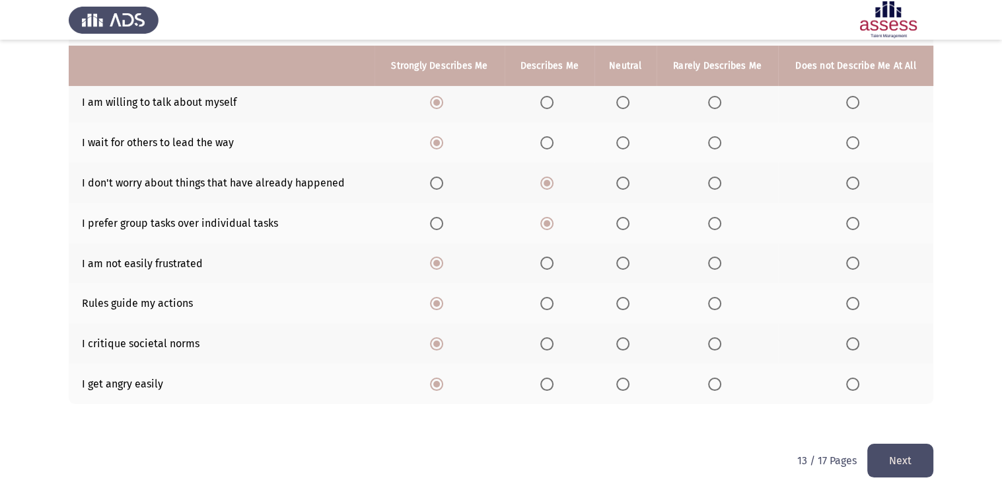
scroll to position [214, 0]
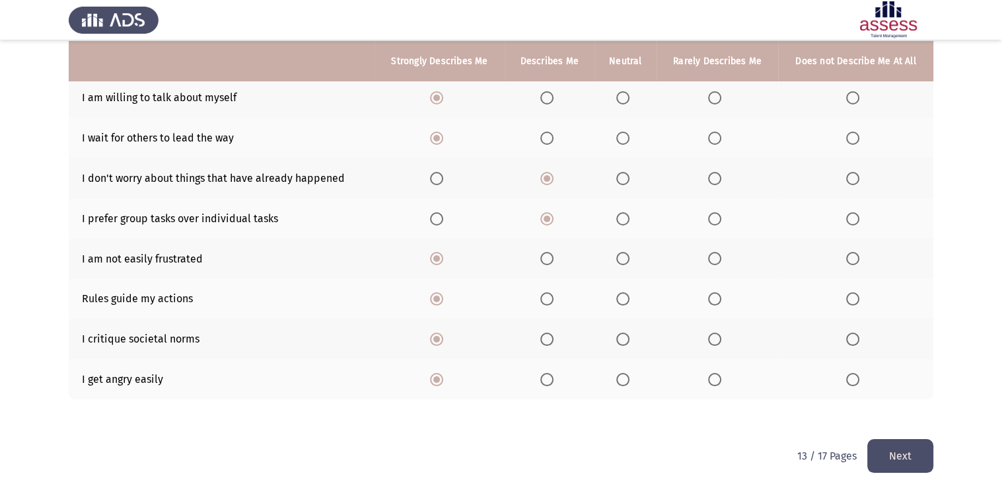
click at [901, 443] on button "Next" at bounding box center [901, 456] width 66 height 34
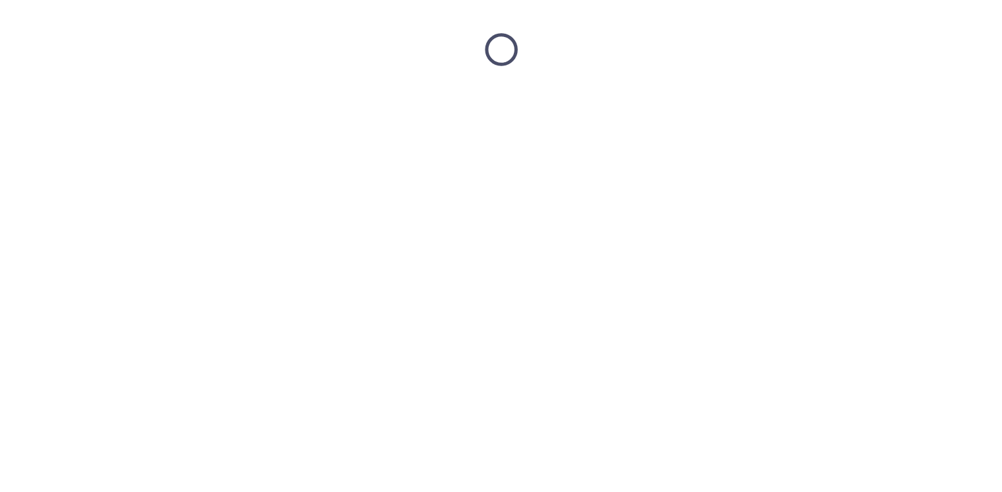
scroll to position [0, 0]
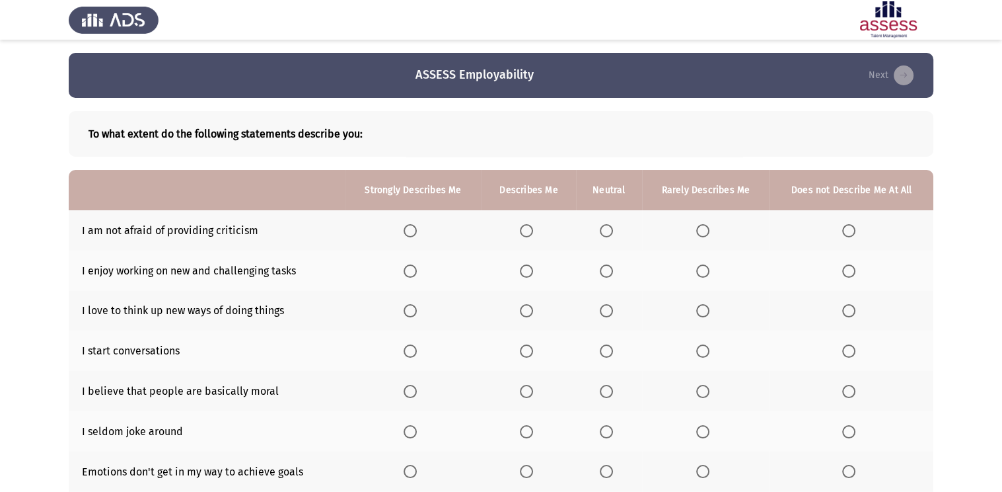
click at [523, 229] on span "Select an option" at bounding box center [526, 230] width 13 height 13
click at [523, 229] on input "Select an option" at bounding box center [526, 230] width 13 height 13
click at [417, 274] on span "Select an option" at bounding box center [410, 270] width 13 height 13
click at [417, 274] on input "Select an option" at bounding box center [410, 270] width 13 height 13
click at [408, 311] on span "Select an option" at bounding box center [410, 310] width 13 height 13
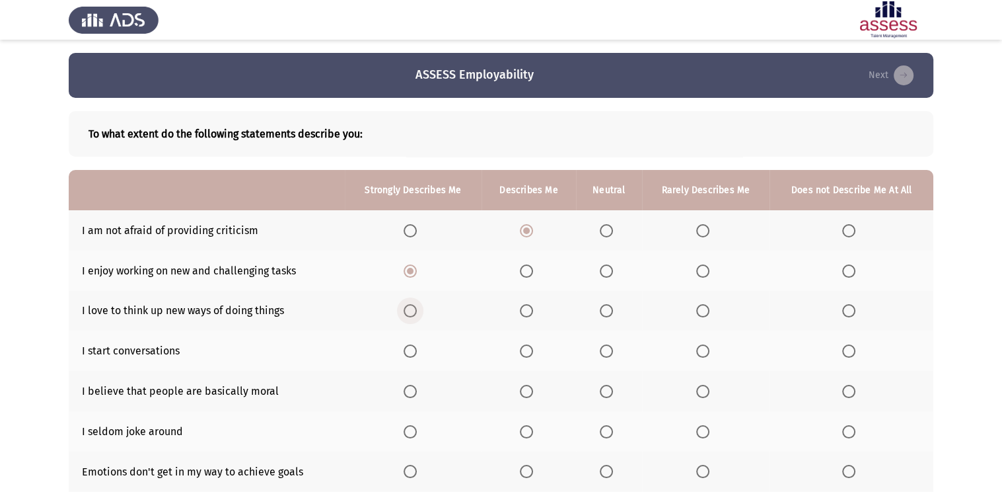
click at [408, 311] on input "Select an option" at bounding box center [410, 310] width 13 height 13
click at [410, 348] on span "Select an option" at bounding box center [410, 350] width 13 height 13
click at [410, 348] on input "Select an option" at bounding box center [410, 350] width 13 height 13
click at [408, 391] on span "Select an option" at bounding box center [410, 391] width 13 height 13
click at [408, 391] on input "Select an option" at bounding box center [410, 391] width 13 height 13
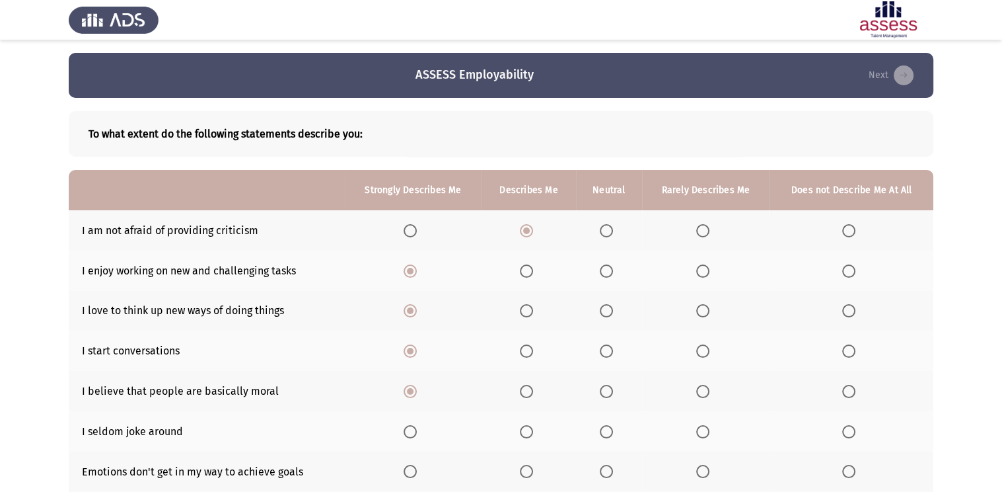
drag, startPoint x: 408, startPoint y: 391, endPoint x: 411, endPoint y: 429, distance: 38.5
click at [411, 429] on span "Select an option" at bounding box center [410, 431] width 13 height 13
click at [411, 429] on input "Select an option" at bounding box center [410, 431] width 13 height 13
click at [531, 470] on span "Select an option" at bounding box center [526, 471] width 13 height 13
click at [531, 470] on input "Select an option" at bounding box center [526, 471] width 13 height 13
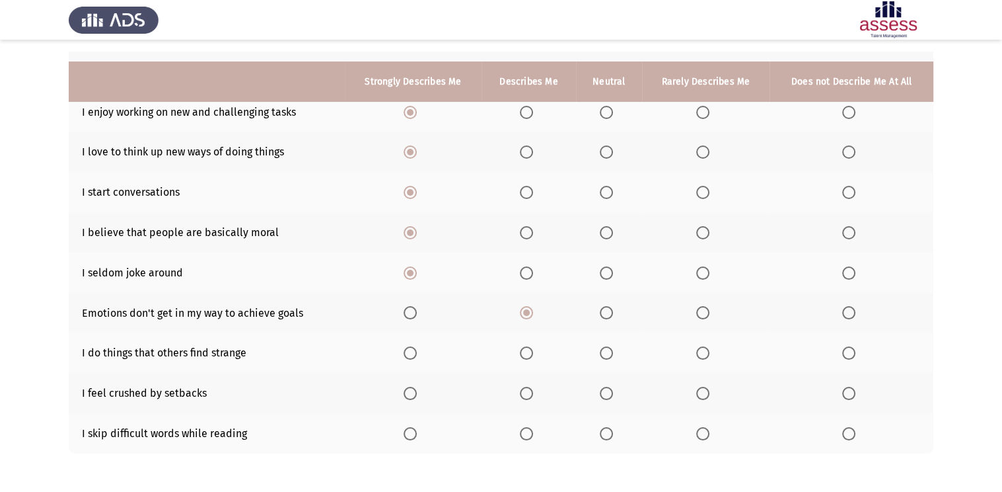
scroll to position [185, 0]
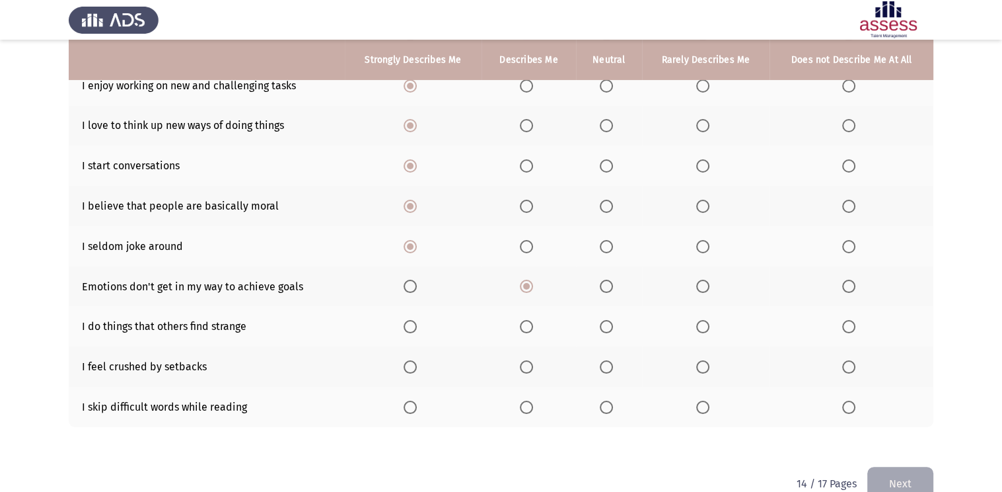
click at [410, 336] on th at bounding box center [413, 326] width 137 height 40
click at [412, 332] on th at bounding box center [413, 326] width 137 height 40
click at [412, 332] on span "Select an option" at bounding box center [410, 326] width 13 height 13
click at [412, 332] on input "Select an option" at bounding box center [410, 326] width 13 height 13
click at [523, 370] on span "Select an option" at bounding box center [526, 366] width 13 height 13
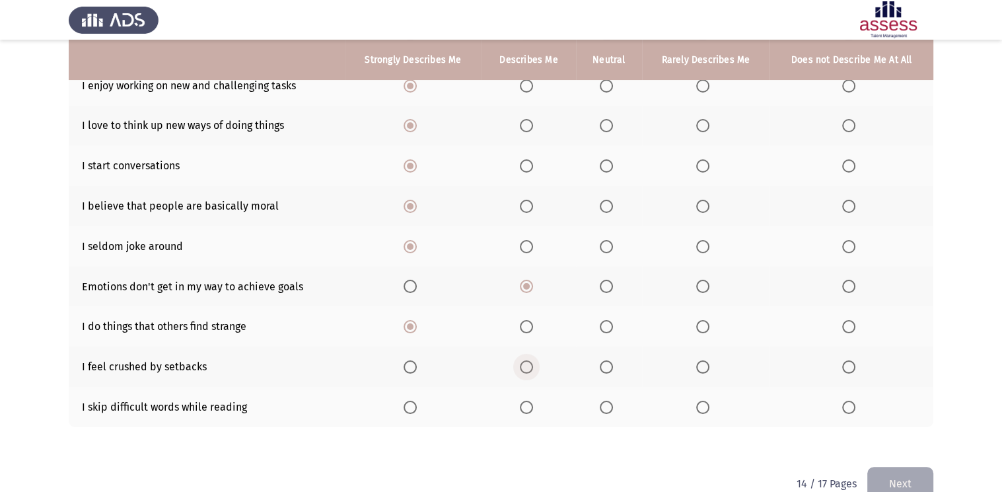
click at [523, 370] on input "Select an option" at bounding box center [526, 366] width 13 height 13
click at [413, 401] on mat-radio-button "Select an option" at bounding box center [413, 407] width 19 height 14
click at [412, 404] on mat-radio-button "Select an option" at bounding box center [413, 407] width 19 height 14
click at [412, 404] on span "Select an option" at bounding box center [410, 406] width 13 height 13
click at [412, 404] on input "Select an option" at bounding box center [410, 406] width 13 height 13
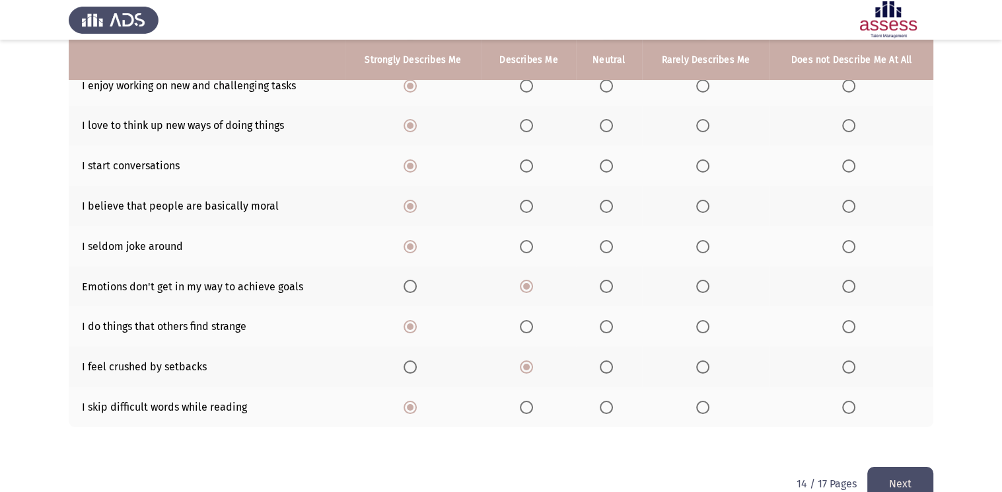
click at [901, 469] on button "Next" at bounding box center [901, 484] width 66 height 34
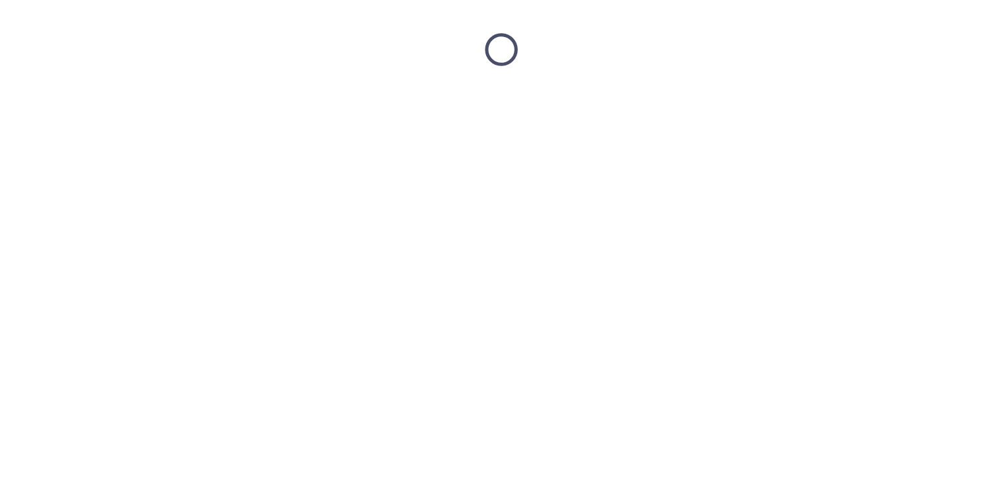
scroll to position [0, 0]
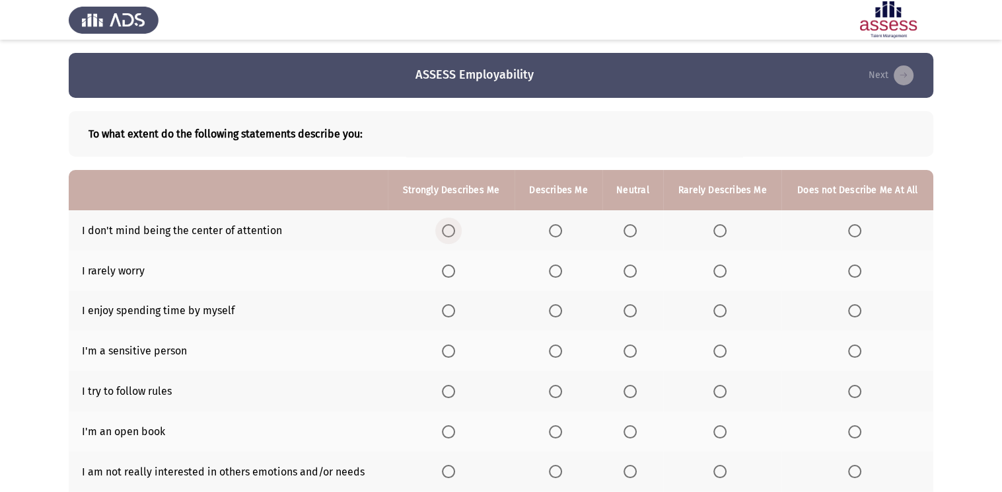
click at [444, 235] on span "Select an option" at bounding box center [448, 230] width 13 height 13
click at [444, 235] on input "Select an option" at bounding box center [448, 230] width 13 height 13
click at [550, 268] on span "Select an option" at bounding box center [555, 270] width 13 height 13
click at [550, 268] on input "Select an option" at bounding box center [555, 270] width 13 height 13
click at [449, 317] on span "Select an option" at bounding box center [448, 310] width 13 height 13
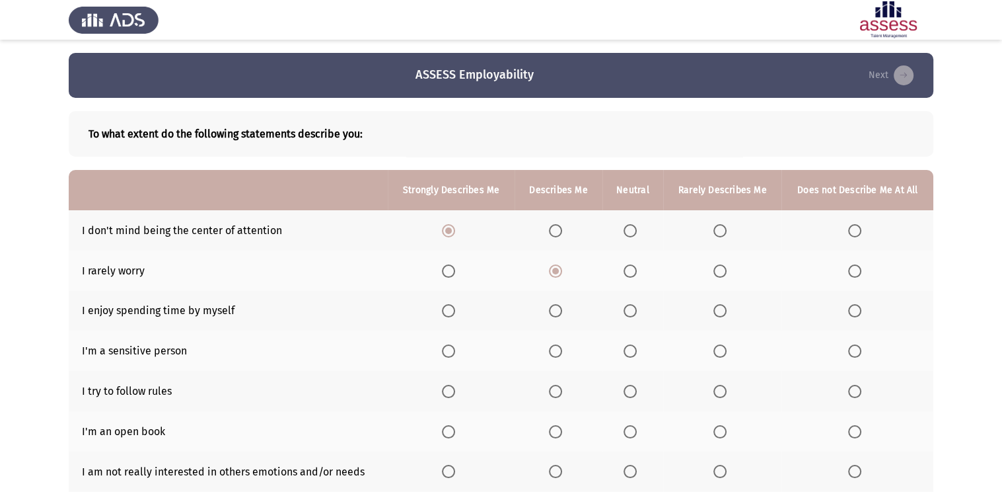
click at [449, 317] on input "Select an option" at bounding box center [448, 310] width 13 height 13
click at [449, 356] on span "Select an option" at bounding box center [448, 350] width 13 height 13
click at [449, 356] on input "Select an option" at bounding box center [448, 350] width 13 height 13
click at [449, 356] on span "Select an option" at bounding box center [448, 350] width 13 height 13
click at [444, 391] on span "Select an option" at bounding box center [448, 391] width 13 height 13
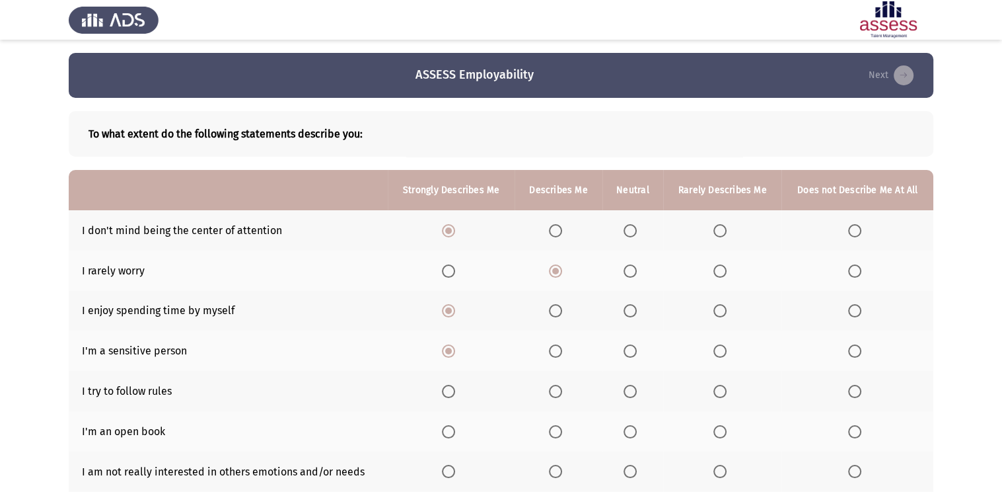
click at [444, 391] on input "Select an option" at bounding box center [448, 391] width 13 height 13
drag, startPoint x: 444, startPoint y: 391, endPoint x: 453, endPoint y: 435, distance: 45.9
click at [453, 435] on span "Select an option" at bounding box center [448, 431] width 13 height 13
click at [453, 435] on input "Select an option" at bounding box center [448, 431] width 13 height 13
click at [455, 469] on span "Select an option" at bounding box center [448, 471] width 13 height 13
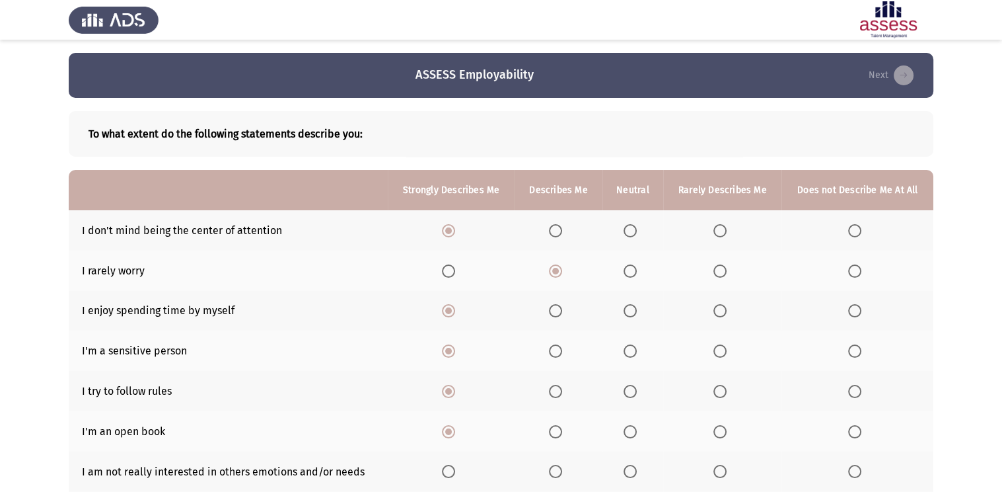
click at [455, 469] on input "Select an option" at bounding box center [448, 471] width 13 height 13
drag, startPoint x: 455, startPoint y: 469, endPoint x: 921, endPoint y: 292, distance: 498.4
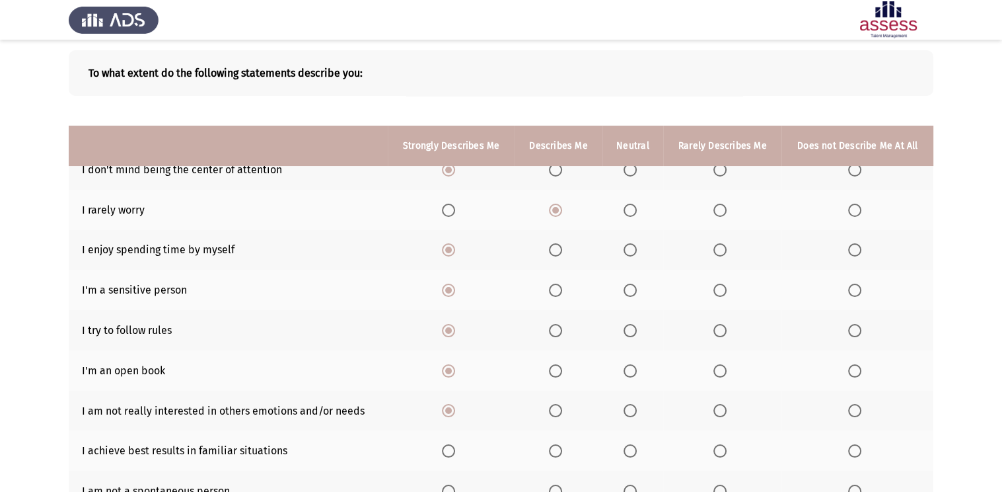
scroll to position [159, 0]
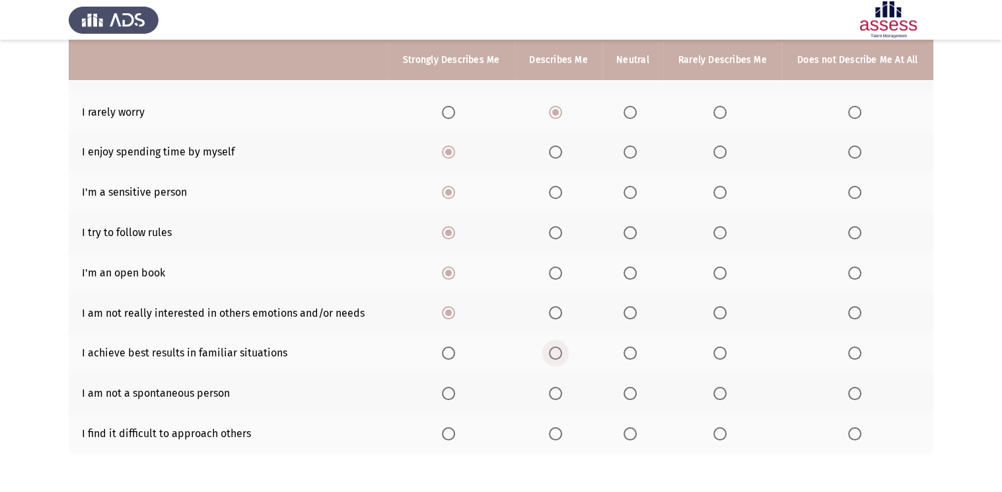
click at [560, 356] on span "Select an option" at bounding box center [555, 352] width 13 height 13
click at [560, 356] on input "Select an option" at bounding box center [555, 352] width 13 height 13
click at [560, 356] on span "Select an option" at bounding box center [555, 352] width 13 height 13
drag, startPoint x: 546, startPoint y: 400, endPoint x: 553, endPoint y: 393, distance: 10.3
click at [553, 393] on th at bounding box center [559, 393] width 88 height 40
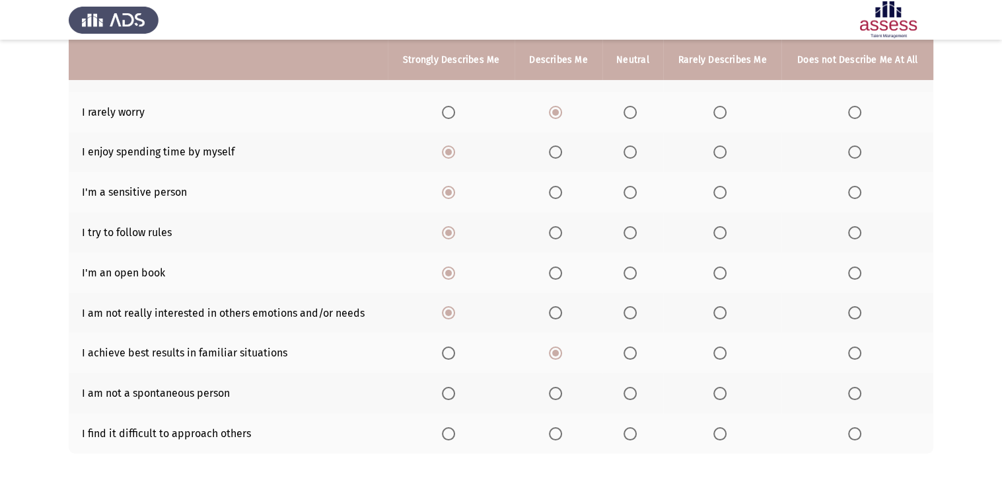
click at [553, 393] on span "Select an option" at bounding box center [555, 393] width 13 height 13
click at [553, 393] on input "Select an option" at bounding box center [555, 393] width 13 height 13
drag, startPoint x: 553, startPoint y: 393, endPoint x: 555, endPoint y: 428, distance: 35.1
click at [555, 428] on mat-radio-button "Select an option" at bounding box center [558, 433] width 19 height 14
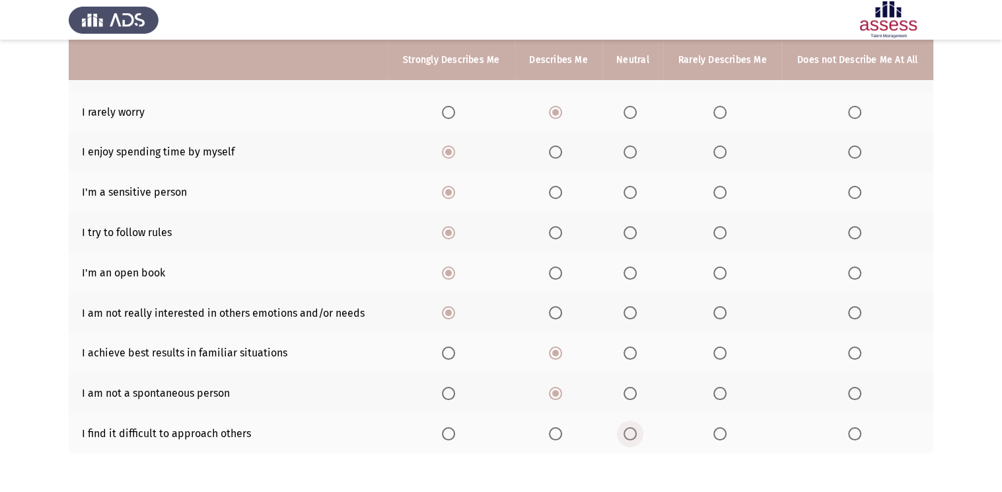
click at [627, 438] on span "Select an option" at bounding box center [630, 433] width 13 height 13
click at [627, 438] on input "Select an option" at bounding box center [630, 433] width 13 height 13
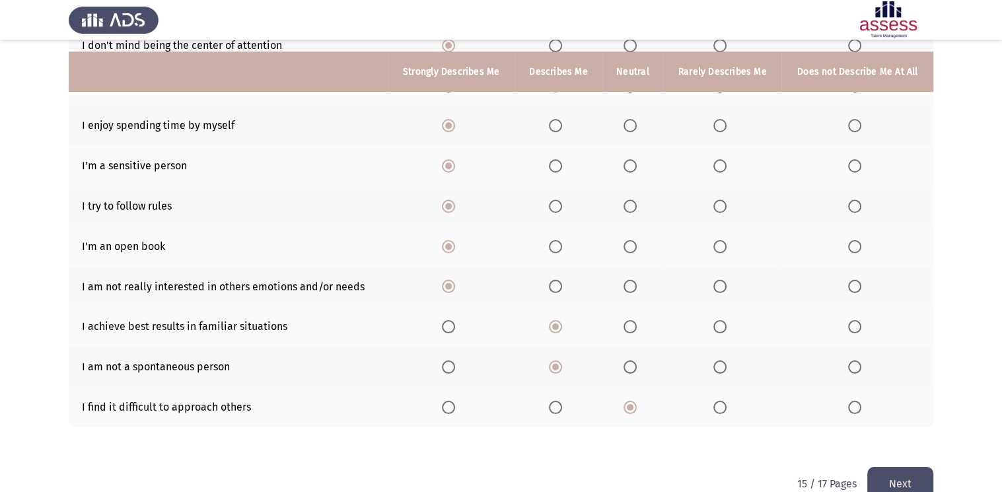
scroll to position [214, 0]
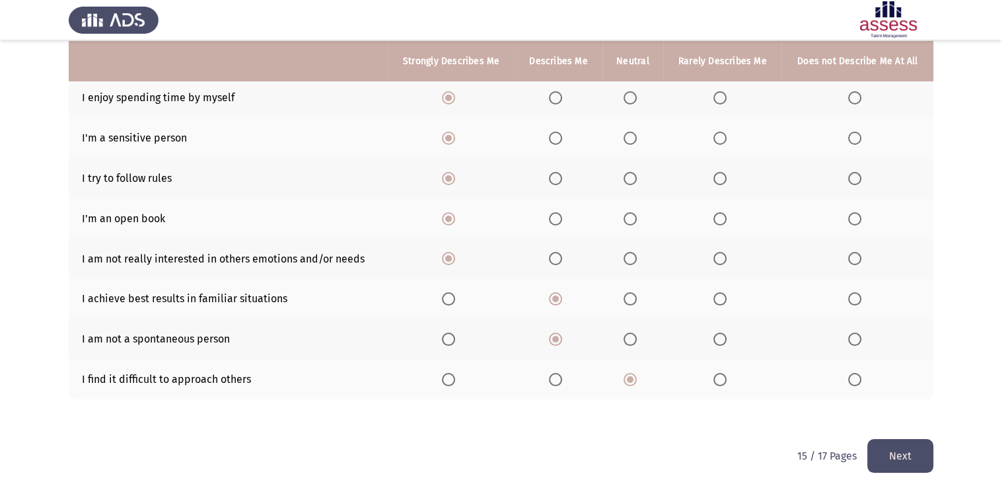
click at [904, 454] on button "Next" at bounding box center [901, 456] width 66 height 34
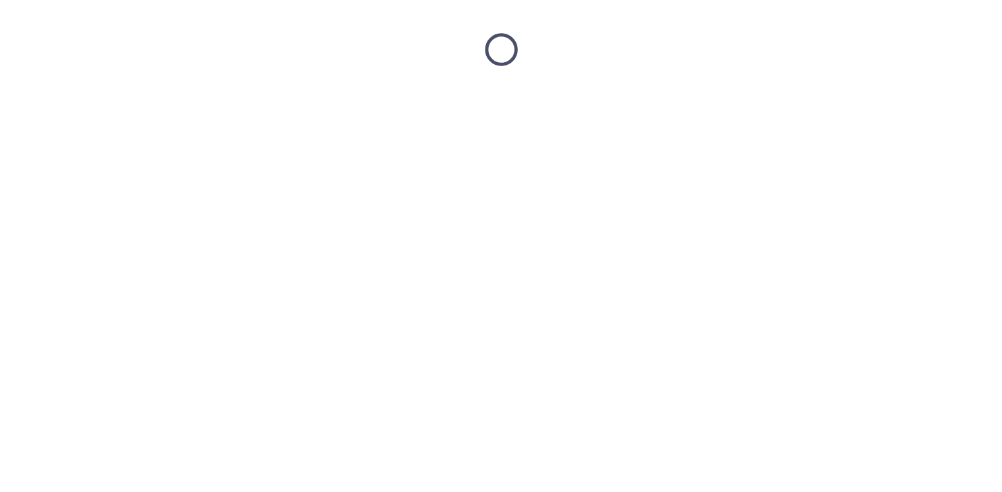
scroll to position [0, 0]
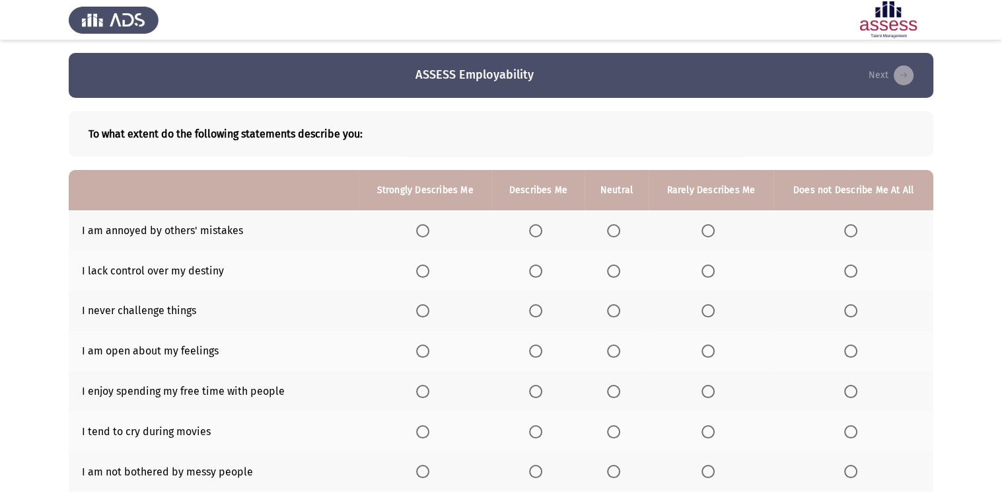
drag, startPoint x: 854, startPoint y: 230, endPoint x: 858, endPoint y: 224, distance: 7.5
click at [858, 224] on label "Select an option" at bounding box center [854, 230] width 19 height 13
click at [858, 224] on input "Select an option" at bounding box center [851, 230] width 13 height 13
click at [858, 224] on label "Select an option" at bounding box center [854, 230] width 19 height 13
click at [858, 224] on input "Select an option" at bounding box center [851, 230] width 13 height 13
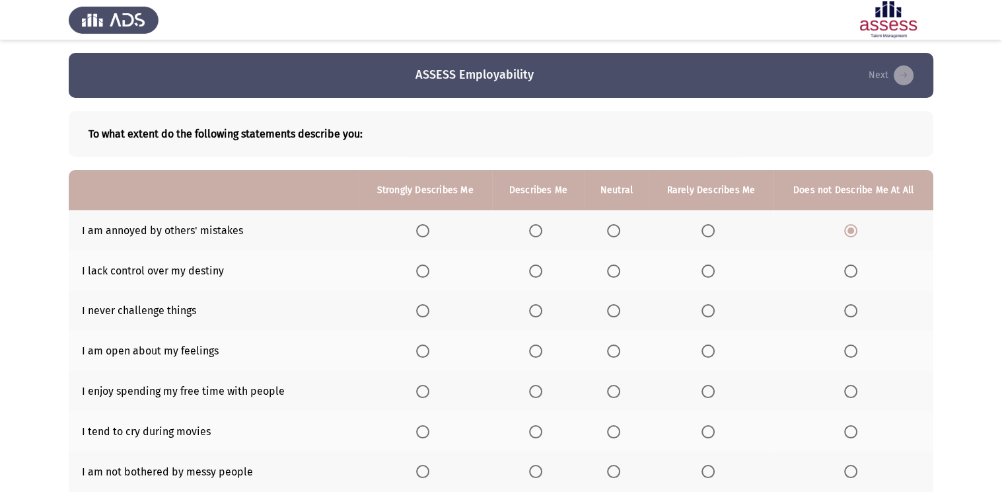
click at [703, 268] on span "Select an option" at bounding box center [708, 270] width 13 height 13
click at [703, 268] on input "Select an option" at bounding box center [708, 270] width 13 height 13
click at [611, 314] on span "Select an option" at bounding box center [613, 310] width 13 height 13
click at [611, 314] on input "Select an option" at bounding box center [613, 310] width 13 height 13
click at [529, 348] on th at bounding box center [538, 350] width 93 height 40
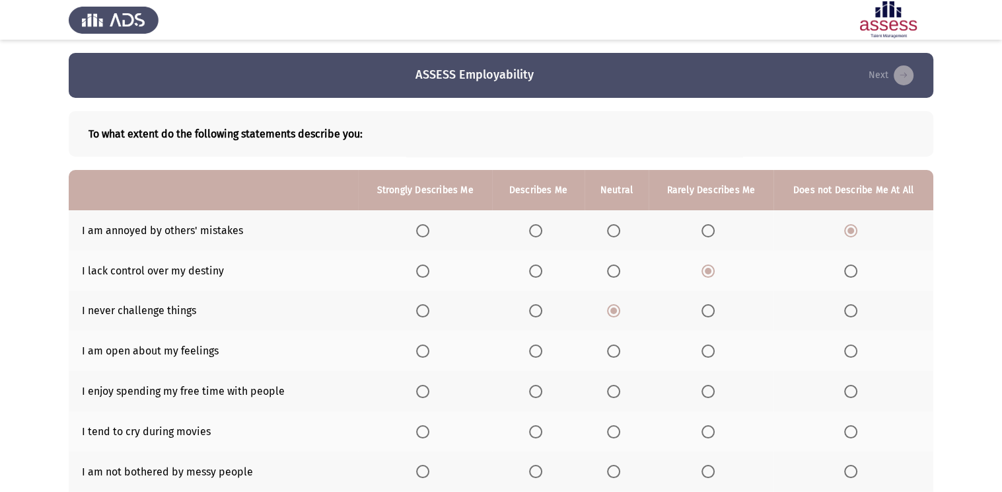
drag, startPoint x: 529, startPoint y: 348, endPoint x: 536, endPoint y: 353, distance: 8.6
click at [536, 353] on th at bounding box center [538, 350] width 93 height 40
click at [536, 353] on span "Select an option" at bounding box center [535, 350] width 13 height 13
click at [536, 353] on input "Select an option" at bounding box center [535, 350] width 13 height 13
click at [423, 394] on span "Select an option" at bounding box center [422, 391] width 13 height 13
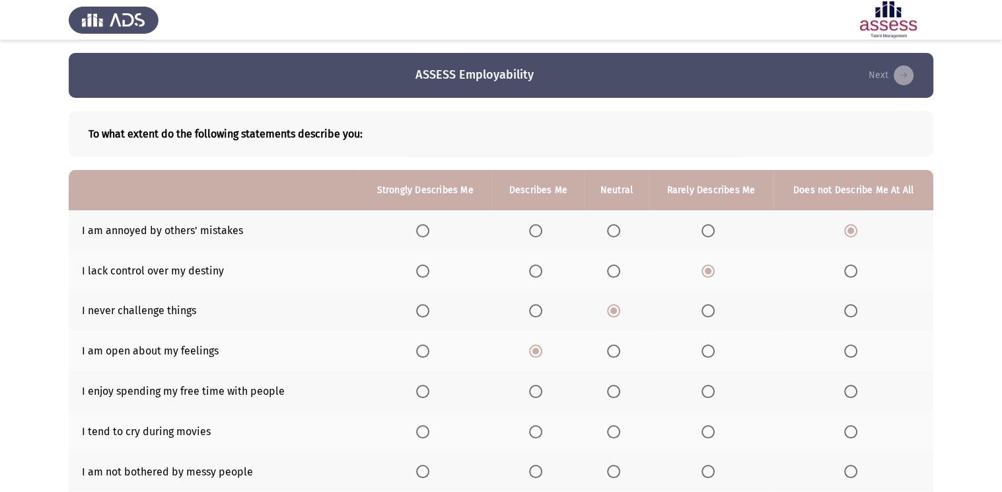
click at [423, 394] on input "Select an option" at bounding box center [422, 391] width 13 height 13
drag, startPoint x: 423, startPoint y: 394, endPoint x: 424, endPoint y: 426, distance: 31.7
click at [424, 426] on span "Select an option" at bounding box center [422, 431] width 13 height 13
click at [424, 426] on input "Select an option" at bounding box center [422, 431] width 13 height 13
click at [426, 472] on span "Select an option" at bounding box center [422, 471] width 13 height 13
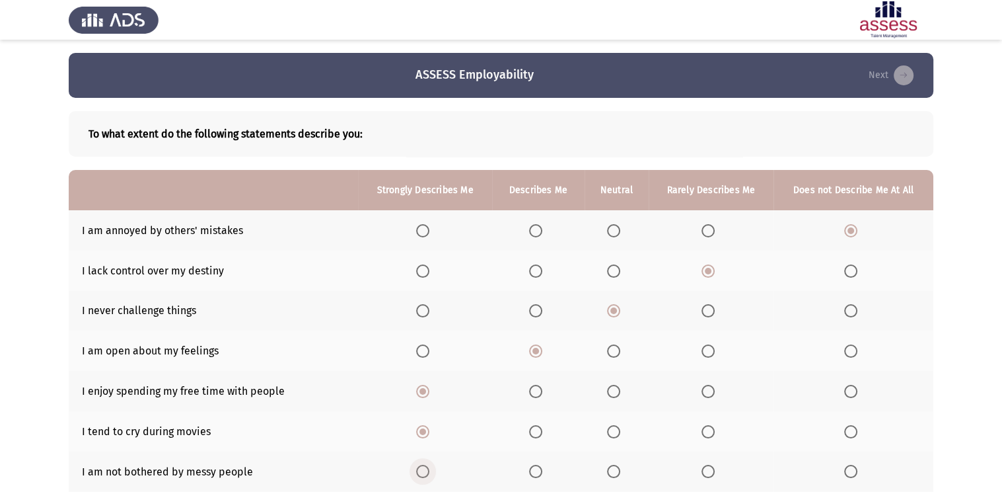
click at [426, 472] on input "Select an option" at bounding box center [422, 471] width 13 height 13
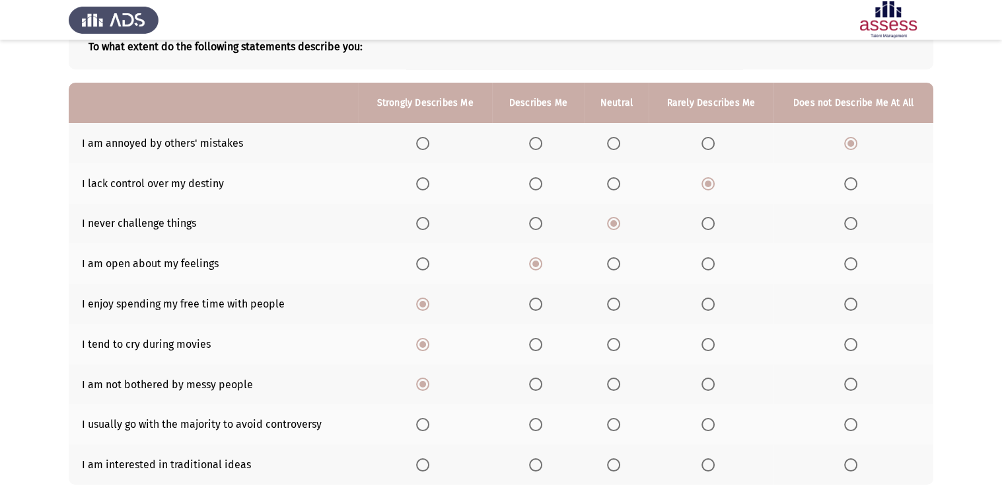
scroll to position [106, 0]
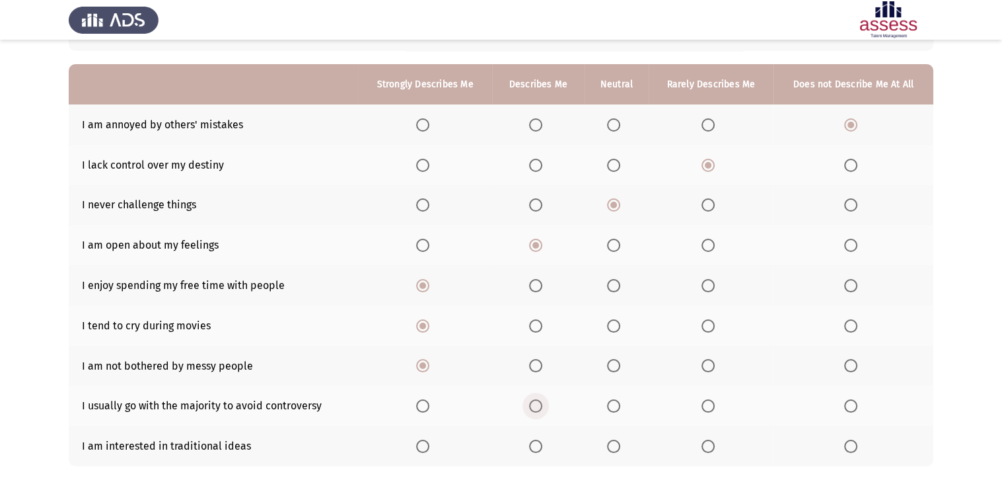
click at [545, 412] on label "Select an option" at bounding box center [538, 405] width 19 height 13
click at [543, 412] on input "Select an option" at bounding box center [535, 405] width 13 height 13
click at [545, 412] on label "Select an option" at bounding box center [538, 405] width 19 height 13
click at [535, 443] on span "Select an option" at bounding box center [535, 445] width 13 height 13
click at [535, 443] on input "Select an option" at bounding box center [535, 445] width 13 height 13
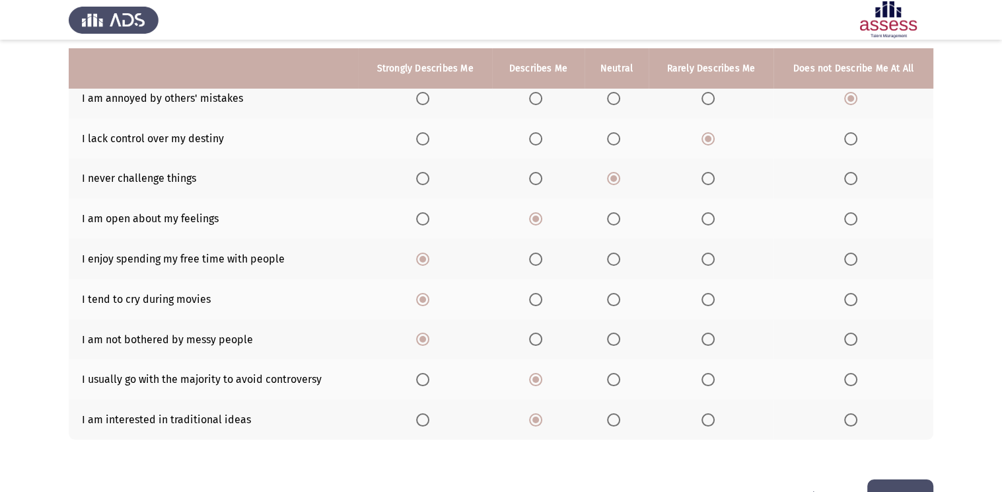
scroll to position [174, 0]
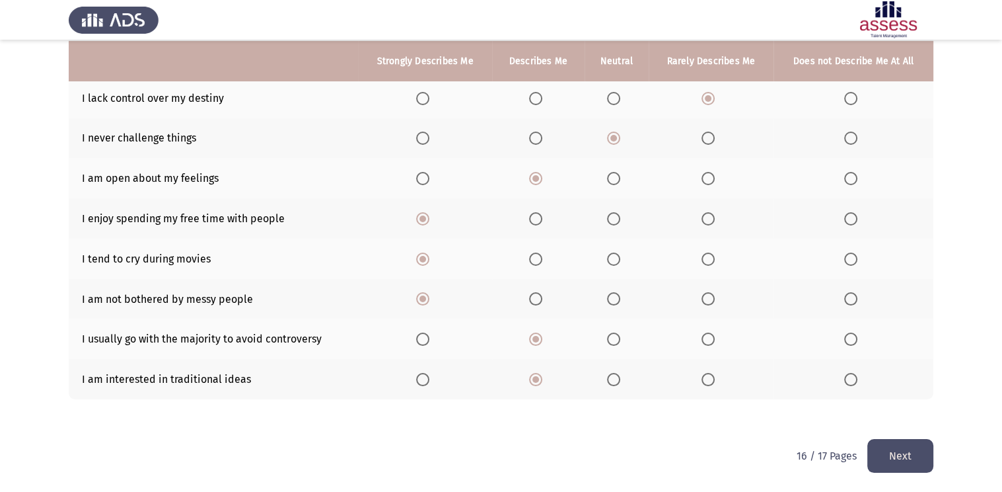
click at [898, 445] on button "Next" at bounding box center [901, 456] width 66 height 34
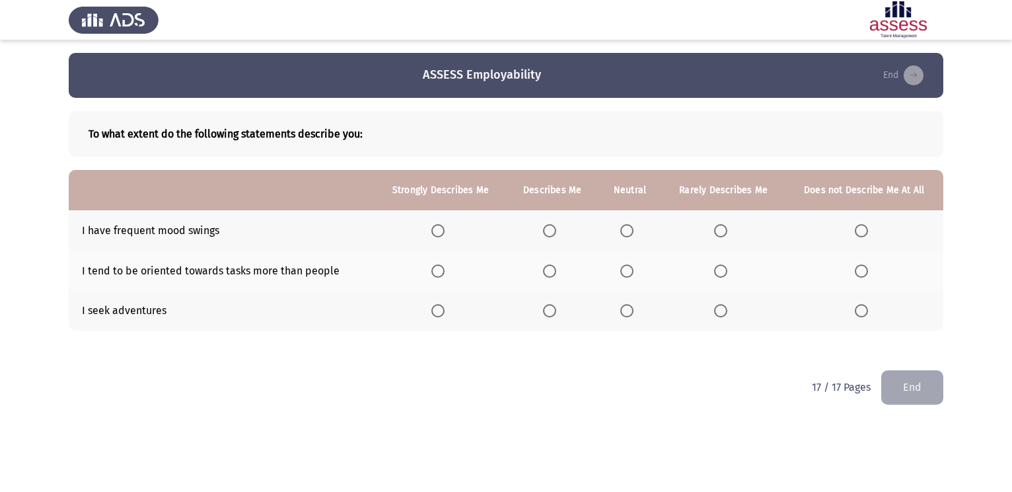
drag, startPoint x: 447, startPoint y: 238, endPoint x: 435, endPoint y: 228, distance: 15.5
click at [435, 228] on th at bounding box center [441, 230] width 132 height 40
click at [435, 228] on span "Select an option" at bounding box center [438, 230] width 13 height 13
click at [435, 228] on input "Select an option" at bounding box center [438, 230] width 13 height 13
click at [435, 228] on span "Select an option" at bounding box center [438, 230] width 13 height 13
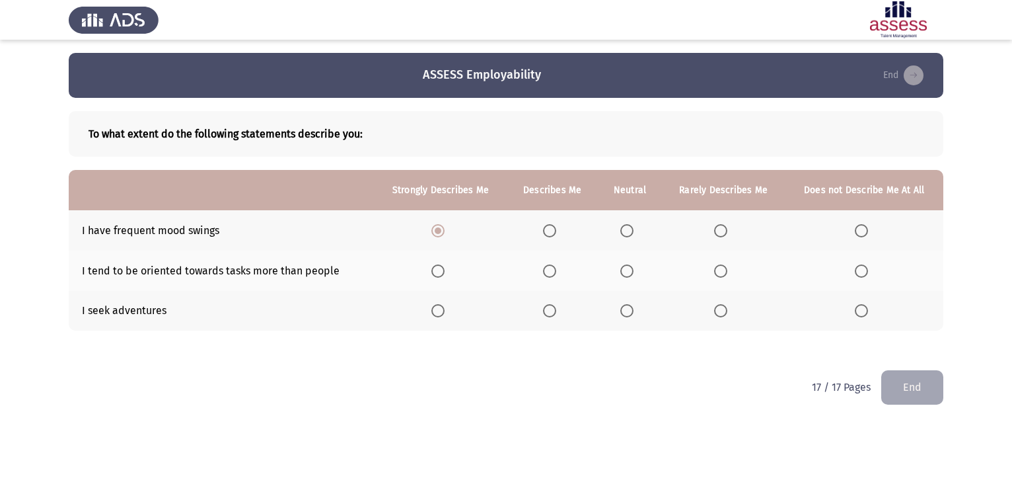
click at [438, 269] on span "Select an option" at bounding box center [438, 270] width 13 height 13
click at [438, 269] on input "Select an option" at bounding box center [438, 270] width 13 height 13
click at [443, 324] on th at bounding box center [441, 311] width 132 height 40
click at [428, 309] on th at bounding box center [441, 311] width 132 height 40
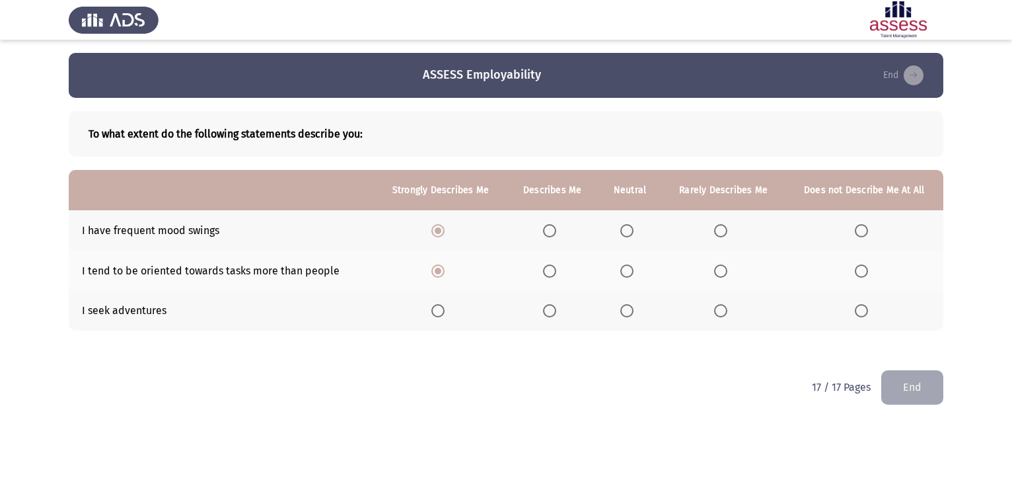
drag, startPoint x: 428, startPoint y: 309, endPoint x: 439, endPoint y: 309, distance: 11.2
click at [439, 309] on th at bounding box center [441, 311] width 132 height 40
click at [439, 309] on span "Select an option" at bounding box center [438, 310] width 13 height 13
click at [439, 309] on input "Select an option" at bounding box center [438, 310] width 13 height 13
click at [439, 309] on span "Select an option" at bounding box center [438, 310] width 7 height 7
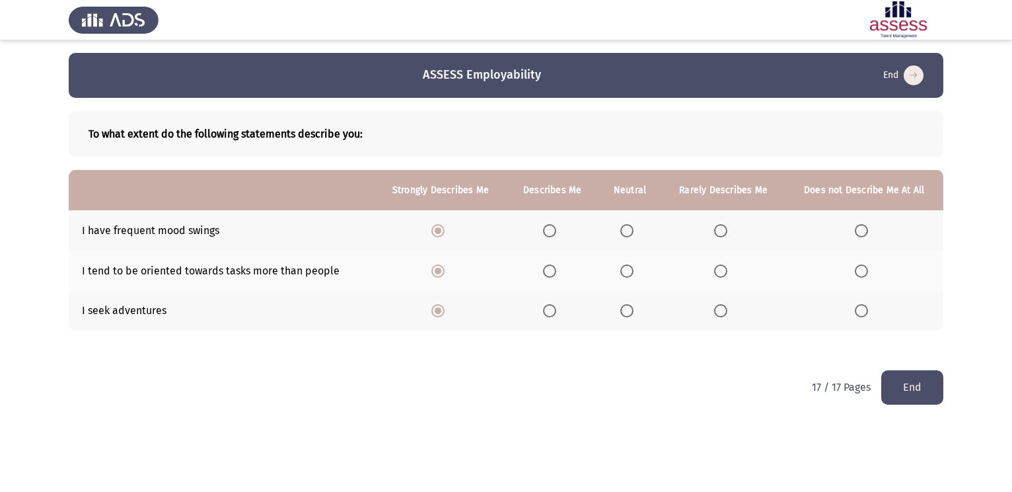
click at [910, 395] on button "End" at bounding box center [913, 387] width 62 height 34
